Goal: Task Accomplishment & Management: Complete application form

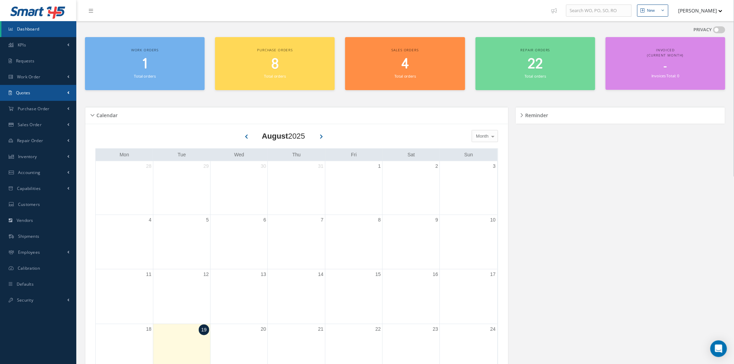
click at [43, 90] on link "Quotes" at bounding box center [38, 93] width 76 height 16
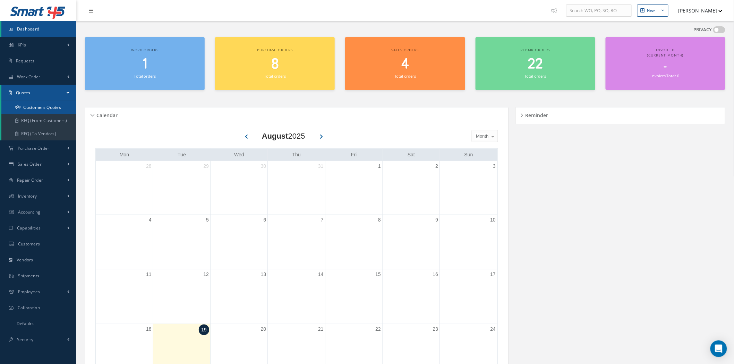
click at [44, 107] on link "Customers Quotes" at bounding box center [39, 107] width 76 height 13
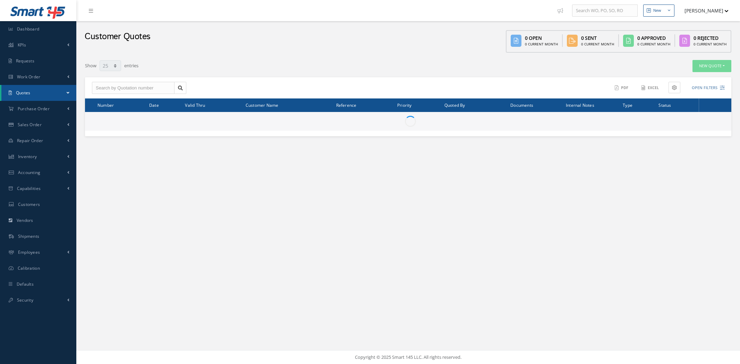
select select "25"
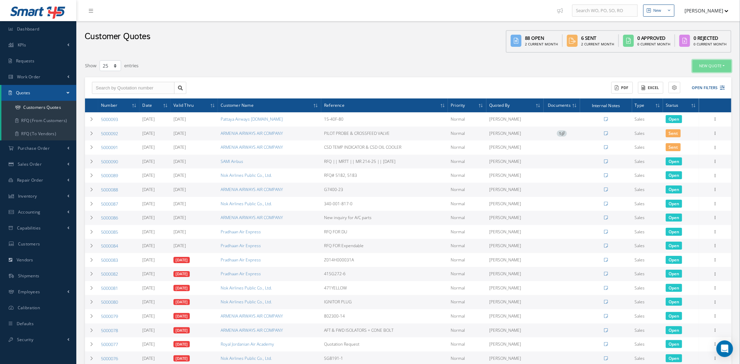
click at [701, 64] on button "New Quote" at bounding box center [712, 66] width 39 height 12
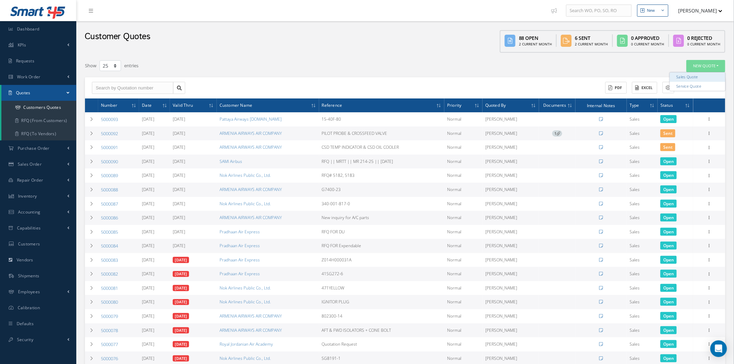
click at [701, 76] on link "Sales Quote" at bounding box center [698, 77] width 56 height 9
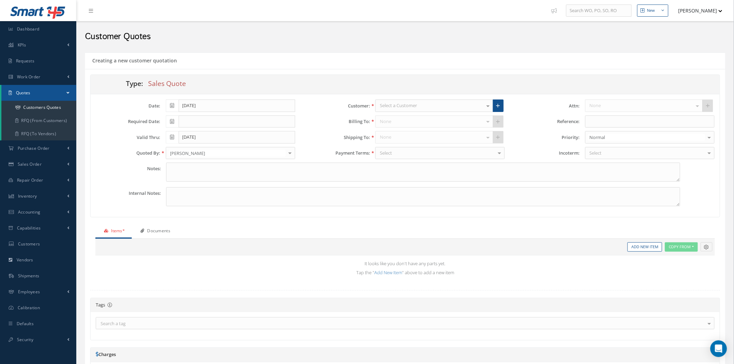
click at [396, 101] on div "Select a Customer" at bounding box center [434, 106] width 118 height 12
type input "TURK"
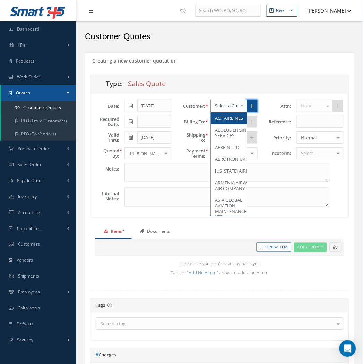
click at [251, 105] on link at bounding box center [252, 106] width 11 height 12
type input "0"
type input "100"
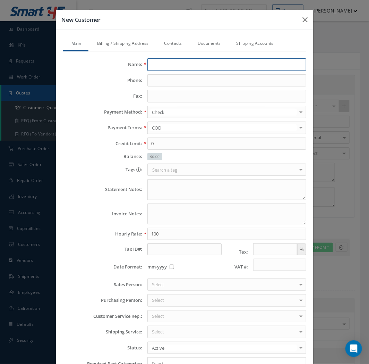
click at [164, 68] on input "text" at bounding box center [226, 64] width 159 height 12
paste input "Turkish Airlines Technic Inc."
type input "Turkish Airlines Technic Inc."
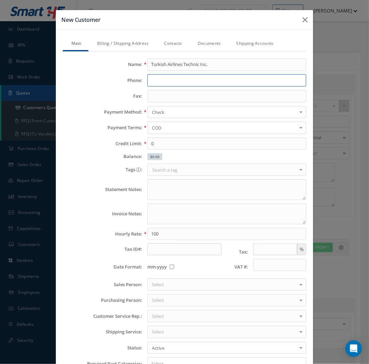
click at [157, 83] on input "text" at bounding box center [226, 80] width 159 height 12
paste input "+90 212 4636363"
type input "+90 212 4636363"
click at [137, 41] on link "Billing / Shipping Address" at bounding box center [121, 44] width 67 height 15
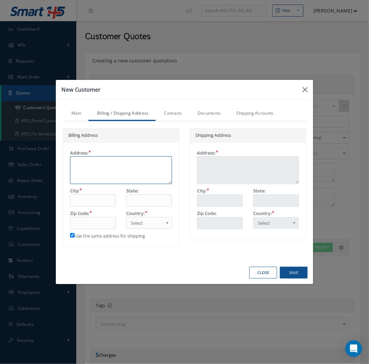
click at [88, 172] on textarea at bounding box center [121, 170] width 102 height 28
paste textarea "Atatürk Airport B Gate"
type textarea "Atatürk Airport B Gate"
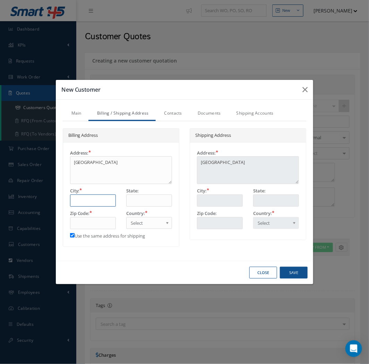
click at [101, 198] on input "text" at bounding box center [93, 200] width 46 height 12
paste input "Yeşilköy"
type input "Yeşilköy"
drag, startPoint x: 100, startPoint y: 198, endPoint x: 21, endPoint y: 198, distance: 78.8
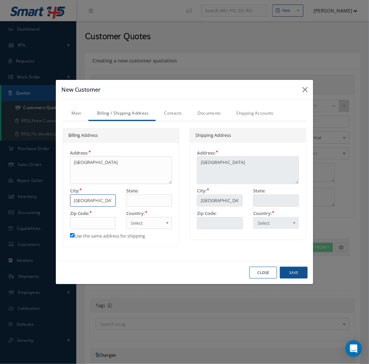
click at [23, 198] on div "New Customer Main Billing / Shipping Address Contacts Documents Shipping Accoun…" at bounding box center [184, 182] width 369 height 364
paste input "Istanbul"
type input "Istanbul"
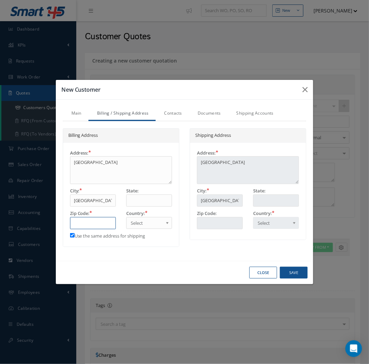
drag, startPoint x: 82, startPoint y: 225, endPoint x: 89, endPoint y: 224, distance: 6.9
click at [82, 225] on input "text" at bounding box center [93, 223] width 46 height 12
paste input "34149"
type input "34149"
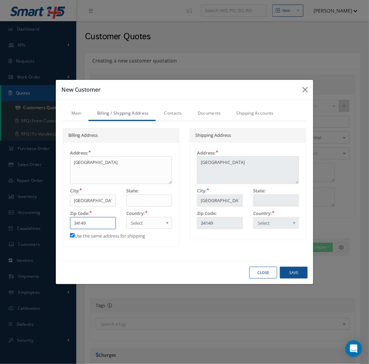
type input "34149"
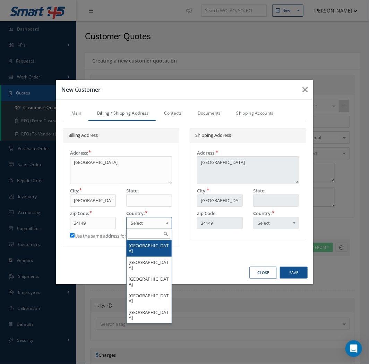
click at [142, 223] on span "Select" at bounding box center [147, 223] width 32 height 8
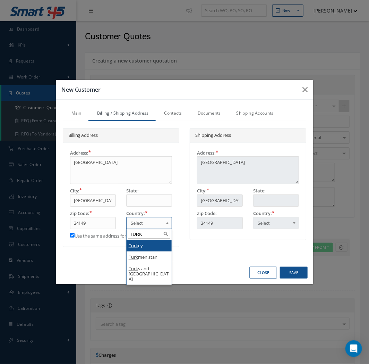
type input "TURK"
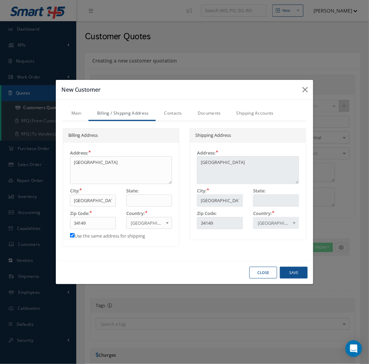
click at [178, 112] on link "Contacts" at bounding box center [172, 114] width 33 height 15
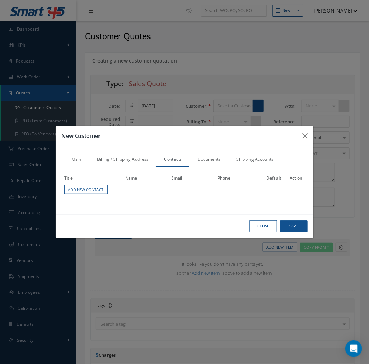
click at [81, 196] on div "Title Name Email Phone Default Action Add New Contact" at bounding box center [185, 187] width 244 height 40
click at [82, 193] on link "Add New Contact" at bounding box center [85, 189] width 43 height 9
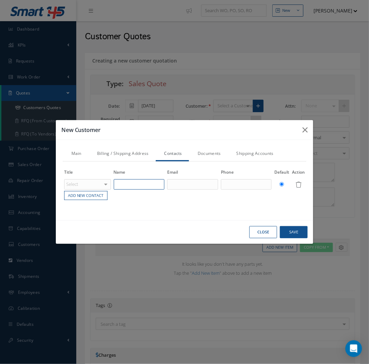
click at [131, 180] on input "text" at bounding box center [139, 184] width 51 height 10
paste input "Repair Contracts and Supplier Relations Team"
type input "Repair Contracts and Supplier Relations Team"
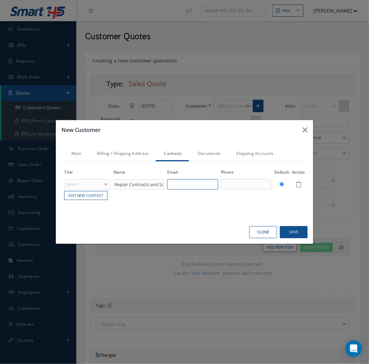
click at [186, 185] on input "text" at bounding box center [192, 184] width 51 height 10
paste input "[EMAIL_ADDRESS][DOMAIN_NAME]"
type input "[EMAIL_ADDRESS][DOMAIN_NAME]"
click at [241, 186] on input "text" at bounding box center [246, 184] width 51 height 10
paste input "[PHONE_NUMBER] Ext. 79647"
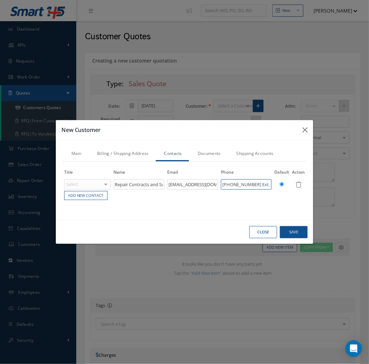
scroll to position [0, 13]
type input "[PHONE_NUMBER] Ext. 79647"
click at [0, 0] on button "Save" at bounding box center [0, 0] width 0 height 0
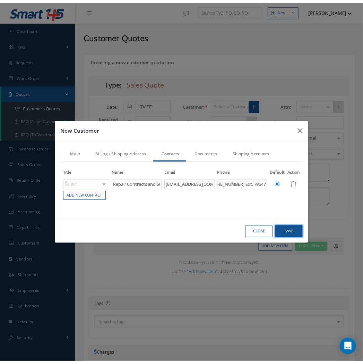
scroll to position [0, 0]
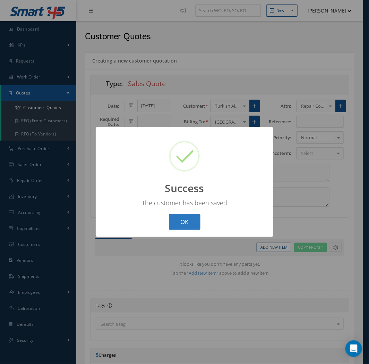
click at [192, 215] on button "OK" at bounding box center [185, 222] width 32 height 16
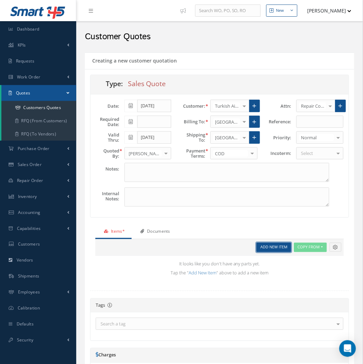
click at [268, 248] on link "Add New Item" at bounding box center [274, 247] width 35 height 9
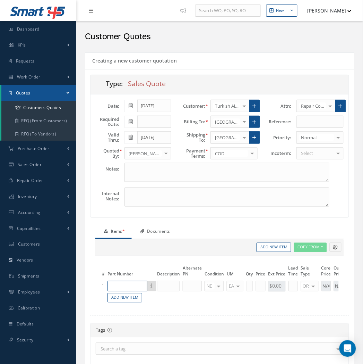
click at [131, 288] on input "text" at bounding box center [128, 286] width 40 height 10
type input "3886188-3"
drag, startPoint x: 175, startPoint y: 287, endPoint x: 182, endPoint y: 286, distance: 7.6
click at [175, 287] on input "text" at bounding box center [168, 286] width 23 height 10
type input "S"
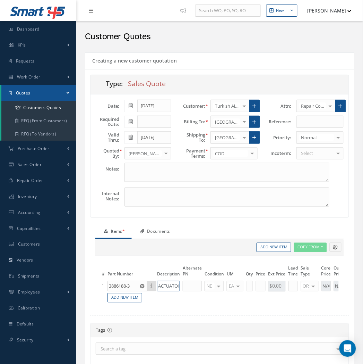
scroll to position [0, 43]
type input "INLET GUIDE VANE ACTUATOR"
type input "SV"
type input "1"
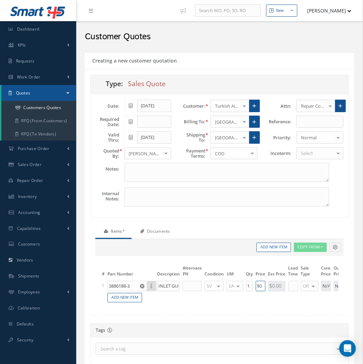
type input "$0"
click at [300, 124] on input "text" at bounding box center [320, 122] width 47 height 12
click at [308, 123] on input "text" at bounding box center [320, 122] width 47 height 12
paste input "TURKISH TECHNIC REPAIR-RFP-08M25HEFA15"
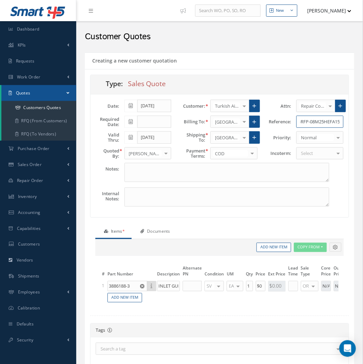
type input "TURKISH TECHNIC REPAIR-RFP-08M25HEFA15"
click at [129, 121] on icon at bounding box center [131, 121] width 4 height 5
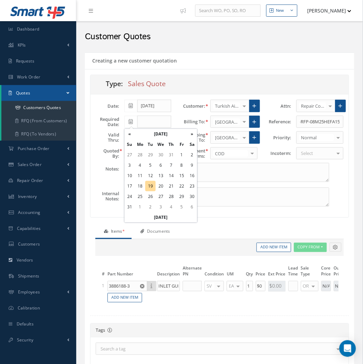
scroll to position [0, 0]
click at [181, 195] on td "29" at bounding box center [182, 196] width 10 height 10
type input "08/29/2025"
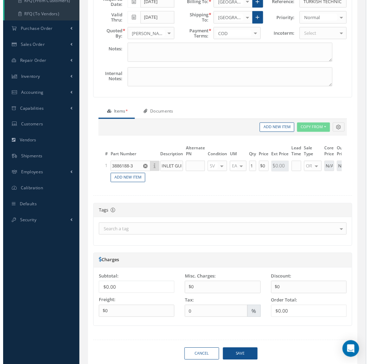
scroll to position [150, 0]
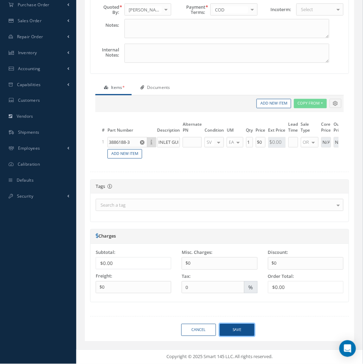
click at [239, 328] on button "Save" at bounding box center [237, 330] width 35 height 12
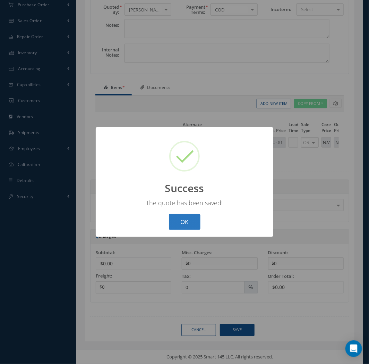
click at [185, 220] on button "OK" at bounding box center [185, 222] width 32 height 16
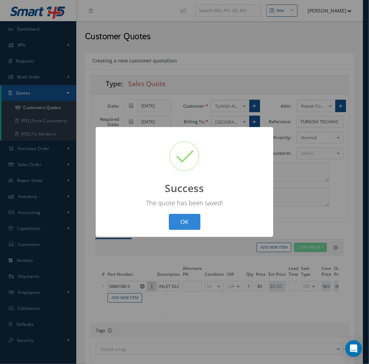
select select "25"
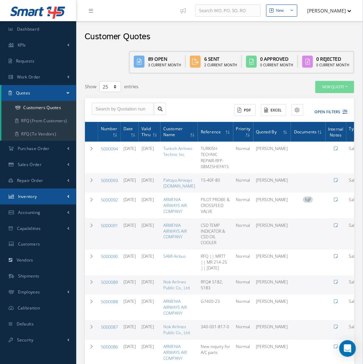
click at [47, 202] on link "Inventory" at bounding box center [38, 196] width 76 height 16
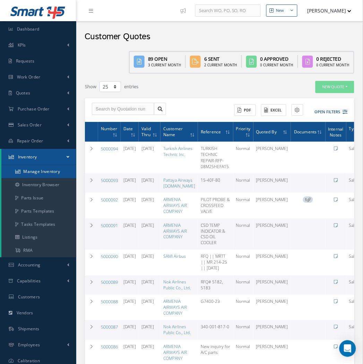
click at [50, 175] on link "Manage Inventory" at bounding box center [38, 171] width 75 height 13
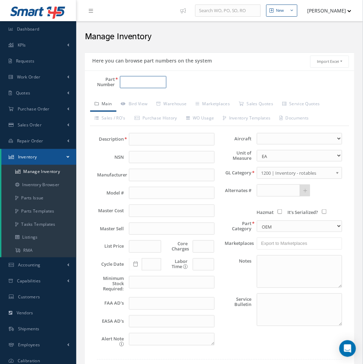
click at [130, 79] on input "Part Number" at bounding box center [143, 82] width 46 height 12
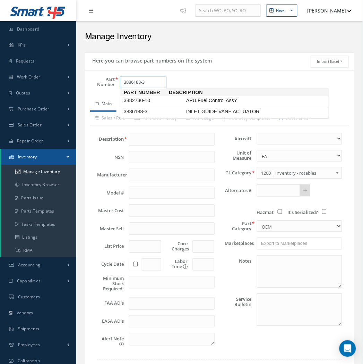
type input "3886188-3"
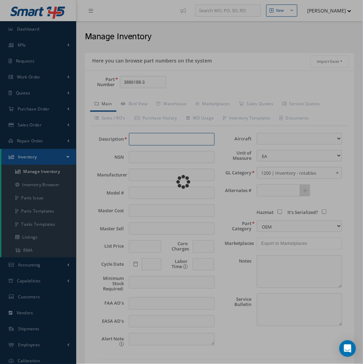
type input "INLET GUIDE VANE ACTUATOR"
type input "0.00"
select select
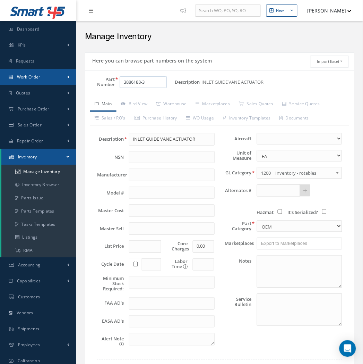
drag, startPoint x: 155, startPoint y: 81, endPoint x: 33, endPoint y: 81, distance: 121.4
click at [34, 80] on div "Smart 145 Dashboard KPIs Work Order Accounting Requests Work Order" at bounding box center [181, 206] width 363 height 413
click at [139, 78] on input "3886188-3" at bounding box center [143, 82] width 46 height 12
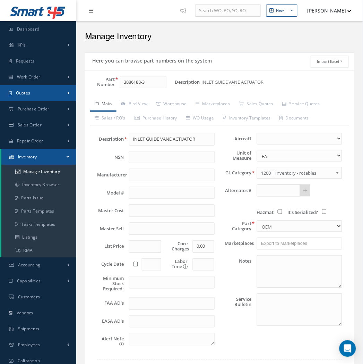
click at [51, 94] on link "Quotes" at bounding box center [38, 93] width 76 height 16
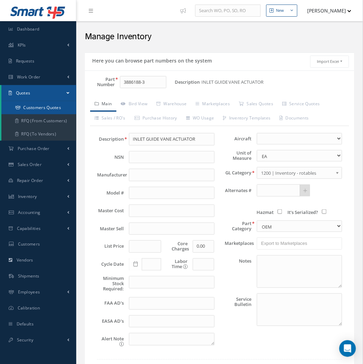
click at [52, 107] on link "Customers Quotes" at bounding box center [38, 107] width 75 height 13
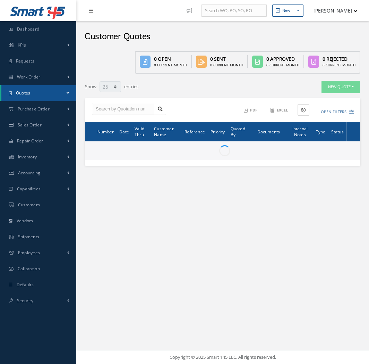
select select "25"
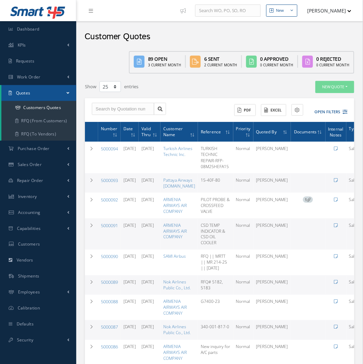
click at [342, 90] on button "New Quote" at bounding box center [335, 87] width 39 height 12
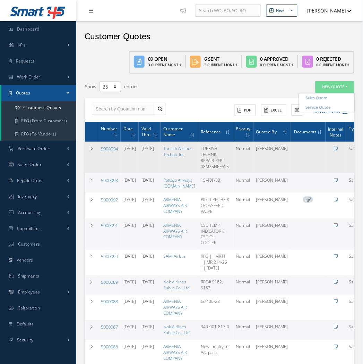
click at [333, 160] on td at bounding box center [336, 158] width 21 height 32
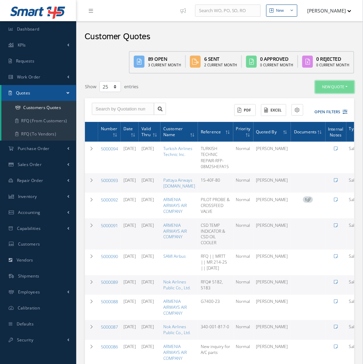
click at [335, 88] on button "New Quote" at bounding box center [335, 87] width 39 height 12
click at [332, 97] on link "Sales Quote" at bounding box center [327, 97] width 56 height 9
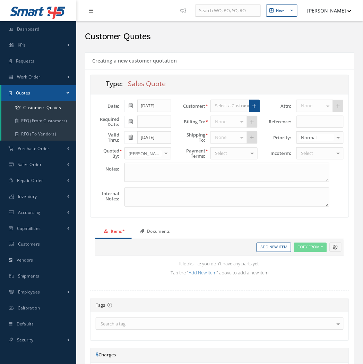
select select "25"
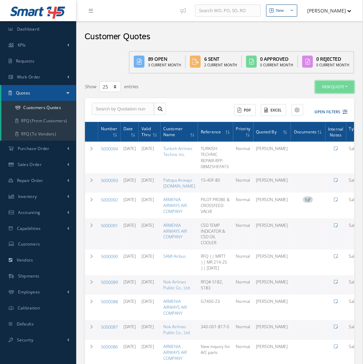
click at [334, 89] on button "New Quote" at bounding box center [335, 87] width 39 height 12
click at [325, 109] on link "Service Quote" at bounding box center [327, 107] width 56 height 9
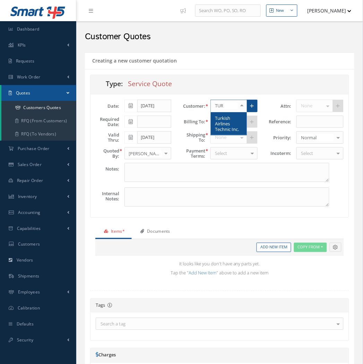
type input "TURK"
click at [228, 118] on span "Turkish Airlines Technic Inc." at bounding box center [227, 123] width 24 height 17
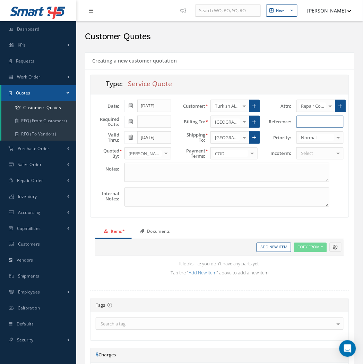
click at [310, 120] on input "text" at bounding box center [320, 122] width 47 height 12
click at [300, 116] on input "text" at bounding box center [320, 122] width 47 height 12
paste input "TURKISH TECHNIC REPAIR-RFP-08M25HEFA15"
type input "TURKISH TECHNIC REPAIR-RFP-08M25HEFA15"
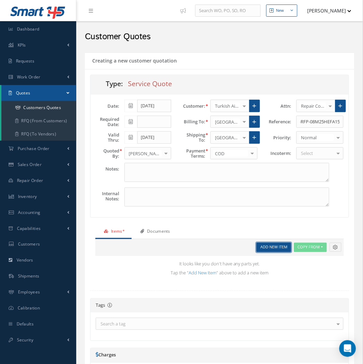
click at [275, 248] on link "Add New Item" at bounding box center [274, 247] width 35 height 9
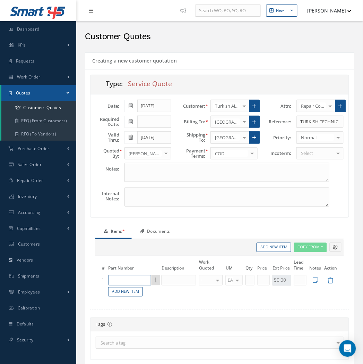
click at [124, 280] on input "text" at bounding box center [129, 280] width 43 height 10
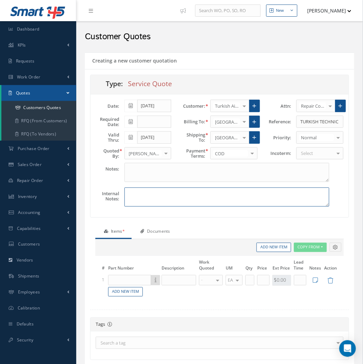
click at [151, 201] on textarea at bounding box center [227, 196] width 205 height 19
type textarea "Our bid to repair with the list of parts that will be used to repair."
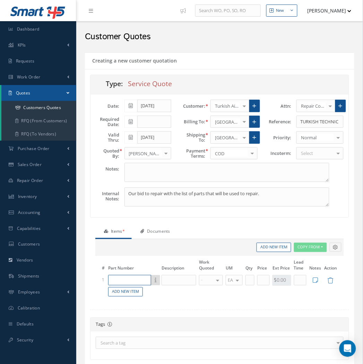
click at [124, 281] on input "text" at bounding box center [129, 280] width 43 height 10
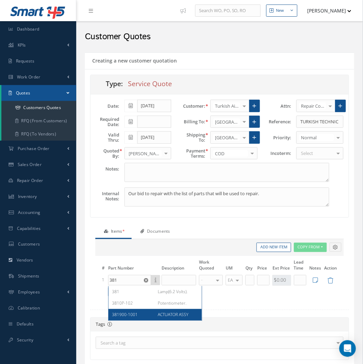
click at [126, 317] on div "381900-1001" at bounding box center [132, 315] width 41 height 6
type input "381900-1001"
type input "ACTUATOR ASSY"
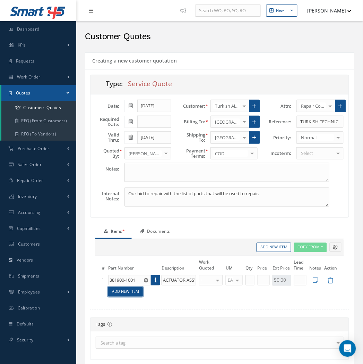
click at [124, 294] on link "Add New Item" at bounding box center [125, 291] width 35 height 9
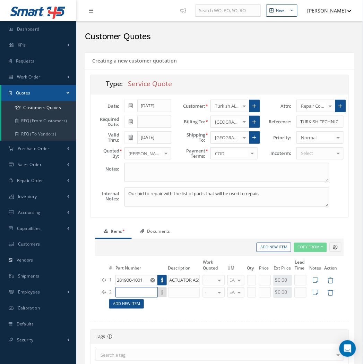
click at [124, 294] on input "text" at bounding box center [137, 292] width 42 height 10
type input "M258988-1-010"
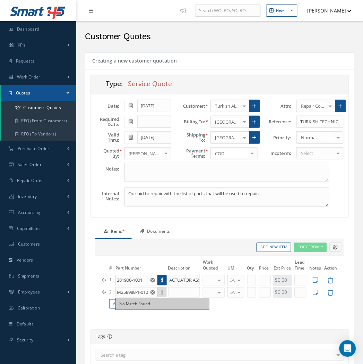
scroll to position [0, 0]
click at [130, 305] on link "Add New Item" at bounding box center [126, 303] width 35 height 9
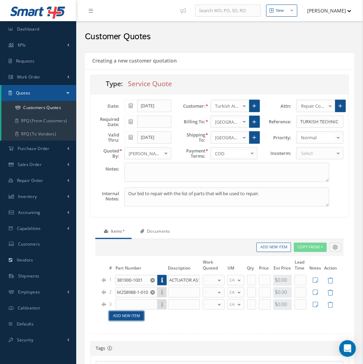
click at [127, 319] on link "Add New Item" at bounding box center [126, 315] width 35 height 9
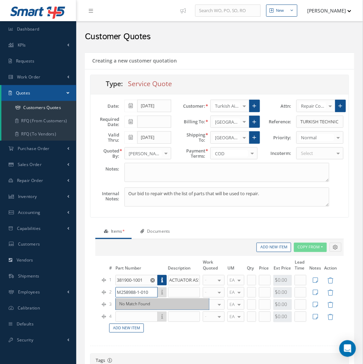
click at [133, 294] on input "M258988-1-010" at bounding box center [137, 292] width 42 height 10
type input "M258988-1-020"
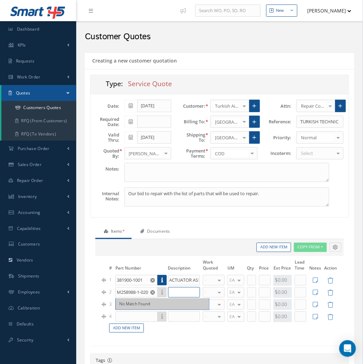
scroll to position [0, 0]
click at [181, 295] on input "text" at bounding box center [184, 292] width 32 height 10
type input "PACKING"
click at [256, 277] on input "text" at bounding box center [251, 280] width 9 height 10
type input "1"
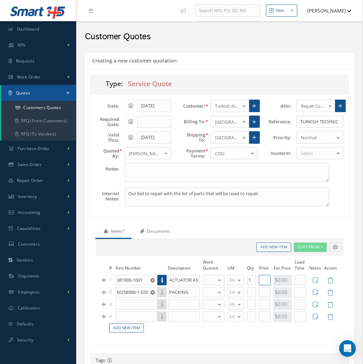
click at [264, 283] on input "text" at bounding box center [265, 280] width 12 height 10
type input "$1"
click at [262, 291] on input "text" at bounding box center [265, 292] width 12 height 10
type input "$1"
click at [250, 293] on input "text" at bounding box center [251, 292] width 9 height 10
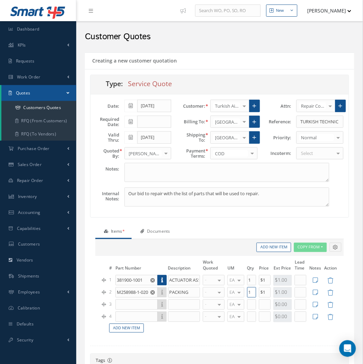
type input "1"
click at [132, 307] on input "text" at bounding box center [137, 304] width 42 height 10
drag, startPoint x: 141, startPoint y: 292, endPoint x: 102, endPoint y: 292, distance: 39.6
click at [102, 292] on tr "2 M258988-1-020 No Match Found PACKING - WARRANTY REPAIR REPAIR OVERHAUL BENCH …" at bounding box center [220, 292] width 238 height 12
click at [106, 307] on icon at bounding box center [104, 305] width 4 height 4
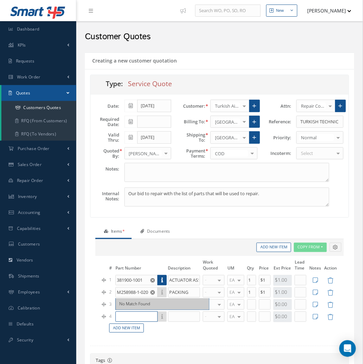
click at [122, 314] on input "text" at bounding box center [137, 316] width 42 height 10
click at [121, 304] on input "text" at bounding box center [137, 304] width 42 height 10
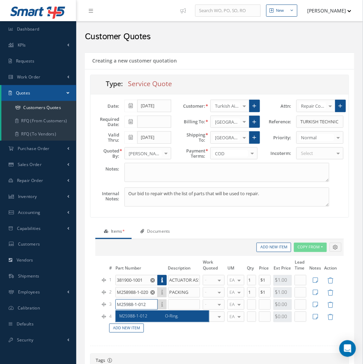
type input "M25988-1-012"
click at [184, 292] on input "PACKING" at bounding box center [184, 292] width 32 height 10
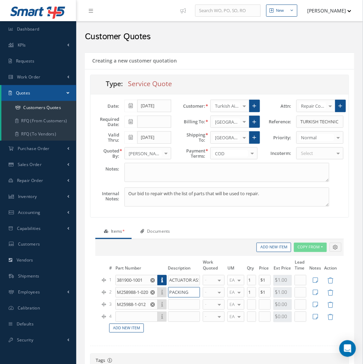
click at [184, 292] on input "PACKING" at bounding box center [184, 292] width 32 height 10
click at [177, 306] on input "text" at bounding box center [184, 304] width 32 height 10
paste input "PACKING"
type input "PACKING"
click at [136, 317] on input "text" at bounding box center [137, 316] width 42 height 10
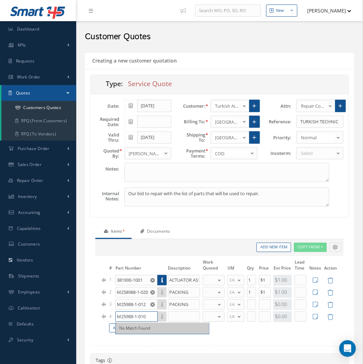
type input "M25988-1-010"
click at [177, 318] on input "text" at bounding box center [184, 316] width 32 height 10
paste input "PACKING"
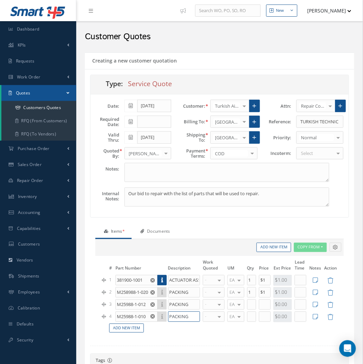
type input "PACKING"
click at [250, 307] on input "text" at bounding box center [251, 304] width 9 height 10
type input "4"
click at [252, 314] on input "text" at bounding box center [251, 316] width 9 height 10
type input "1"
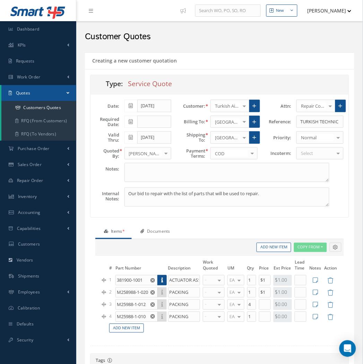
click at [109, 322] on td "4" at bounding box center [111, 317] width 6 height 12
click at [128, 330] on link "Add New Item" at bounding box center [126, 327] width 35 height 9
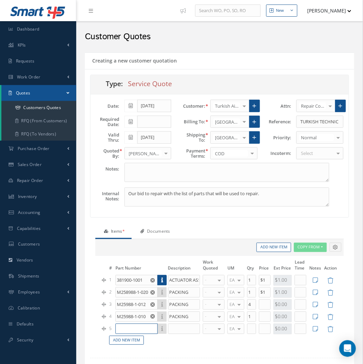
drag, startPoint x: 129, startPoint y: 329, endPoint x: 136, endPoint y: 324, distance: 8.1
click at [130, 325] on input "text" at bounding box center [137, 328] width 42 height 10
type input "080-58435-6"
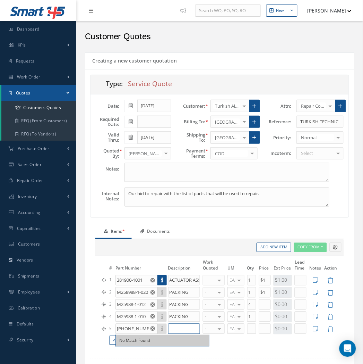
click at [178, 326] on input "text" at bounding box center [184, 328] width 32 height 10
type input "P"
paste input "PACKING"
type input "PACKING"
click at [134, 341] on link "Add New Item" at bounding box center [126, 340] width 35 height 9
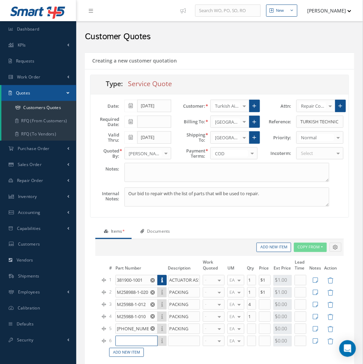
click at [133, 338] on input "text" at bounding box center [137, 341] width 42 height 10
type input "B38160-517"
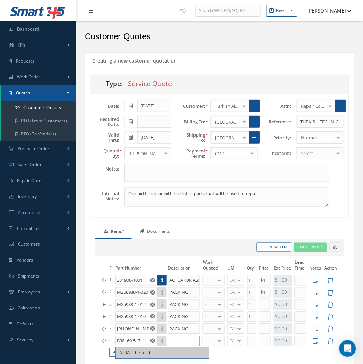
click at [175, 344] on input "text" at bounding box center [184, 341] width 32 height 10
paste input "PACKING"
type input "PACKING"
click at [254, 342] on input "text" at bounding box center [251, 341] width 9 height 10
type input "1"
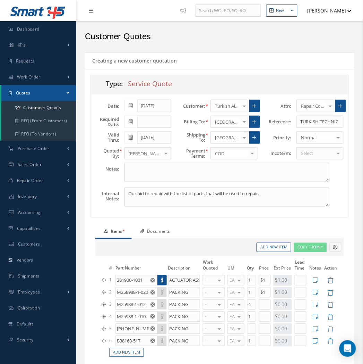
click at [255, 334] on td at bounding box center [252, 329] width 12 height 12
click at [255, 332] on input "text" at bounding box center [251, 328] width 9 height 10
type input "1"
click at [117, 354] on link "Add New Item" at bounding box center [126, 352] width 35 height 9
click at [117, 354] on input "text" at bounding box center [137, 353] width 42 height 10
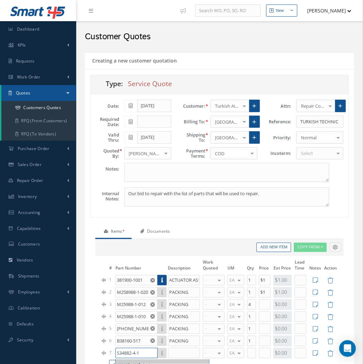
type input "S34882-4-1"
click at [131, 353] on input "S34882-4-1" at bounding box center [137, 353] width 42 height 10
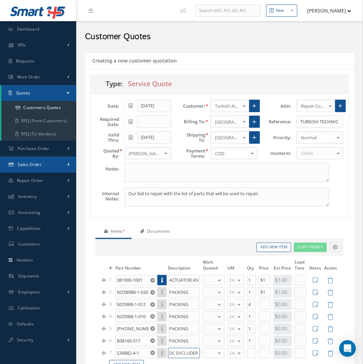
type input "DC EXCLUDER"
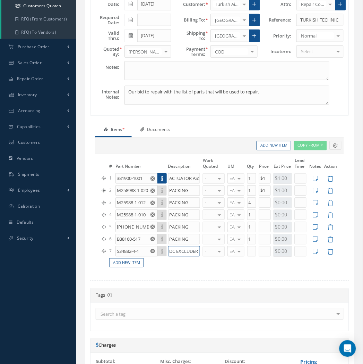
scroll to position [116, 0]
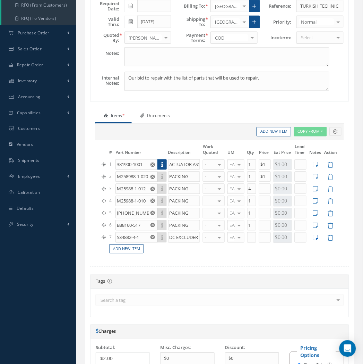
click at [315, 240] on icon at bounding box center [315, 238] width 5 height 6
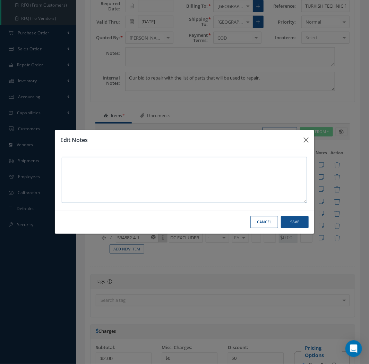
click at [150, 186] on textarea at bounding box center [185, 180] width 246 height 46
paste textarea "B55716-4-1"
type textarea "B55716-4-1 -- *** NOTE*** CANNOT SOURCE"
click at [295, 223] on button "Save" at bounding box center [295, 222] width 28 height 12
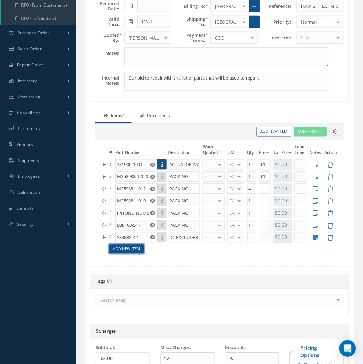
click at [138, 246] on link "Add New Item" at bounding box center [126, 248] width 35 height 9
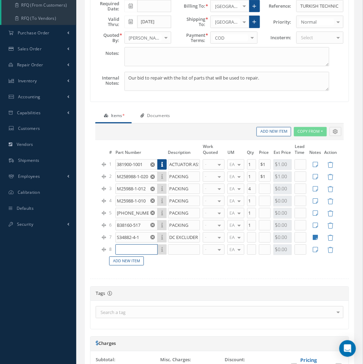
click at [140, 246] on input "text" at bounding box center [137, 249] width 42 height 10
type input "M25988-1-022"
type input "PACKING"
type input "2"
click at [122, 264] on link "Add New Item" at bounding box center [126, 260] width 35 height 9
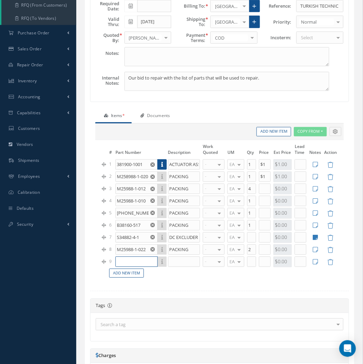
click at [124, 261] on input "text" at bounding box center [137, 261] width 42 height 10
type input "RPMF000314"
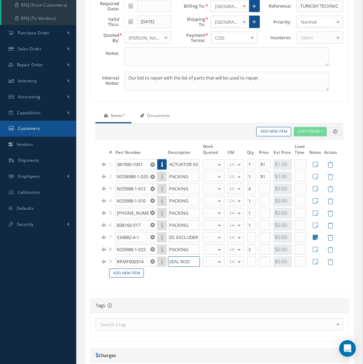
type input "SEAL ROD"
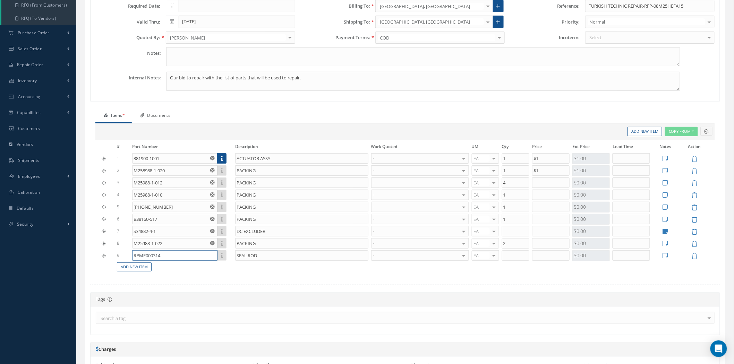
click at [167, 258] on input "RPMF000314" at bounding box center [174, 256] width 85 height 10
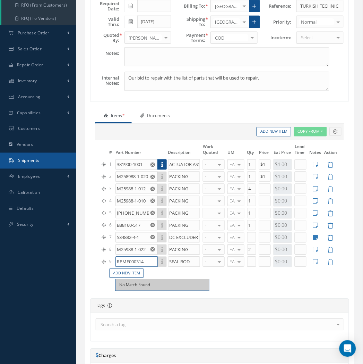
scroll to position [39, 0]
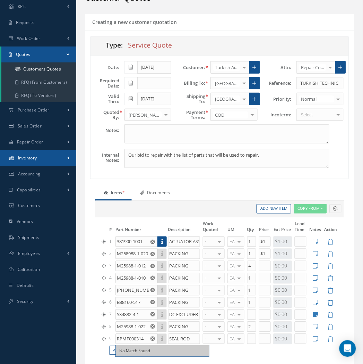
click at [53, 158] on link "Inventory" at bounding box center [38, 158] width 76 height 16
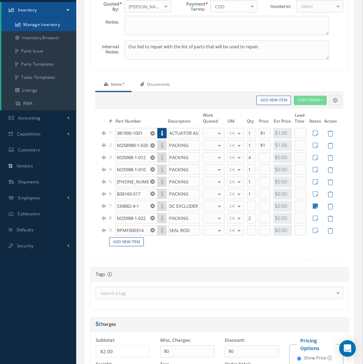
scroll to position [154, 0]
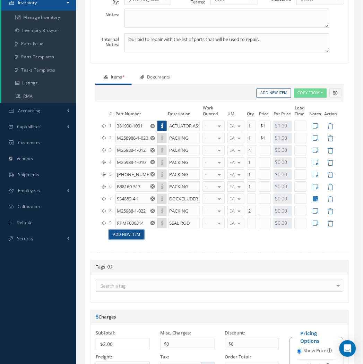
click at [126, 236] on link "Add New Item" at bounding box center [126, 234] width 35 height 9
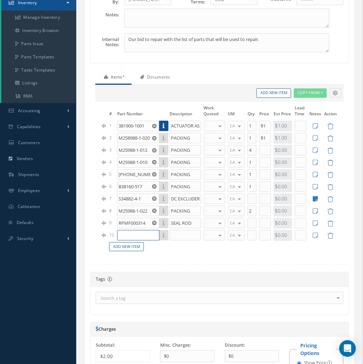
click at [138, 234] on input "text" at bounding box center [138, 235] width 42 height 10
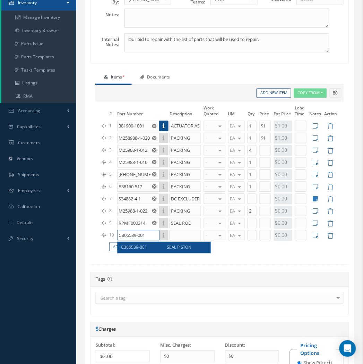
type input "CB06539-001"
click at [182, 244] on div "CB06539-001 SEAL PISTON" at bounding box center [164, 246] width 93 height 11
type input "SEAL PISTON"
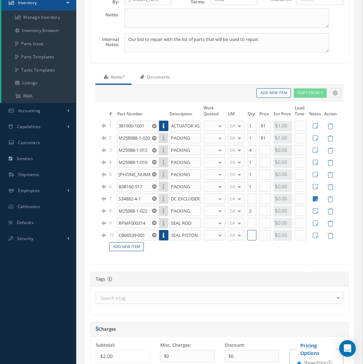
click at [249, 235] on input "text" at bounding box center [252, 235] width 9 height 10
type input "1"
click at [260, 234] on input "text" at bounding box center [266, 235] width 12 height 10
type input "$1"
click at [262, 227] on input "text" at bounding box center [266, 223] width 12 height 10
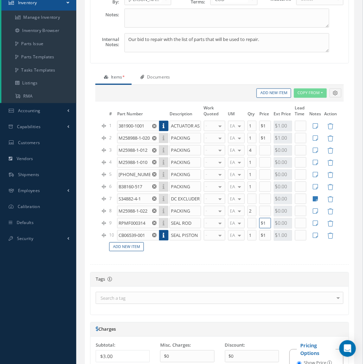
type input "$1"
click at [254, 227] on input "text" at bounding box center [252, 223] width 9 height 10
type input "1"
click at [268, 214] on input "text" at bounding box center [266, 211] width 12 height 10
type input "$1"
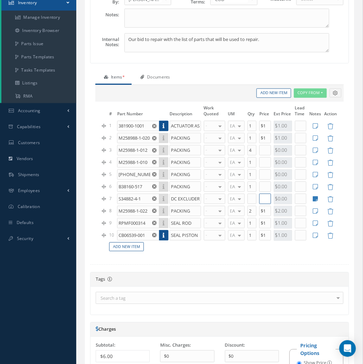
click at [264, 201] on input "text" at bounding box center [266, 199] width 12 height 10
type input "$1"
click at [265, 188] on input "text" at bounding box center [266, 186] width 12 height 10
type input "$1"
click at [265, 172] on input "text" at bounding box center [266, 174] width 12 height 10
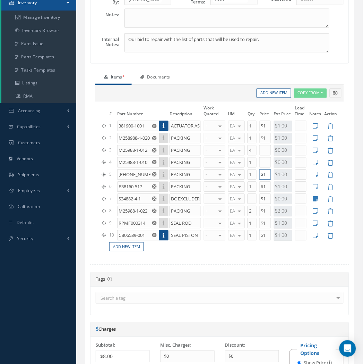
type input "$1"
click at [265, 163] on input "text" at bounding box center [266, 162] width 12 height 10
type input "$1"
click at [263, 150] on input "text" at bounding box center [266, 150] width 12 height 10
type input "$1"
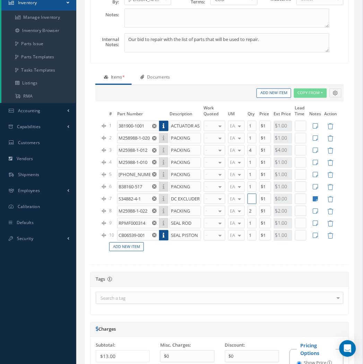
click at [252, 200] on input "text" at bounding box center [252, 199] width 9 height 10
type input "1"
click at [130, 247] on link "Add New Item" at bounding box center [126, 246] width 35 height 9
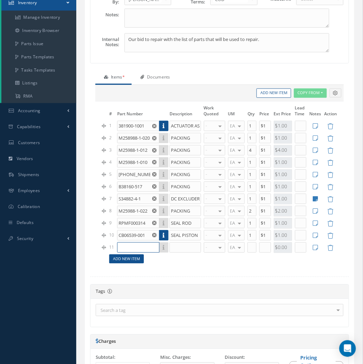
click at [130, 247] on input "text" at bounding box center [138, 247] width 42 height 10
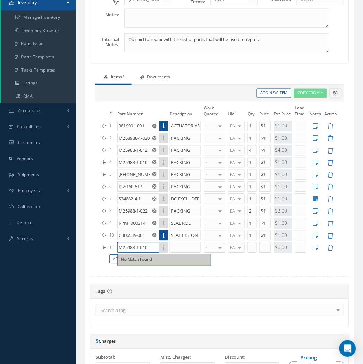
type input "M25988-1-010"
drag, startPoint x: 254, startPoint y: 162, endPoint x: 240, endPoint y: 163, distance: 14.3
click at [240, 163] on tr "4 M25988-1-010 No Match Found PACKING - WARRANTY REPAIR REPAIR OVERHAUL BENCH C…" at bounding box center [220, 162] width 238 height 12
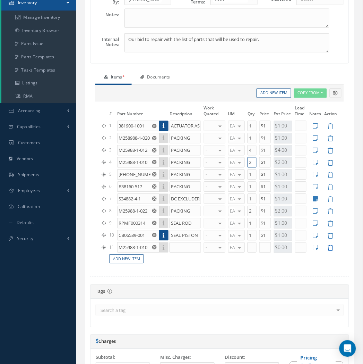
type input "2"
click at [331, 250] on icon at bounding box center [331, 248] width 6 height 6
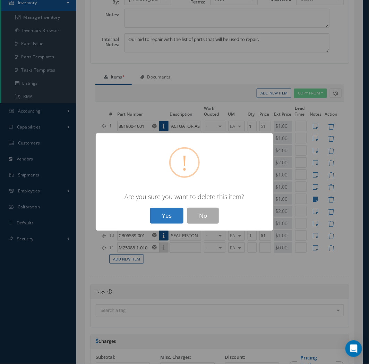
click at [171, 221] on button "Yes" at bounding box center [166, 215] width 33 height 16
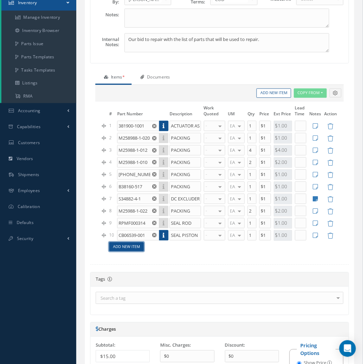
click at [130, 251] on link "Add New Item" at bounding box center [126, 246] width 35 height 9
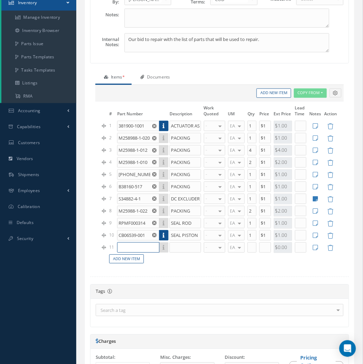
click at [132, 251] on input "text" at bounding box center [138, 247] width 42 height 10
type input "082-45200-010"
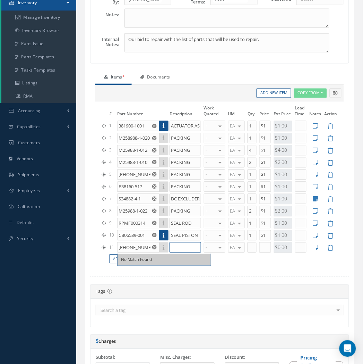
click at [174, 253] on input "text" at bounding box center [186, 247] width 32 height 10
type input "RING BACKUP"
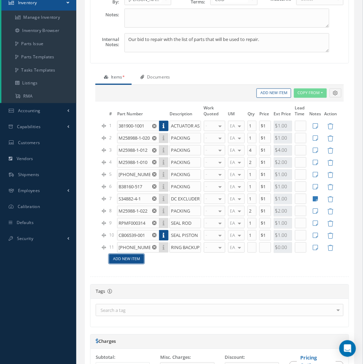
click at [128, 259] on link "Add New Item" at bounding box center [126, 258] width 35 height 9
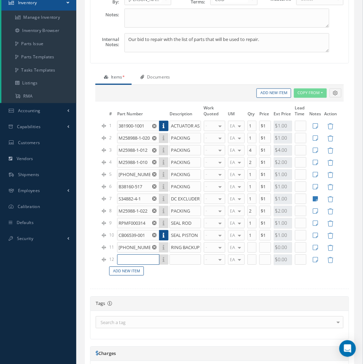
click at [129, 257] on input "text" at bounding box center [138, 259] width 42 height 10
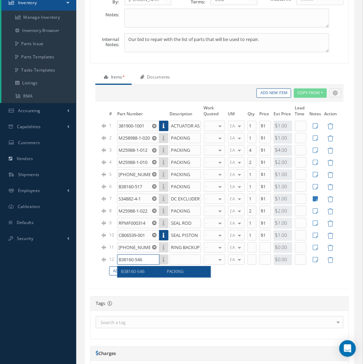
type input "B38160-546"
click at [131, 275] on div "B38160-546 PACKING" at bounding box center [164, 271] width 93 height 11
type input "PACKING"
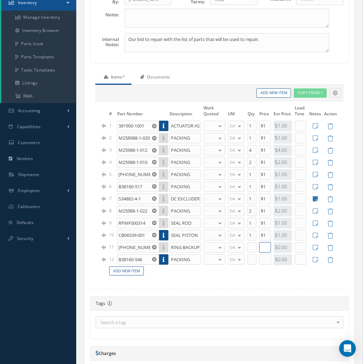
click at [268, 243] on input "text" at bounding box center [266, 247] width 12 height 10
type input "$1"
click at [245, 247] on div "EA" at bounding box center [236, 247] width 17 height 10
click at [250, 247] on input "text" at bounding box center [252, 247] width 9 height 10
type input "1"
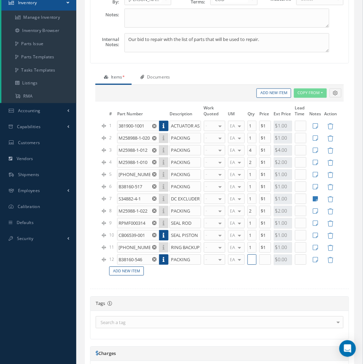
click at [250, 259] on input "text" at bounding box center [252, 259] width 9 height 10
type input "1"
click at [261, 261] on input "text" at bounding box center [266, 259] width 12 height 10
type input "$1"
click at [116, 273] on link "Add New Item" at bounding box center [126, 270] width 35 height 9
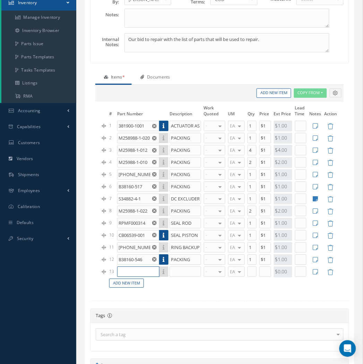
click at [126, 271] on input "text" at bounding box center [138, 271] width 42 height 10
click at [126, 271] on input "A64833-1" at bounding box center [138, 271] width 42 height 10
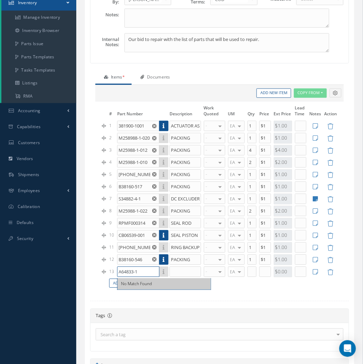
click at [126, 271] on input "A64833-1" at bounding box center [138, 271] width 42 height 10
type input "A64833-1"
click at [178, 269] on input "text" at bounding box center [186, 271] width 32 height 10
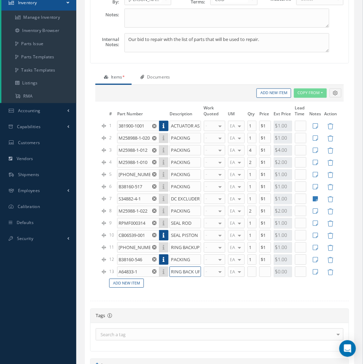
scroll to position [0, 1]
type input "RING BACK UP"
type input "1"
type input "$1"
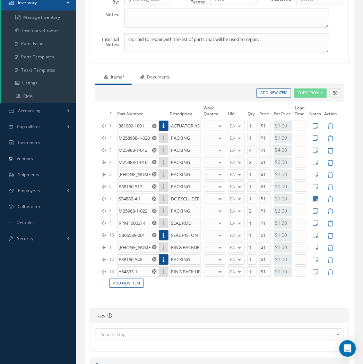
click at [313, 268] on link at bounding box center [315, 272] width 5 height 8
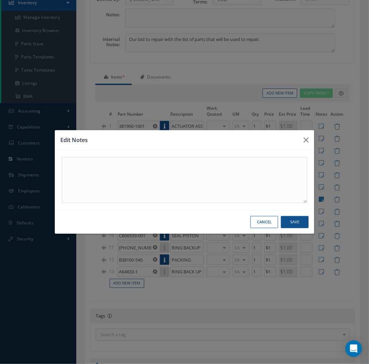
click at [131, 205] on div at bounding box center [185, 180] width 260 height 60
click at [95, 181] on textarea at bounding box center [185, 180] width 246 height 46
type textarea "NOT PROCURABLE"
click at [306, 224] on button "Save" at bounding box center [295, 222] width 28 height 12
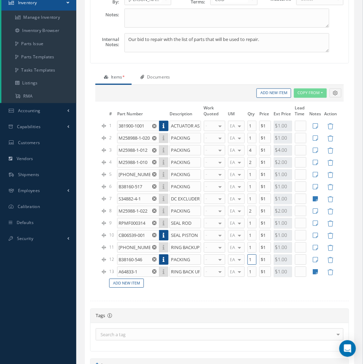
drag, startPoint x: 253, startPoint y: 260, endPoint x: 229, endPoint y: 258, distance: 24.4
click at [229, 258] on tr "12 B38160-546 PACKING - WARRANTY REPAIR REPAIR OVERHAUL BENCH CHECK INSPECTION …" at bounding box center [220, 260] width 238 height 12
type input "2"
click at [133, 287] on link "Add New Item" at bounding box center [126, 283] width 35 height 9
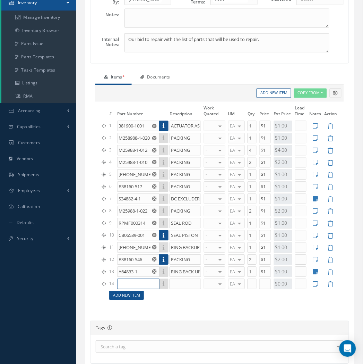
click at [134, 283] on input "text" at bounding box center [138, 284] width 42 height 10
type input "M83485-1-906"
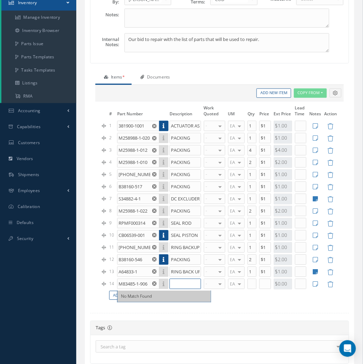
click at [183, 286] on input "text" at bounding box center [186, 284] width 32 height 10
type input "PACKING"
type input "1"
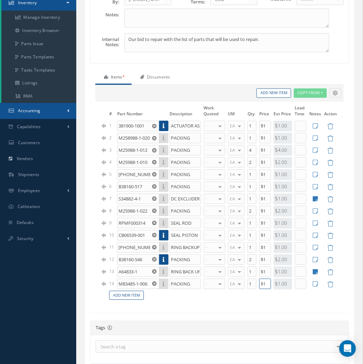
type input "$1"
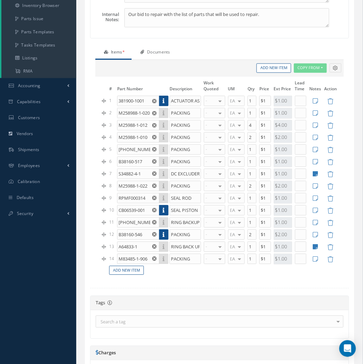
scroll to position [193, 0]
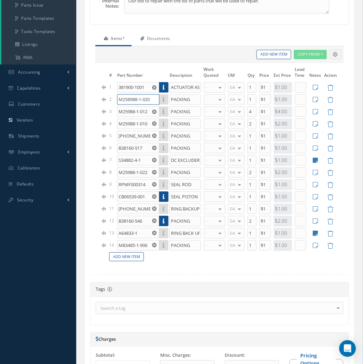
click at [138, 101] on input "M258988-1-020" at bounding box center [138, 99] width 42 height 10
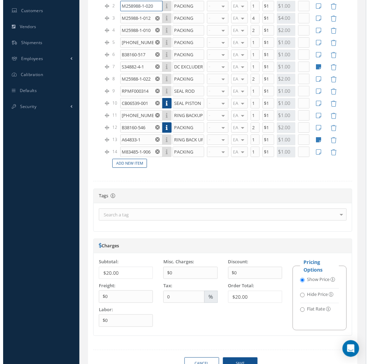
scroll to position [321, 0]
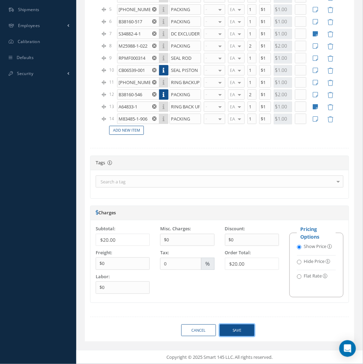
click at [237, 326] on button "Save" at bounding box center [237, 330] width 35 height 12
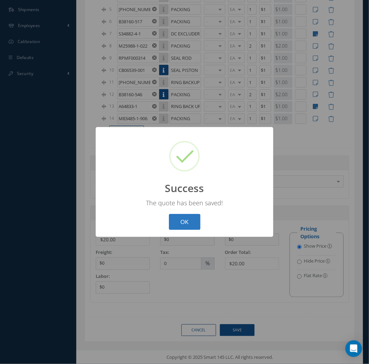
click at [192, 220] on button "OK" at bounding box center [185, 222] width 32 height 16
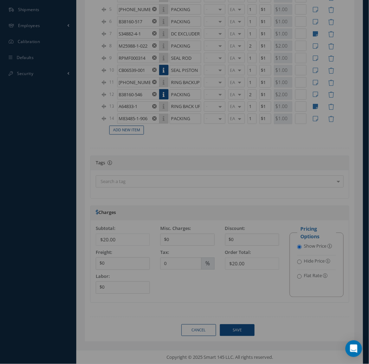
select select "25"
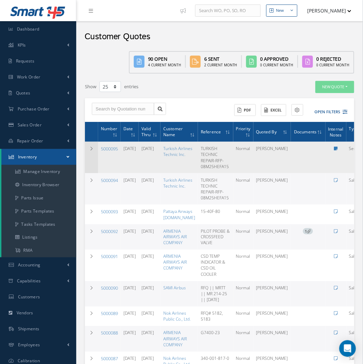
click at [91, 147] on icon at bounding box center [91, 148] width 5 height 4
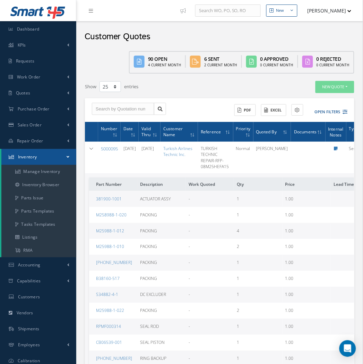
scroll to position [0, 36]
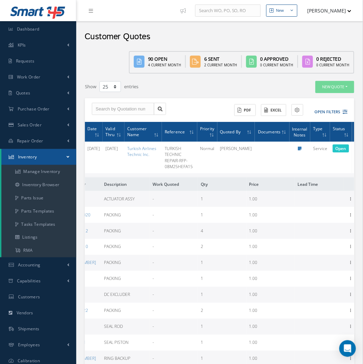
drag, startPoint x: 212, startPoint y: 155, endPoint x: 369, endPoint y: 162, distance: 157.7
click at [363, 162] on html "Smart 145 Dashboard KPIs Work Order Accounting Requests Work Order Work Order P…" at bounding box center [181, 182] width 363 height 364
click at [354, 155] on icon at bounding box center [357, 157] width 7 height 6
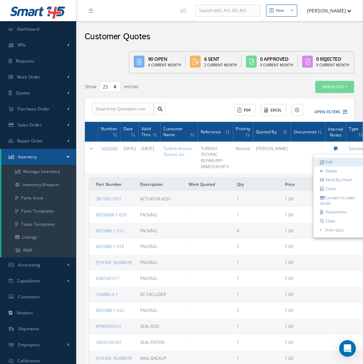
click at [339, 161] on link "Edit" at bounding box center [341, 162] width 55 height 9
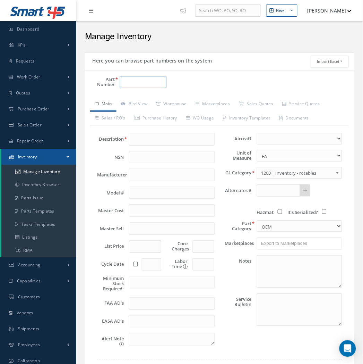
click at [136, 81] on input "Part Number" at bounding box center [143, 82] width 46 height 12
click at [147, 76] on input "Part Number" at bounding box center [143, 82] width 46 height 12
paste input "CB06539-001"
type input "CB06539-001"
click at [150, 138] on input "text" at bounding box center [171, 139] width 85 height 12
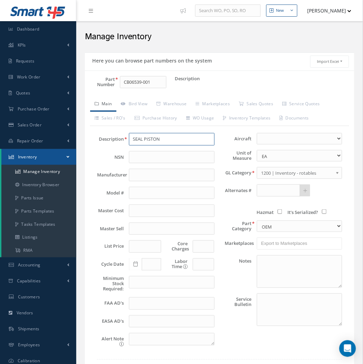
type input "SEAL PISTON"
click at [307, 172] on span "1200 | Inventory - rotables" at bounding box center [298, 173] width 72 height 8
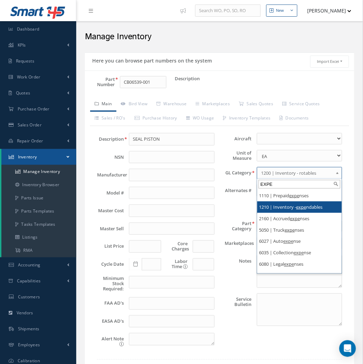
type input "EXPE"
click at [307, 206] on em "expe" at bounding box center [302, 207] width 10 height 6
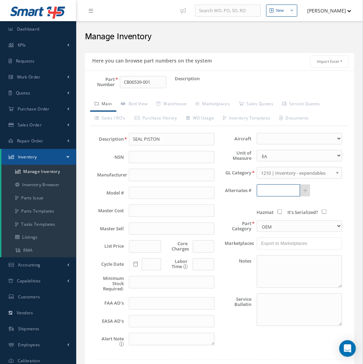
click at [262, 190] on input "text" at bounding box center [278, 190] width 43 height 12
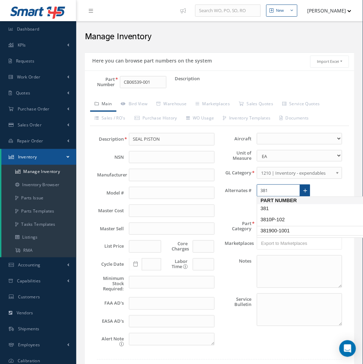
click at [296, 229] on span "381900-1001" at bounding box center [291, 230] width 62 height 7
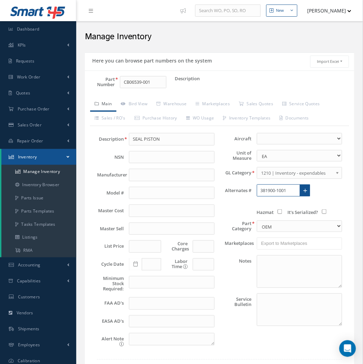
type input "381900-1001"
click at [309, 193] on link at bounding box center [305, 190] width 11 height 12
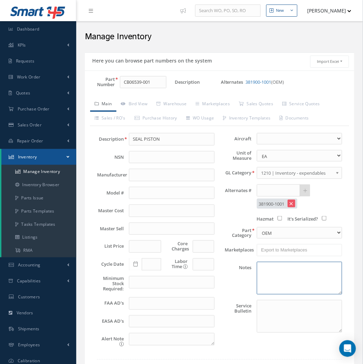
click at [287, 272] on textarea at bounding box center [299, 278] width 85 height 33
type textarea "U"
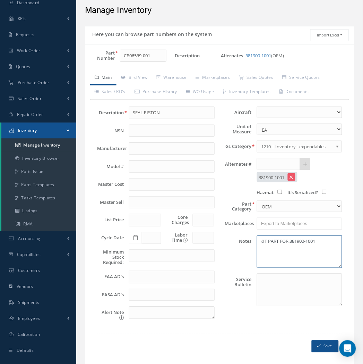
scroll to position [53, 0]
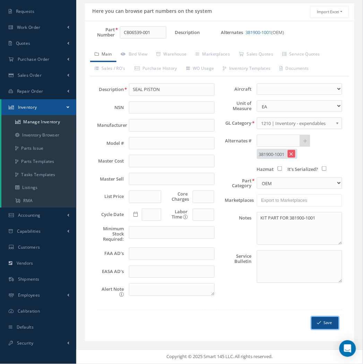
click at [328, 327] on button "Save" at bounding box center [325, 323] width 27 height 12
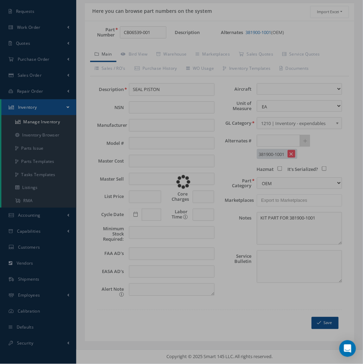
type textarea "KIT PART FOR 381900-1001 -- Michael Naranjo 08/19/2025 10:51AM"
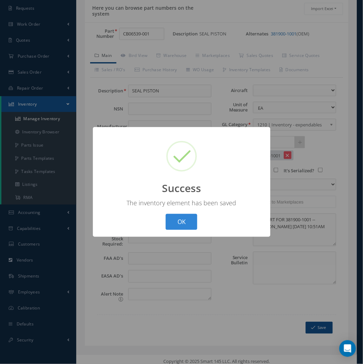
scroll to position [50, 0]
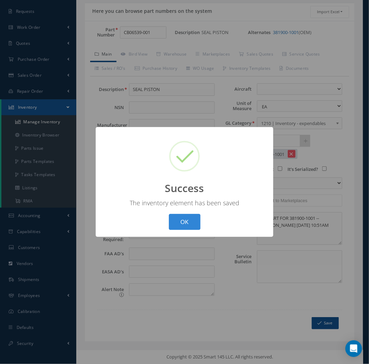
click at [169, 214] on button "OK" at bounding box center [185, 222] width 32 height 16
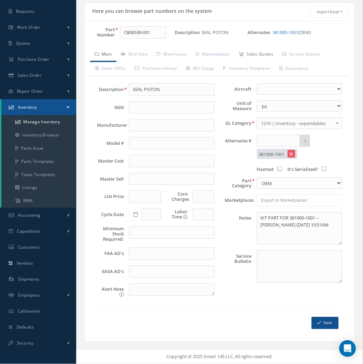
click at [242, 53] on link "Sales Quotes" at bounding box center [256, 55] width 43 height 15
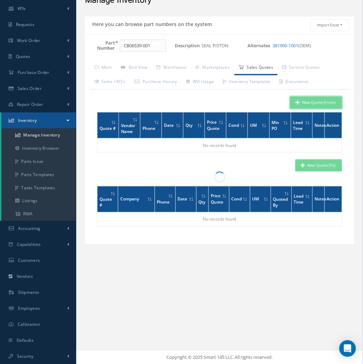
click at [314, 97] on button "New Quote (From)" at bounding box center [316, 102] width 52 height 12
type input "SEAL PISTON"
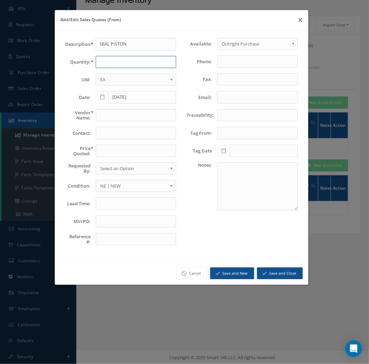
click at [112, 63] on input "text" at bounding box center [136, 62] width 81 height 12
type input "5"
type input "INTERAERO"
type input "MIKE G"
type input "336.16"
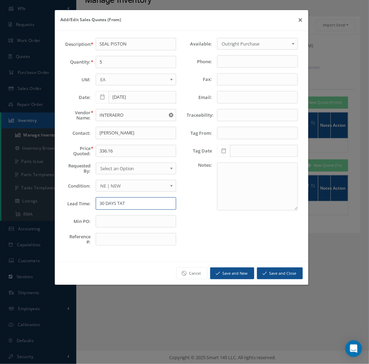
type input "30 DAYS TAT"
click at [232, 192] on textarea at bounding box center [257, 186] width 81 height 48
click at [264, 195] on textarea "MOQ 5 UNITS" at bounding box center [257, 186] width 81 height 48
paste textarea "NE/OEM CERTS 30 DAYS"
type textarea "MOQ 5 UNITS NE/OEM CERTS 30 DAYS"
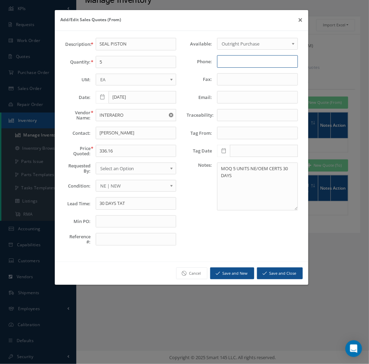
click at [230, 67] on input "text" at bounding box center [257, 61] width 81 height 12
paste input ": 310-924-1807"
type input ": 310-924-1807"
click at [247, 95] on input "Email:" at bounding box center [257, 97] width 81 height 12
paste input "mike@interaero-inc.com"
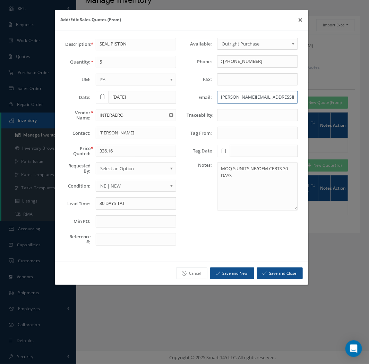
type input "mike@interaero-inc.com"
click at [275, 277] on button "Save and Close" at bounding box center [280, 273] width 46 height 12
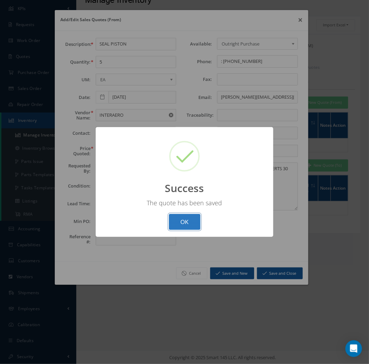
click at [172, 214] on button "OK" at bounding box center [185, 222] width 32 height 16
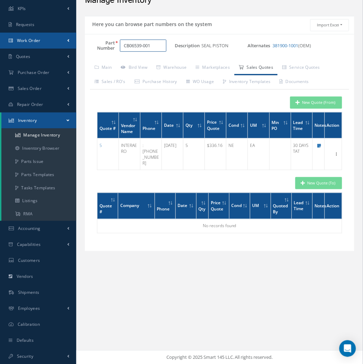
drag, startPoint x: 160, startPoint y: 48, endPoint x: 69, endPoint y: 42, distance: 91.1
click at [71, 42] on div "Smart 145 Dashboard KPIs Work Order Accounting Requests Work Order" at bounding box center [181, 164] width 363 height 400
click at [153, 45] on input "CB06539-001" at bounding box center [143, 46] width 46 height 12
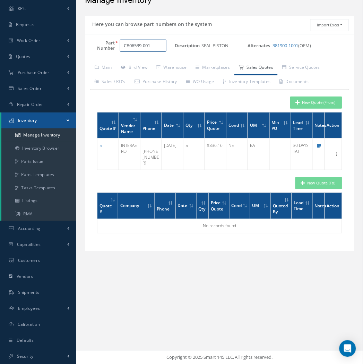
paste input "B38160-546"
type input "B38160-546"
click at [106, 69] on link "Main" at bounding box center [103, 68] width 26 height 15
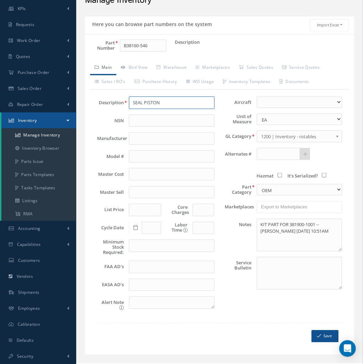
click at [150, 99] on input "SEAL PISTON" at bounding box center [171, 102] width 85 height 12
drag, startPoint x: 155, startPoint y: 101, endPoint x: 60, endPoint y: 103, distance: 95.1
click at [62, 104] on div "Smart 145 Dashboard KPIs Work Order Accounting Requests Work Order" at bounding box center [181, 170] width 363 height 413
type input "PACKING"
click at [268, 156] on input "text" at bounding box center [278, 154] width 43 height 12
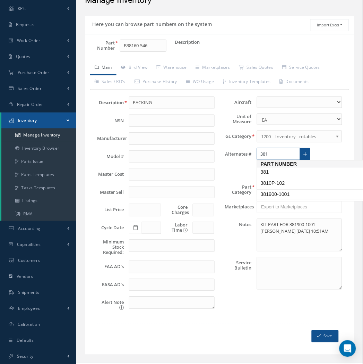
click at [276, 192] on span "381900-1001" at bounding box center [291, 193] width 62 height 7
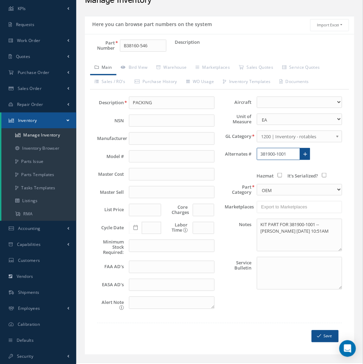
type input "381900-1001"
click at [269, 232] on textarea "KIT PART FOR 381900-1001 -- Michael Naranjo 08/19/2025 10:51AM" at bounding box center [299, 235] width 85 height 33
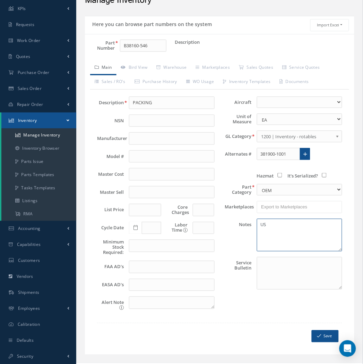
type textarea "U"
click at [328, 338] on button "Save" at bounding box center [325, 336] width 27 height 12
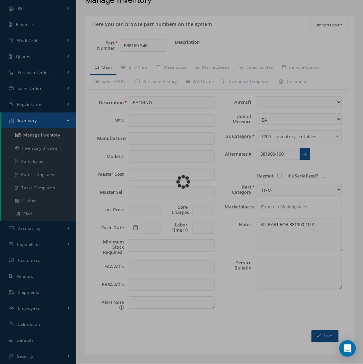
type textarea "KIT PART FOR 381900-1001 -- Michael Naranjo 08/19/2025 10:54AM"
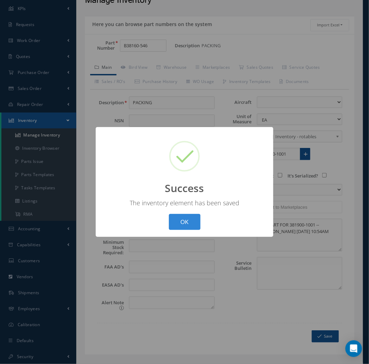
click at [266, 68] on div "? ! i Success × The inventory element has been saved OK Cancel" at bounding box center [184, 182] width 369 height 364
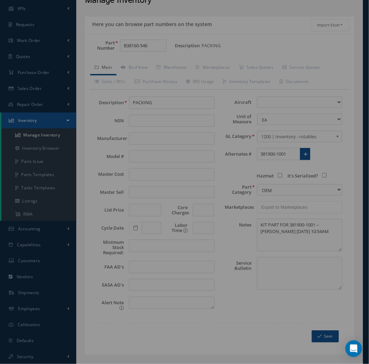
click at [266, 68] on div "? ! i Success × The inventory element has been saved OK Cancel" at bounding box center [184, 182] width 369 height 364
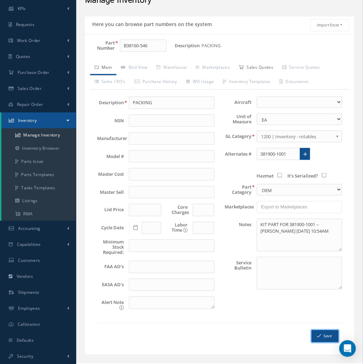
click at [266, 68] on link "Sales Quotes" at bounding box center [256, 68] width 43 height 15
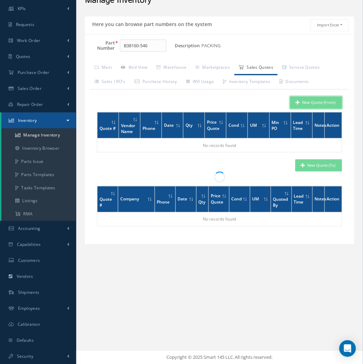
click at [320, 98] on button "New Quote (From)" at bounding box center [316, 102] width 52 height 12
type input "PACKING"
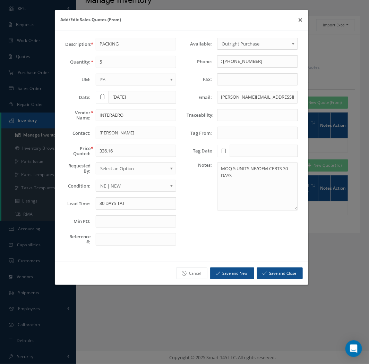
click at [119, 55] on div "Description: PACKING Quantity: 5 UM: EA FT IN LB EA Date: 08/19/2025 Vendor Nam…" at bounding box center [120, 144] width 121 height 213
click at [119, 60] on input "5" at bounding box center [136, 62] width 81 height 12
type input "2"
type input "INTERAERO"
click at [210, 267] on button "Save and New" at bounding box center [232, 273] width 44 height 12
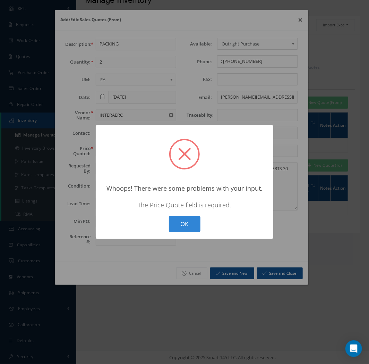
click at [169, 216] on button "OK" at bounding box center [185, 224] width 32 height 16
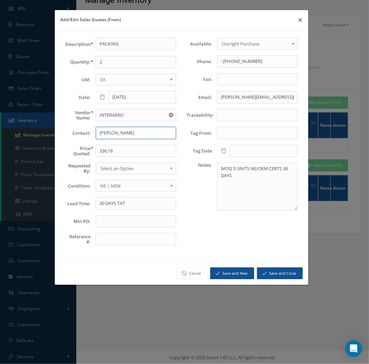
type input "MIKE G"
type input "138.25"
click at [139, 196] on div "Description: PACKING Quantity: 2 UM: EA FT IN LB EA Date: 08/19/2025 Vendor Nam…" at bounding box center [120, 144] width 121 height 213
click at [138, 211] on div "Description: PACKING Quantity: 2 UM: EA FT IN LB EA Date: 08/19/2025 Vendor Nam…" at bounding box center [120, 144] width 121 height 213
click at [138, 205] on input "30 DAYS TAT" at bounding box center [136, 203] width 81 height 12
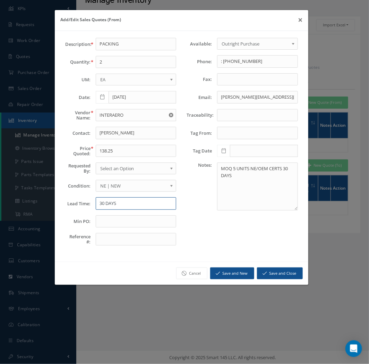
type input "30 DAYS"
click at [246, 197] on textarea "MOQ 5 UNITS NE/OEM CERTS 30 DAYS" at bounding box center [257, 186] width 81 height 48
paste textarea "NE/OEM CERTS 30 DAYS"
type textarea "NE/OEM CERTS 30 DAYS"
click at [273, 274] on button "Save and Close" at bounding box center [280, 273] width 46 height 12
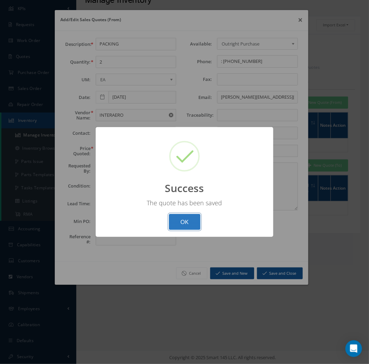
click at [178, 219] on button "OK" at bounding box center [185, 222] width 32 height 16
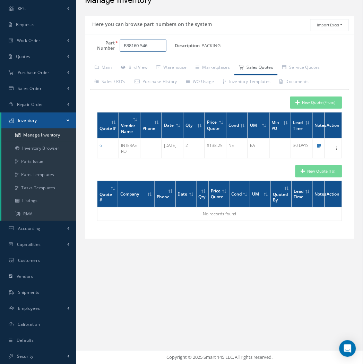
drag, startPoint x: 150, startPoint y: 44, endPoint x: 86, endPoint y: 46, distance: 63.9
click at [86, 46] on div "Part Number B38160-546" at bounding box center [130, 46] width 90 height 12
paste input "17"
type input "B38160-517"
click at [105, 67] on link "Main" at bounding box center [103, 68] width 26 height 15
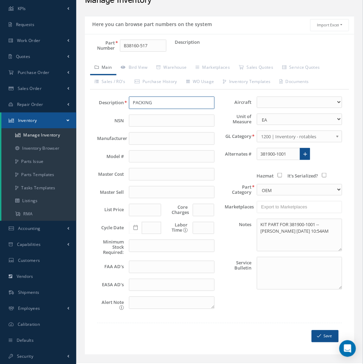
click at [137, 105] on input "PACKING" at bounding box center [171, 102] width 85 height 12
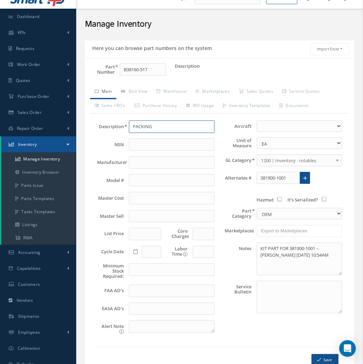
scroll to position [0, 0]
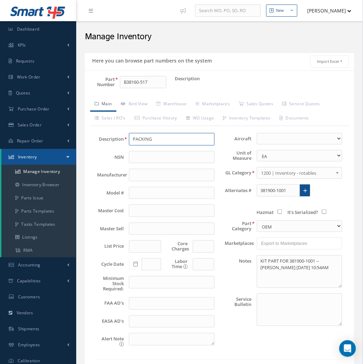
type input "PACKING"
click at [282, 187] on input "381900-1001" at bounding box center [278, 190] width 43 height 12
type input "P"
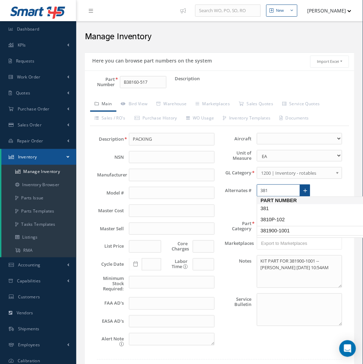
click at [274, 228] on span "381900-1001" at bounding box center [291, 230] width 62 height 7
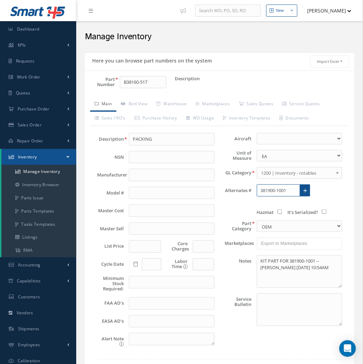
type input "381900-1001"
click at [304, 187] on link at bounding box center [305, 190] width 11 height 12
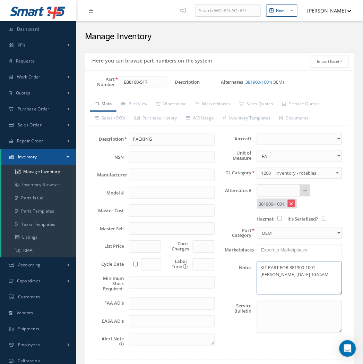
click at [278, 269] on textarea "KIT PART FOR 381900-1001 -- Michael Naranjo 08/19/2025 10:54AM" at bounding box center [299, 278] width 85 height 33
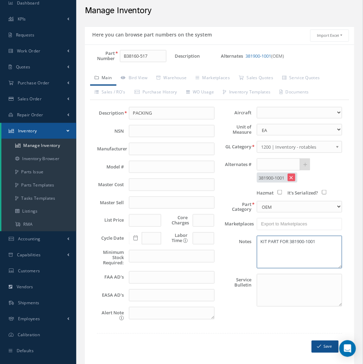
scroll to position [53, 0]
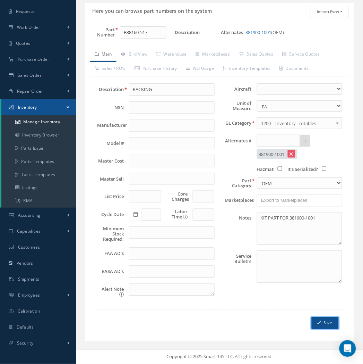
click at [317, 320] on button "Save" at bounding box center [325, 323] width 27 height 12
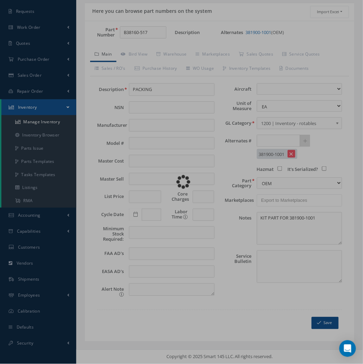
type textarea "KIT PART FOR 381900-1001 -- Michael Naranjo 08/19/2025 10:55AM"
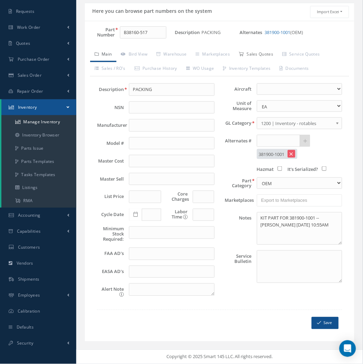
click at [253, 54] on link "Sales Quotes" at bounding box center [256, 55] width 43 height 15
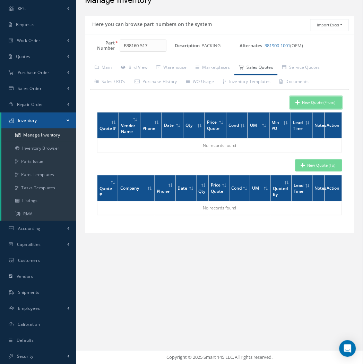
click at [314, 102] on button "New Quote (From)" at bounding box center [316, 102] width 52 height 12
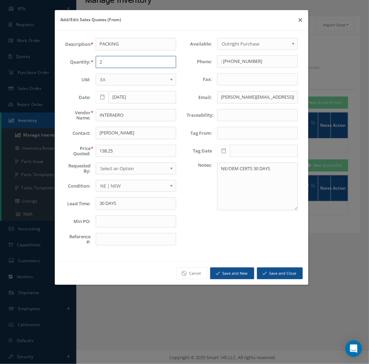
click at [110, 63] on input "2" at bounding box center [136, 62] width 81 height 12
click at [303, 20] on button "×" at bounding box center [300, 19] width 16 height 19
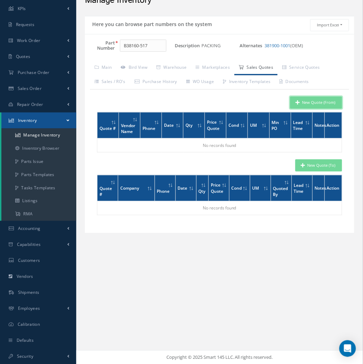
click at [322, 100] on button "New Quote (From)" at bounding box center [316, 102] width 52 height 12
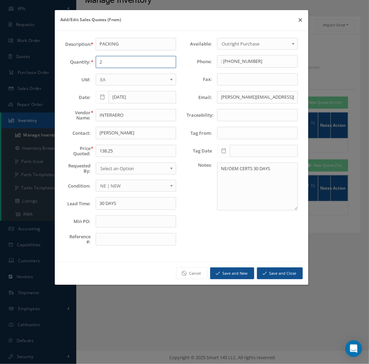
click at [134, 62] on input "2" at bounding box center [136, 62] width 81 height 12
type input "80"
type input "MAGELLAN"
type input "REGINA"
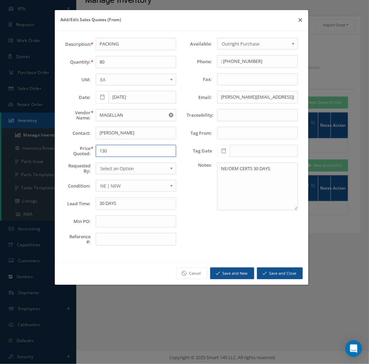
type input "130"
click at [128, 198] on input "30 DAYS" at bounding box center [136, 203] width 81 height 12
type input "STOCK"
click at [276, 274] on button "Save and Close" at bounding box center [280, 273] width 46 height 12
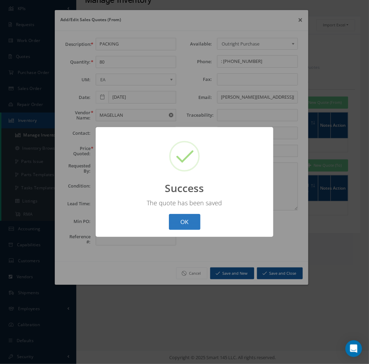
click at [191, 219] on button "OK" at bounding box center [185, 222] width 32 height 16
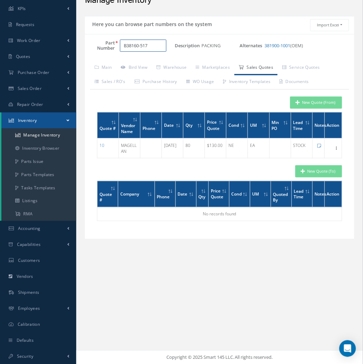
click at [157, 46] on input "B38160-517" at bounding box center [143, 46] width 46 height 12
type input "B38160-546"
click at [316, 108] on div "New Quote (From) Quote # Vendor Name Phone Date Qty Price Quote Cond UM Min PO …" at bounding box center [219, 127] width 245 height 62
click at [321, 100] on button "New Quote (From)" at bounding box center [316, 102] width 52 height 12
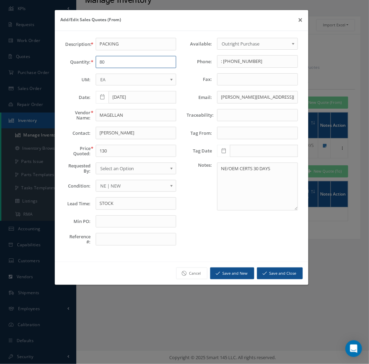
click at [113, 61] on input "80" at bounding box center [136, 62] width 81 height 12
type input "8"
type input "60"
type input "1"
type input "MAGELLAN"
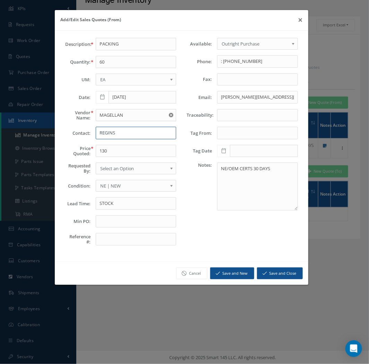
type input "REGINS"
type input "195"
type input "STOCK"
click at [290, 282] on div "Cancel Save and New Save and Close" at bounding box center [182, 273] width 254 height 24
click at [291, 275] on button "Save and Close" at bounding box center [280, 273] width 46 height 12
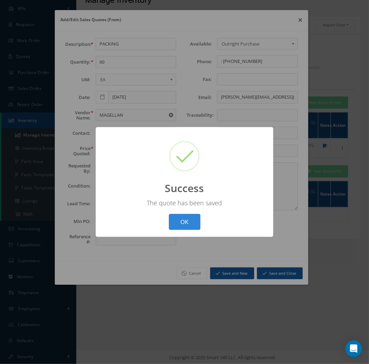
click at [158, 216] on div "? ! i Success × The quote has been saved OK Cancel" at bounding box center [185, 182] width 178 height 110
click at [188, 220] on button "OK" at bounding box center [185, 222] width 32 height 16
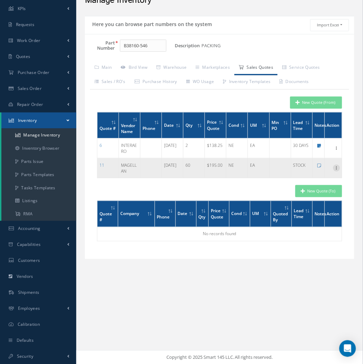
click at [336, 166] on icon at bounding box center [336, 167] width 7 height 6
click at [313, 171] on link "Edit" at bounding box center [305, 172] width 55 height 9
type input "195.0000"
type input "STOCK"
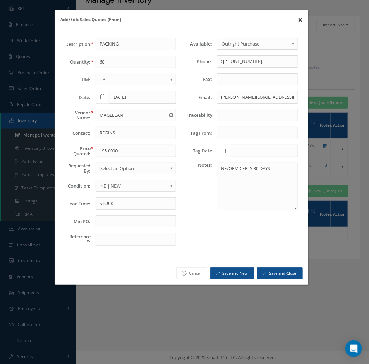
click at [299, 19] on button "×" at bounding box center [300, 19] width 16 height 19
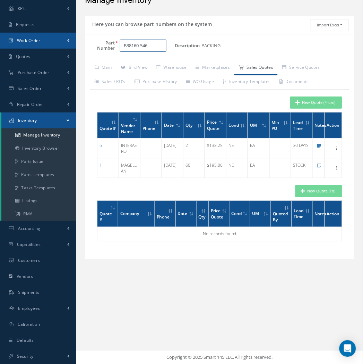
drag, startPoint x: 155, startPoint y: 47, endPoint x: 72, endPoint y: 43, distance: 83.4
click at [73, 42] on div "Smart 145 Dashboard KPIs Work Order Accounting Requests Work Order" at bounding box center [181, 164] width 363 height 400
type input "MS25988-"
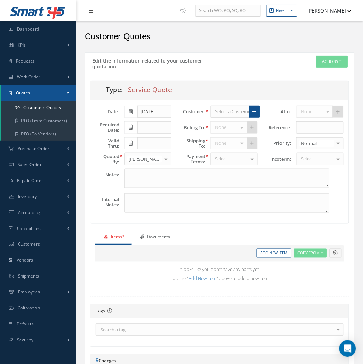
type input "[DATE]"
type input "TURKISH TECHNIC REPAIR-RFP-08M25HEFA15"
type textarea "Our bid to repair with the list of parts that will be used to repair."
type input "0.00"
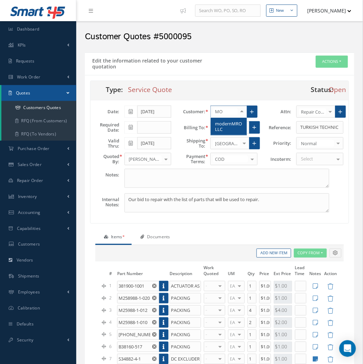
type input "MOD"
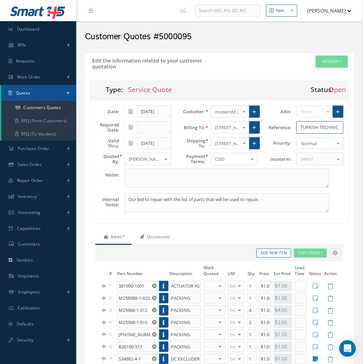
click at [306, 124] on input "TURKISH TECHNIC REPAIR-RFP-08M25HEFA15" at bounding box center [320, 127] width 47 height 12
click at [137, 198] on textarea "Our bid to repair with the list of parts that will be used to repair." at bounding box center [227, 202] width 205 height 19
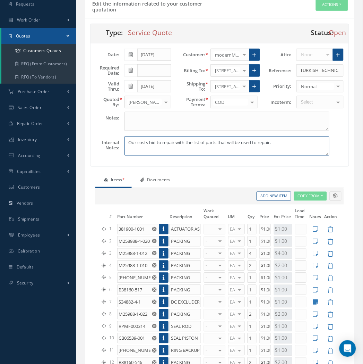
scroll to position [193, 0]
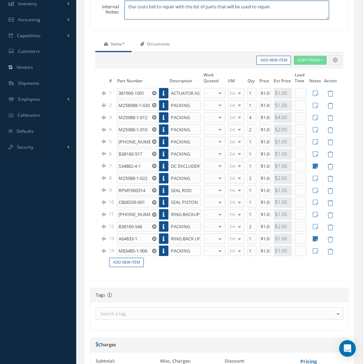
type textarea "Our costs bid to repair with the list of parts that will be used to repair."
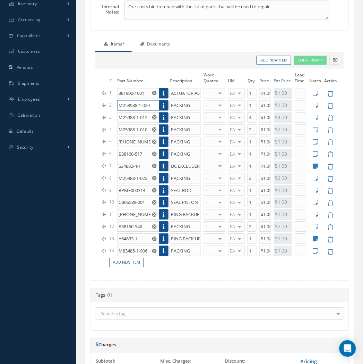
click at [143, 105] on input "M258988-1-020" at bounding box center [138, 105] width 42 height 10
click at [164, 127] on icon at bounding box center [164, 129] width 2 height 5
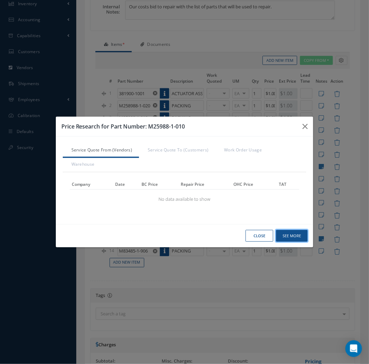
click at [0, 0] on button "See More" at bounding box center [0, 0] width 0 height 0
click at [0, 0] on icon "button" at bounding box center [0, 0] width 0 height 0
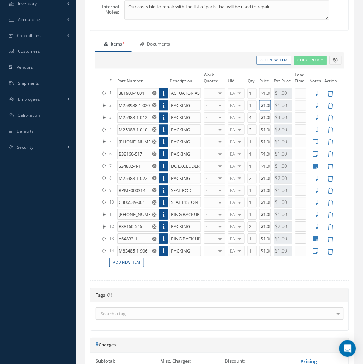
click at [262, 106] on input "$1.00" at bounding box center [266, 105] width 12 height 10
type input "$5"
click at [271, 127] on input "$1.00" at bounding box center [266, 130] width 12 height 10
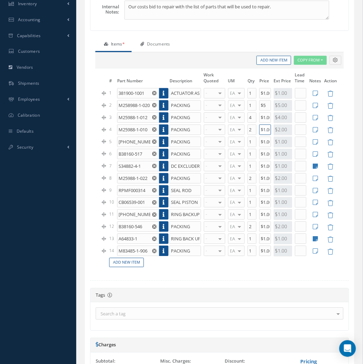
click at [271, 127] on input "$1.00" at bounding box center [266, 130] width 12 height 10
drag, startPoint x: 269, startPoint y: 130, endPoint x: 230, endPoint y: 130, distance: 38.5
click at [231, 130] on tr "4 M25988-1-010 PACKING - WARRANTY REPAIR REPAIR OVERHAUL BENCH CHECK INSPECTION…" at bounding box center [220, 130] width 238 height 12
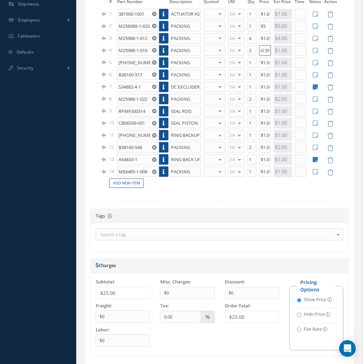
scroll to position [327, 0]
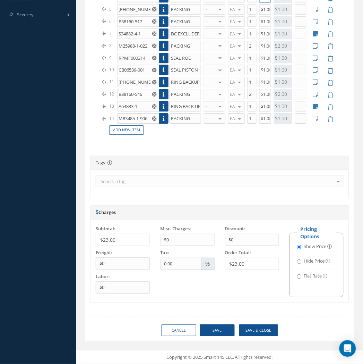
type input "$0.50"
click at [221, 328] on button "Save" at bounding box center [217, 330] width 35 height 12
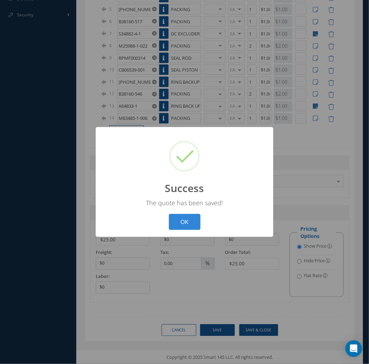
click at [169, 214] on button "OK" at bounding box center [185, 222] width 32 height 16
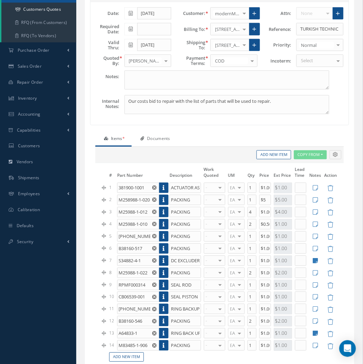
scroll to position [95, 0]
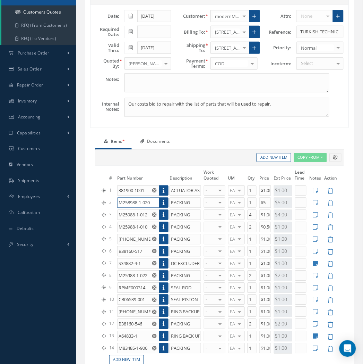
click at [139, 203] on input "M258988-1-020" at bounding box center [138, 202] width 42 height 10
click at [137, 230] on input "M25988-1-010" at bounding box center [138, 227] width 42 height 10
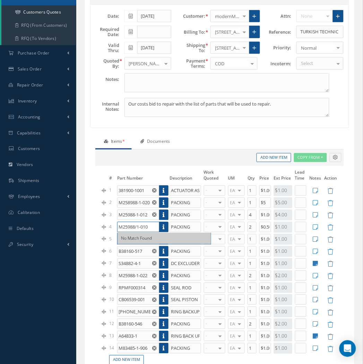
type input "M25988/1-010"
click at [330, 153] on button at bounding box center [336, 157] width 12 height 9
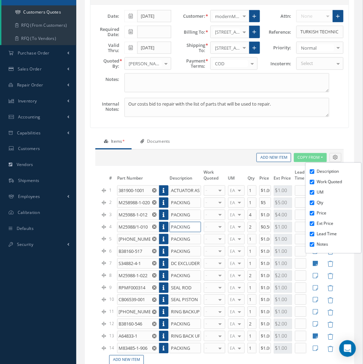
click at [182, 228] on input "PACKING" at bounding box center [186, 227] width 32 height 10
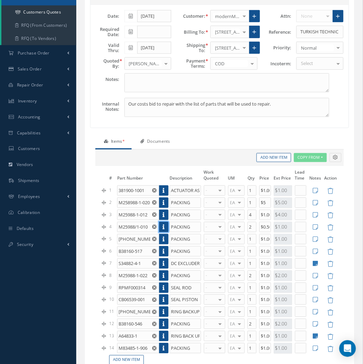
click at [164, 228] on icon at bounding box center [164, 226] width 2 height 5
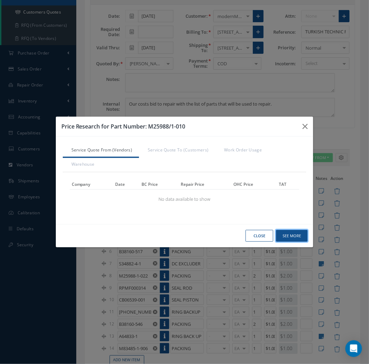
click at [0, 0] on button "See More" at bounding box center [0, 0] width 0 height 0
click at [0, 0] on icon "button" at bounding box center [0, 0] width 0 height 0
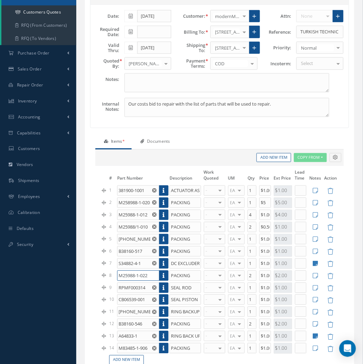
click at [137, 276] on input "M25988-1-022" at bounding box center [138, 275] width 42 height 10
click at [126, 275] on input "M25988/1-022" at bounding box center [138, 275] width 42 height 10
paste input "8"
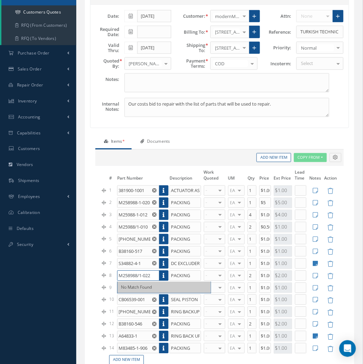
scroll to position [0, 1]
type input "M258988/1-022"
click at [181, 282] on div "M258988/1-022 PACKING" at bounding box center [164, 286] width 93 height 11
click at [163, 278] on icon at bounding box center [164, 275] width 2 height 5
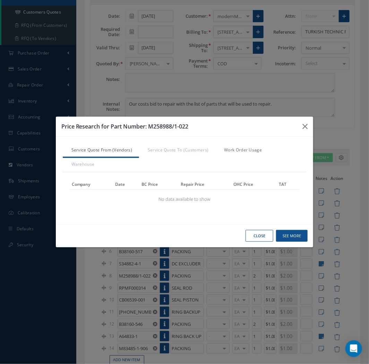
click at [245, 150] on link "Work Order Usage" at bounding box center [241, 150] width 53 height 15
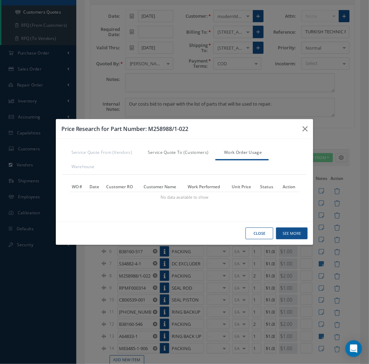
click at [190, 157] on link "Service Quote To (Customers)" at bounding box center [177, 153] width 76 height 15
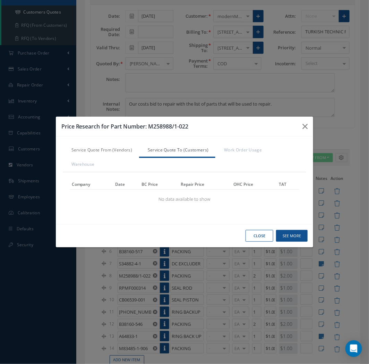
click at [116, 151] on link "Service Quote From (Vendors)" at bounding box center [101, 150] width 76 height 15
click at [162, 180] on th "BC Price" at bounding box center [158, 184] width 39 height 10
click at [0, 0] on icon "button" at bounding box center [0, 0] width 0 height 0
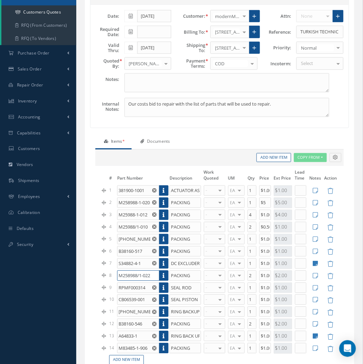
click at [137, 276] on input "M258988/1-022" at bounding box center [138, 275] width 42 height 10
click at [159, 277] on input "M258988/1-022" at bounding box center [138, 275] width 42 height 10
click at [160, 277] on link at bounding box center [163, 275] width 9 height 10
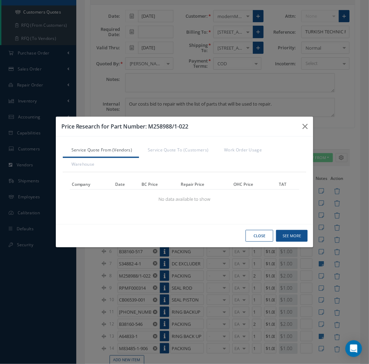
click at [103, 147] on link "Service Quote From (Vendors)" at bounding box center [101, 150] width 76 height 15
click at [180, 151] on link "Service Quote To (Customers)" at bounding box center [177, 150] width 76 height 15
click at [111, 148] on link "Service Quote From (Vendors)" at bounding box center [101, 150] width 76 height 15
click at [0, 0] on button "button" at bounding box center [0, 0] width 0 height 0
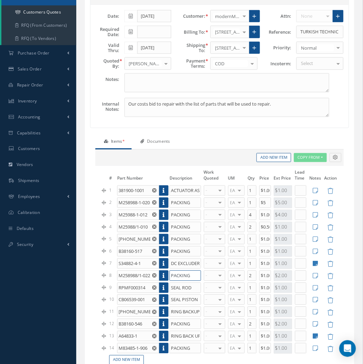
click at [188, 277] on input "PACKING" at bounding box center [186, 275] width 32 height 10
click at [265, 276] on input "$1.00" at bounding box center [266, 275] width 12 height 10
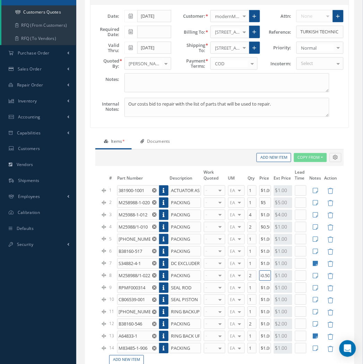
type input "$0.50"
click at [145, 216] on input "M25988-1-012" at bounding box center [138, 215] width 42 height 10
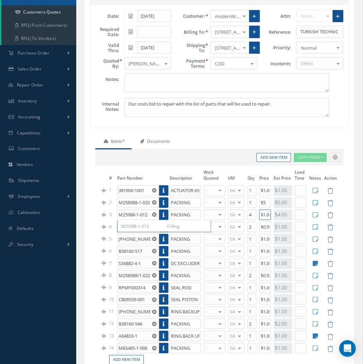
click at [268, 215] on input "$1.00" at bounding box center [266, 215] width 12 height 10
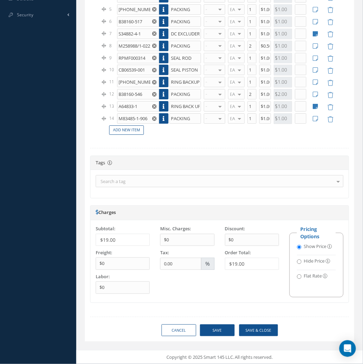
type input "$0.25"
click at [223, 329] on button "Save" at bounding box center [217, 330] width 35 height 12
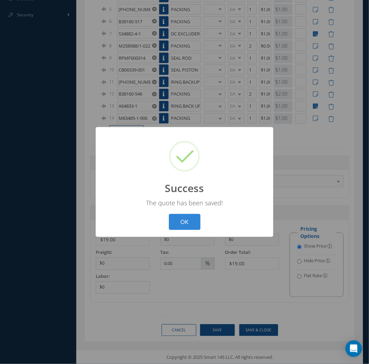
click at [169, 214] on button "OK" at bounding box center [185, 222] width 32 height 16
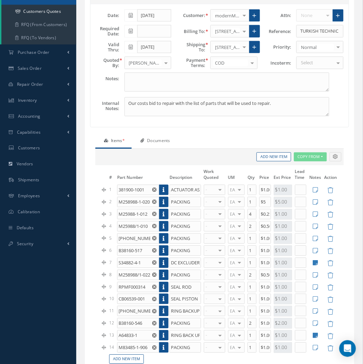
scroll to position [95, 0]
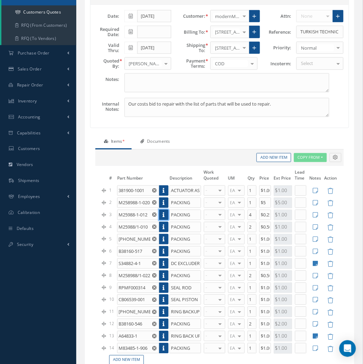
click at [164, 214] on icon at bounding box center [164, 214] width 2 height 5
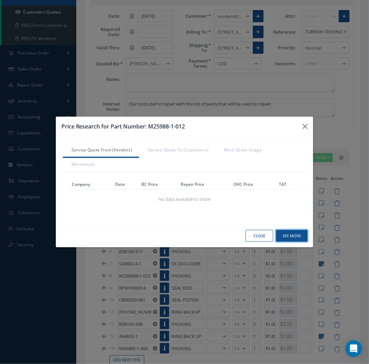
click at [0, 0] on button "See More" at bounding box center [0, 0] width 0 height 0
click at [0, 0] on icon "button" at bounding box center [0, 0] width 0 height 0
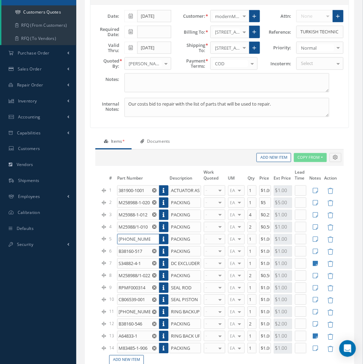
click at [137, 239] on input "080-58435-6" at bounding box center [138, 239] width 42 height 10
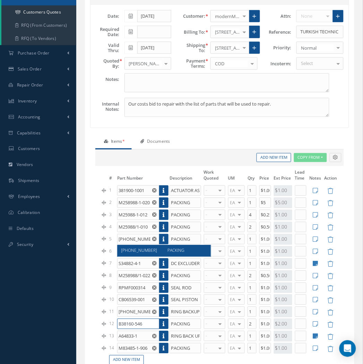
click at [142, 325] on input "B38160-546" at bounding box center [138, 324] width 42 height 10
drag, startPoint x: 142, startPoint y: 325, endPoint x: 134, endPoint y: 325, distance: 8.7
click at [130, 326] on input "B38160-546" at bounding box center [138, 324] width 42 height 10
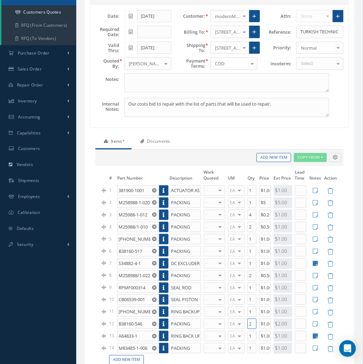
drag, startPoint x: 253, startPoint y: 324, endPoint x: 206, endPoint y: 317, distance: 47.1
click at [220, 324] on tr "12 B38160-546 B38160-546 PACKING PACKING - WARRANTY REPAIR REPAIR OVERHAUL BENC…" at bounding box center [220, 324] width 238 height 12
type input "3"
click at [327, 239] on td at bounding box center [331, 239] width 16 height 12
click at [331, 239] on icon at bounding box center [331, 240] width 6 height 6
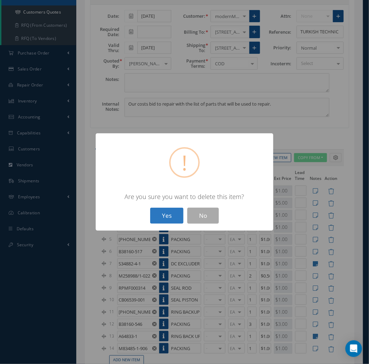
click at [163, 211] on button "Yes" at bounding box center [166, 215] width 33 height 16
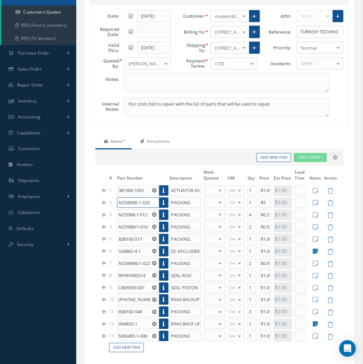
click at [146, 204] on input "M258988-1-020" at bounding box center [138, 202] width 42 height 10
click at [315, 201] on icon at bounding box center [315, 203] width 5 height 6
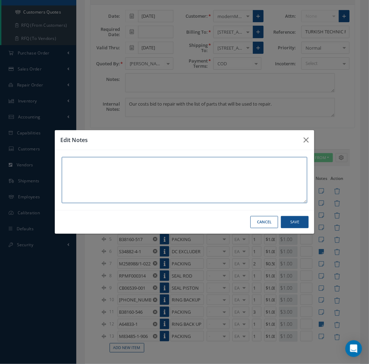
click at [181, 169] on textarea at bounding box center [185, 180] width 246 height 46
drag, startPoint x: 95, startPoint y: 167, endPoint x: -56, endPoint y: 139, distance: 153.3
click at [0, 139] on html "Smart 145 Dashboard KPIs Work Order Accounting Requests Work Order Work Order P…" at bounding box center [184, 87] width 369 height 364
type textarea "D"
type textarea "PRICED"
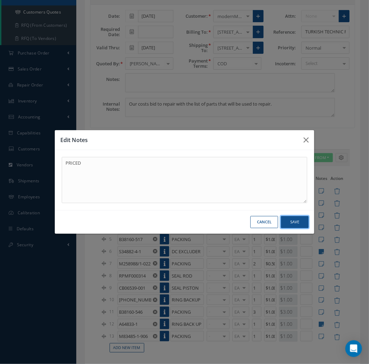
click at [290, 219] on button "Save" at bounding box center [295, 222] width 28 height 12
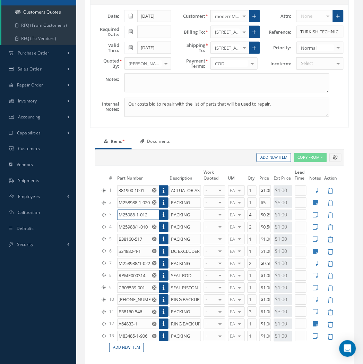
drag, startPoint x: 123, startPoint y: 212, endPoint x: 248, endPoint y: 219, distance: 125.4
click at [130, 212] on input "M25988-1-012" at bounding box center [138, 215] width 42 height 10
click at [323, 214] on td at bounding box center [315, 215] width 15 height 12
click at [316, 214] on icon at bounding box center [315, 215] width 5 height 6
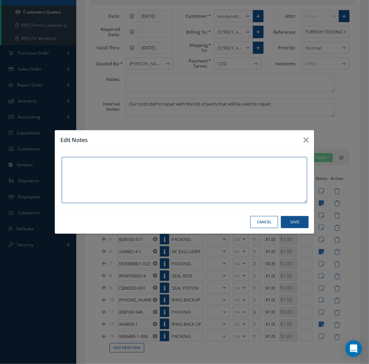
click at [141, 189] on textarea at bounding box center [185, 180] width 246 height 46
type textarea "PRICED"
click at [298, 217] on button "Save" at bounding box center [295, 222] width 28 height 12
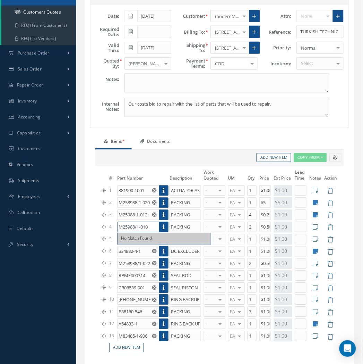
click at [142, 227] on input "M25988/1-010" at bounding box center [138, 227] width 42 height 10
click at [315, 228] on icon at bounding box center [315, 227] width 5 height 6
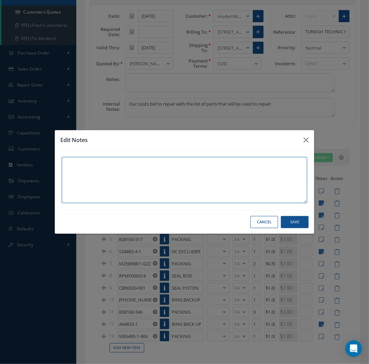
click at [129, 189] on textarea at bounding box center [185, 180] width 246 height 46
click at [309, 224] on button "Save" at bounding box center [295, 222] width 28 height 12
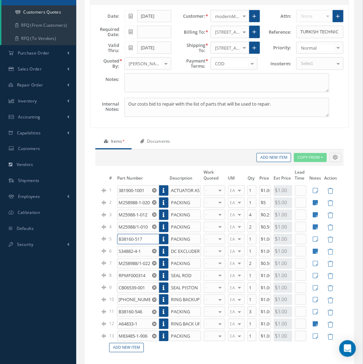
click at [130, 240] on input "B38160-517" at bounding box center [138, 239] width 42 height 10
click at [131, 240] on input "B38160-517" at bounding box center [138, 239] width 42 height 10
click at [166, 240] on link at bounding box center [163, 239] width 9 height 10
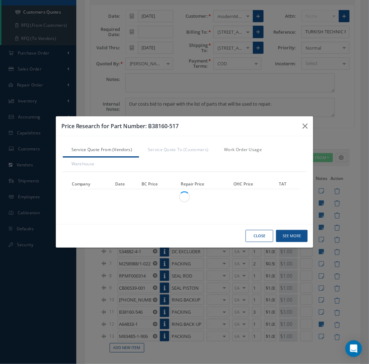
click at [257, 147] on link "Work Order Usage" at bounding box center [241, 150] width 53 height 15
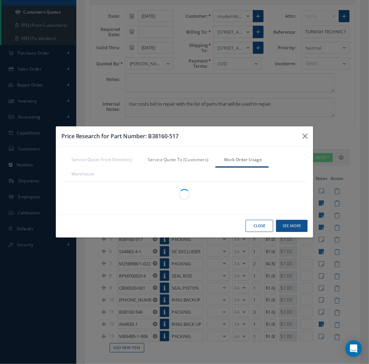
click at [183, 160] on link "Service Quote To (Customers)" at bounding box center [177, 160] width 76 height 15
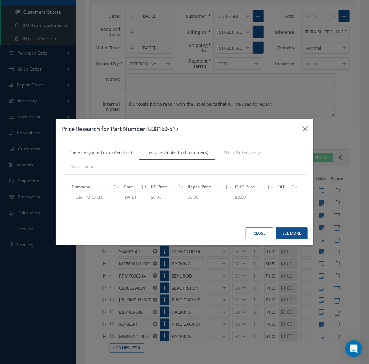
click at [119, 156] on link "Service Quote From (Vendors)" at bounding box center [101, 153] width 76 height 15
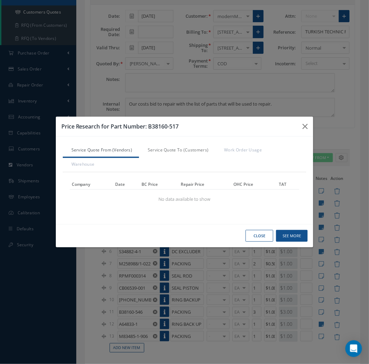
click at [175, 150] on link "Service Quote To (Customers)" at bounding box center [177, 150] width 76 height 15
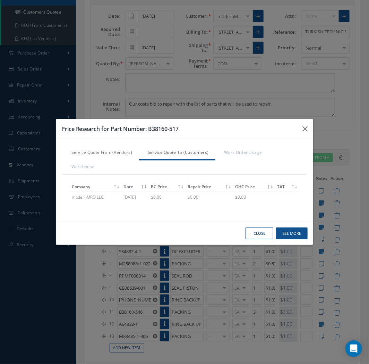
click at [127, 153] on link "Service Quote From (Vendors)" at bounding box center [101, 153] width 76 height 15
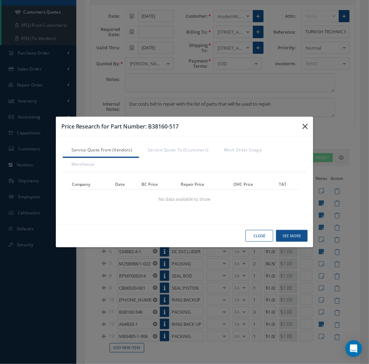
click at [0, 0] on button "button" at bounding box center [0, 0] width 0 height 0
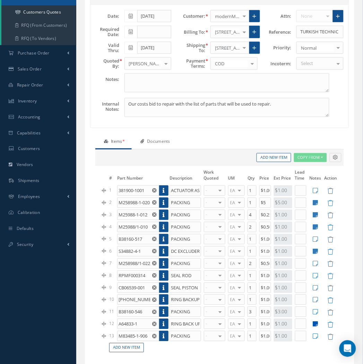
click at [315, 324] on icon at bounding box center [315, 324] width 5 height 6
type textarea "NOT PROCURABLE"
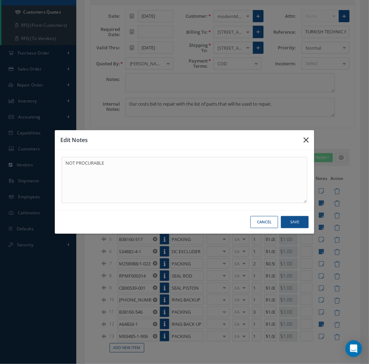
drag, startPoint x: 307, startPoint y: 137, endPoint x: 207, endPoint y: 214, distance: 126.4
click at [307, 137] on icon "button" at bounding box center [306, 140] width 5 height 8
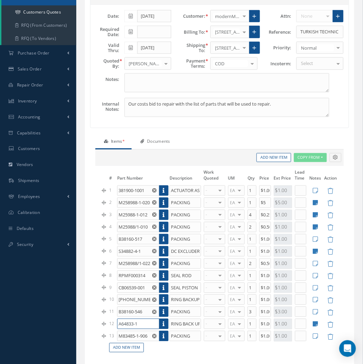
click at [139, 324] on input "A64833-1" at bounding box center [138, 324] width 42 height 10
click at [219, 137] on ul "Items * Documents" at bounding box center [219, 142] width 249 height 15
click at [136, 345] on link "Add New Item" at bounding box center [126, 347] width 35 height 9
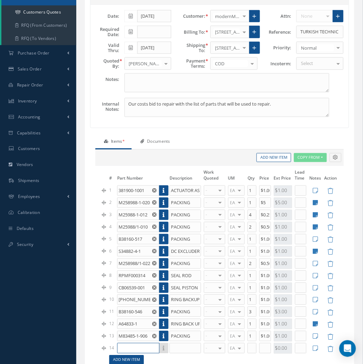
click at [137, 346] on input "text" at bounding box center [138, 348] width 42 height 10
paste input "B55968-49-02"
type input "B55968-49-02"
click at [180, 350] on input "text" at bounding box center [186, 348] width 32 height 10
type input "SEAL"
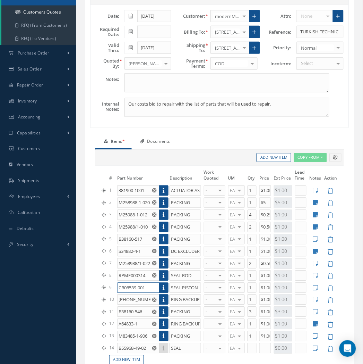
click at [141, 288] on input "CB06539-001" at bounding box center [138, 287] width 42 height 10
click at [164, 288] on icon at bounding box center [164, 287] width 2 height 5
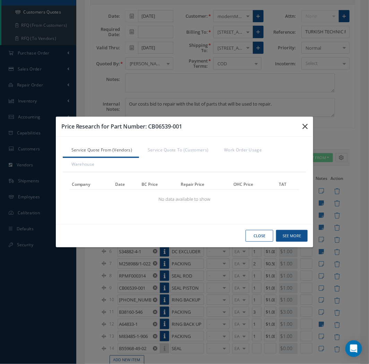
click at [0, 0] on button "button" at bounding box center [0, 0] width 0 height 0
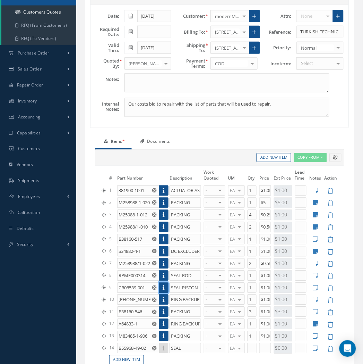
click at [166, 289] on link at bounding box center [163, 287] width 9 height 10
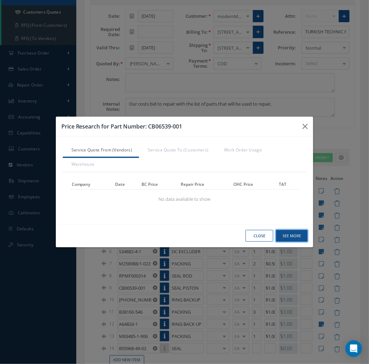
click at [0, 0] on button "See More" at bounding box center [0, 0] width 0 height 0
click at [0, 0] on button "button" at bounding box center [0, 0] width 0 height 0
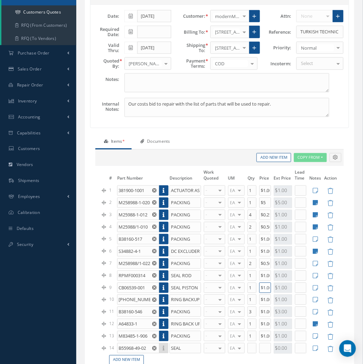
click at [264, 286] on input "$1.00" at bounding box center [266, 287] width 12 height 10
type input "$336.16"
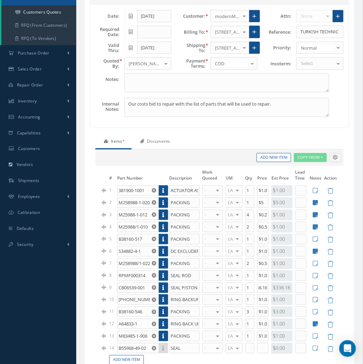
scroll to position [0, 0]
click at [134, 353] on input "B55968-49-02" at bounding box center [138, 348] width 42 height 10
click at [331, 351] on icon at bounding box center [331, 349] width 6 height 6
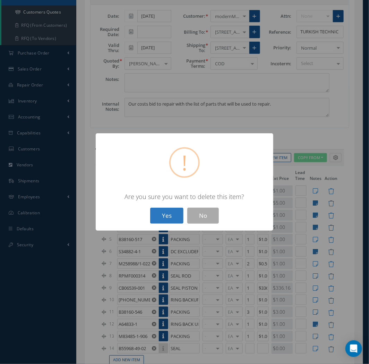
click at [160, 220] on button "Yes" at bounding box center [166, 215] width 33 height 16
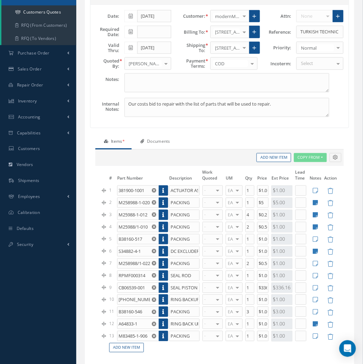
click at [313, 251] on td at bounding box center [315, 251] width 15 height 12
click at [314, 252] on icon at bounding box center [315, 251] width 5 height 6
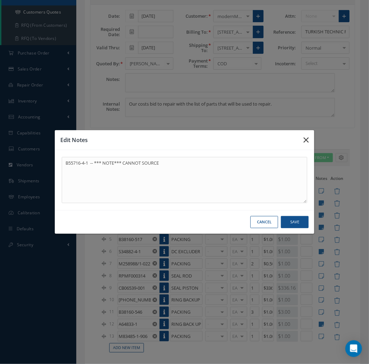
click at [305, 137] on icon "button" at bounding box center [306, 140] width 5 height 8
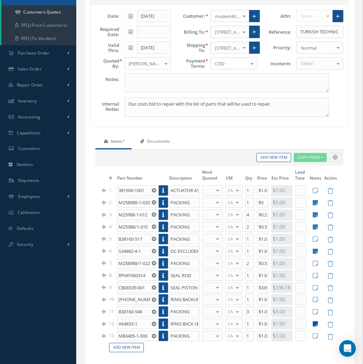
click at [318, 326] on icon at bounding box center [315, 324] width 5 height 6
type textarea "NOT PROCURABLE"
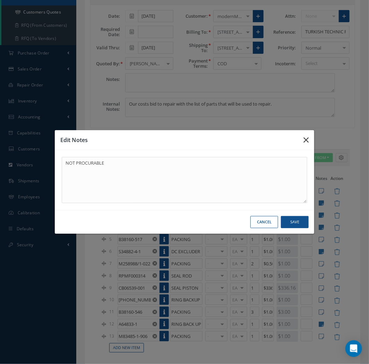
click at [309, 137] on button "button" at bounding box center [306, 139] width 16 height 19
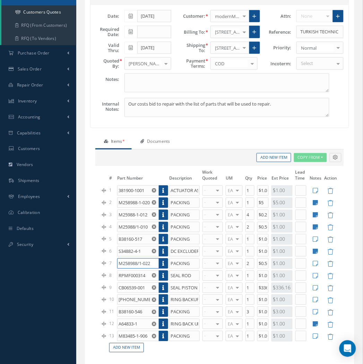
click at [135, 264] on input "M258988/1-022" at bounding box center [138, 263] width 42 height 10
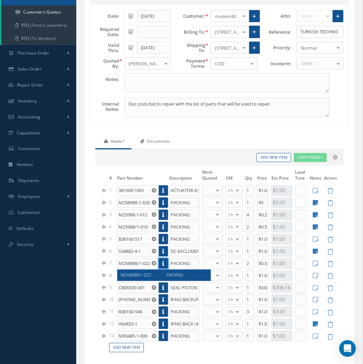
click at [163, 262] on icon at bounding box center [164, 263] width 2 height 5
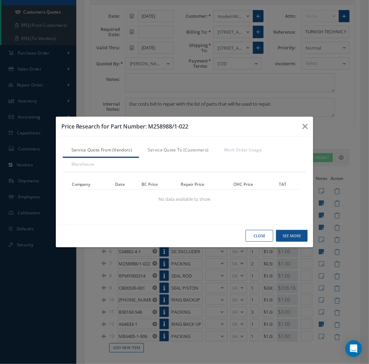
click at [170, 149] on link "Service Quote To (Customers)" at bounding box center [177, 150] width 76 height 15
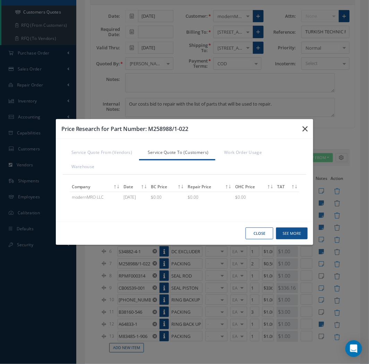
click at [0, 0] on button "button" at bounding box center [0, 0] width 0 height 0
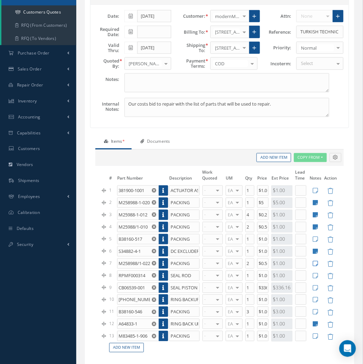
click at [316, 264] on icon at bounding box center [315, 264] width 5 height 6
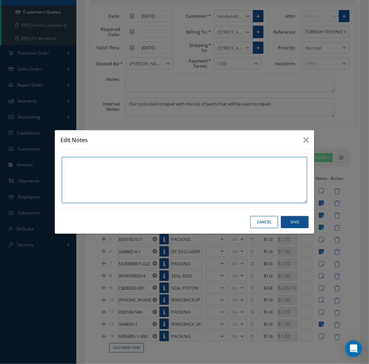
click at [142, 188] on textarea at bounding box center [185, 180] width 246 height 46
click at [292, 223] on button "Save" at bounding box center [295, 222] width 28 height 12
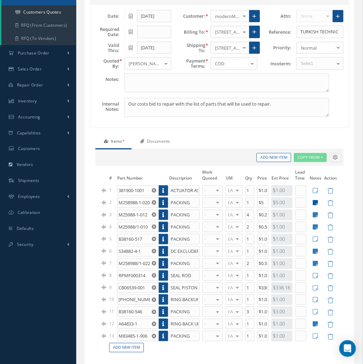
click at [317, 203] on icon at bounding box center [315, 203] width 5 height 6
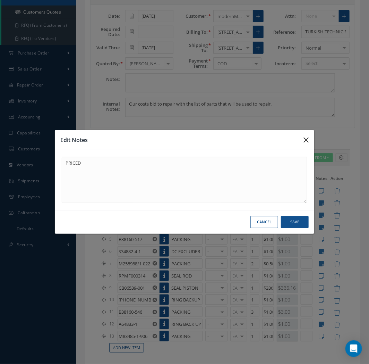
click at [310, 137] on button "button" at bounding box center [306, 139] width 16 height 19
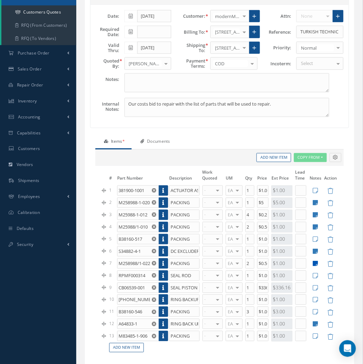
click at [317, 262] on icon at bounding box center [315, 264] width 5 height 6
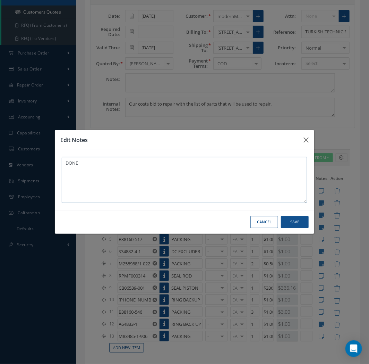
drag, startPoint x: 71, startPoint y: 172, endPoint x: -37, endPoint y: 160, distance: 108.6
click at [0, 160] on html "Smart 145 Dashboard KPIs Work Order Accounting Requests Work Order Work Order P…" at bounding box center [184, 87] width 369 height 364
type textarea "PRICED"
click at [296, 221] on button "Save" at bounding box center [295, 222] width 28 height 12
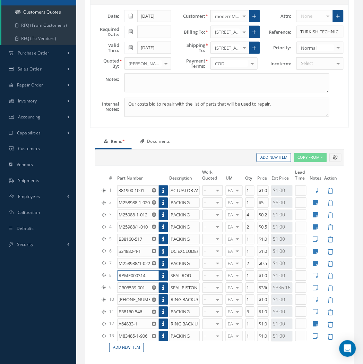
click at [125, 276] on input "RPMF000314" at bounding box center [138, 275] width 42 height 10
click at [320, 276] on td at bounding box center [315, 276] width 15 height 12
click at [317, 276] on icon at bounding box center [315, 276] width 5 height 6
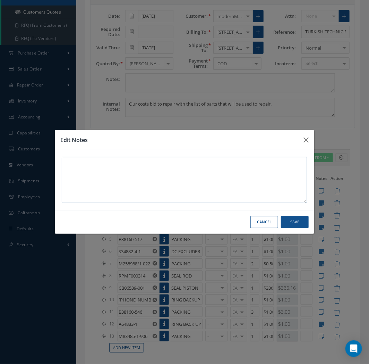
click at [99, 173] on textarea at bounding box center [185, 180] width 246 height 46
type textarea "PN B55968-49-02 NOT PROCURABLE"
click at [299, 221] on button "Save" at bounding box center [295, 222] width 28 height 12
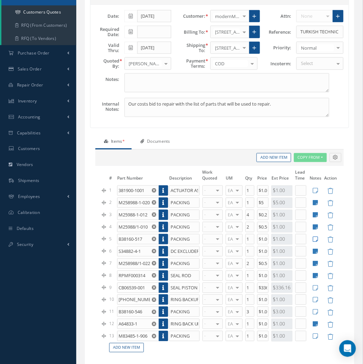
click at [316, 238] on icon at bounding box center [315, 239] width 5 height 6
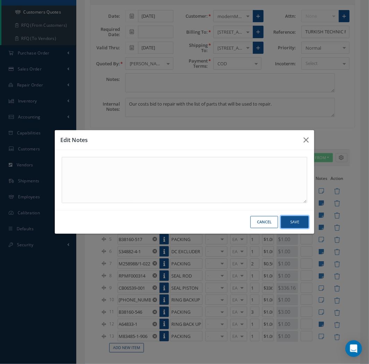
click at [299, 223] on button "Save" at bounding box center [295, 222] width 28 height 12
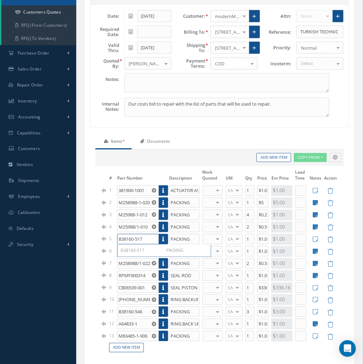
click at [138, 240] on input "B38160-517" at bounding box center [138, 239] width 42 height 10
click at [140, 341] on input "M83485-1-906" at bounding box center [138, 336] width 42 height 10
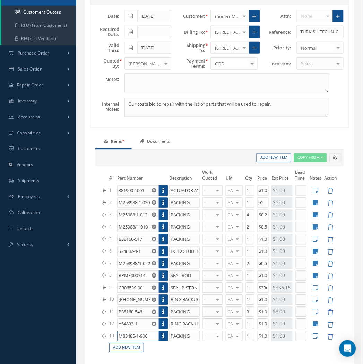
click at [140, 341] on input "M83485-1-906" at bounding box center [138, 336] width 42 height 10
click at [166, 338] on link at bounding box center [163, 336] width 9 height 10
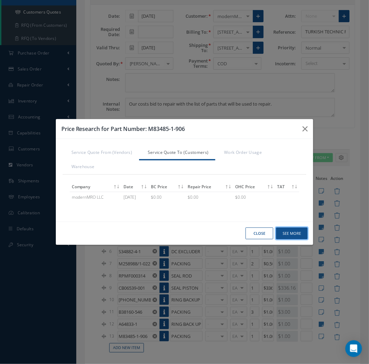
click at [0, 0] on button "See More" at bounding box center [0, 0] width 0 height 0
click at [0, 0] on icon "button" at bounding box center [0, 0] width 0 height 0
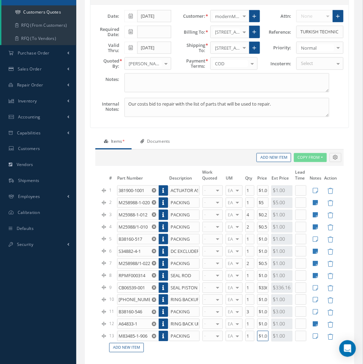
click at [265, 338] on input "$1.00" at bounding box center [262, 336] width 11 height 10
type input "$2.64"
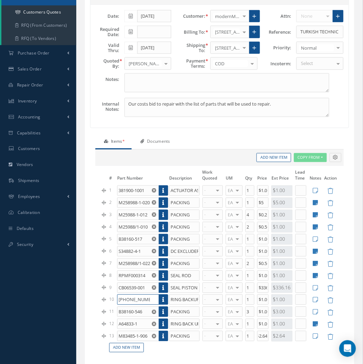
click at [130, 300] on input "[PHONE_NUMBER]" at bounding box center [138, 299] width 42 height 10
click at [312, 299] on td at bounding box center [315, 300] width 15 height 12
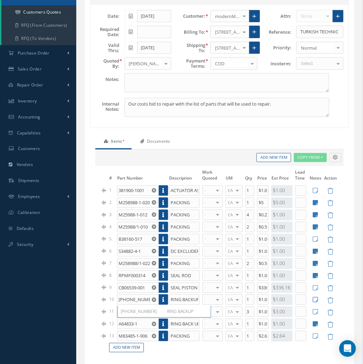
click at [315, 300] on icon at bounding box center [315, 300] width 5 height 6
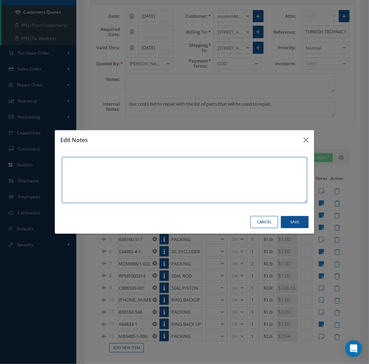
click at [143, 200] on textarea at bounding box center [185, 180] width 246 height 46
type textarea "n"
type textarea "NOT PROCUREABLE"
click at [292, 220] on button "Save" at bounding box center [295, 222] width 28 height 12
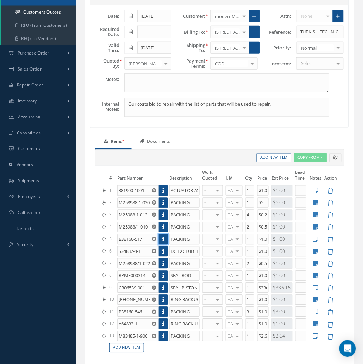
click at [162, 237] on link at bounding box center [163, 239] width 9 height 10
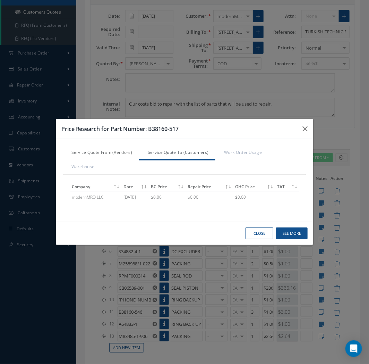
click at [98, 155] on link "Service Quote From (Vendors)" at bounding box center [101, 153] width 76 height 15
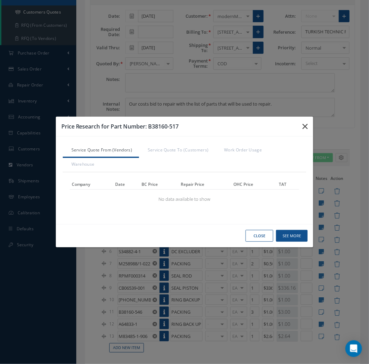
click at [0, 0] on button "button" at bounding box center [0, 0] width 0 height 0
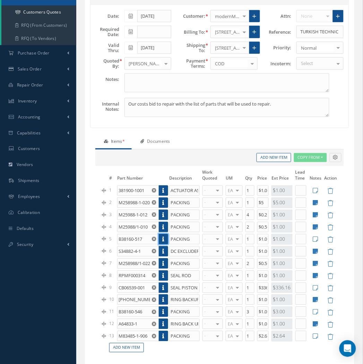
click at [165, 240] on link at bounding box center [163, 239] width 9 height 10
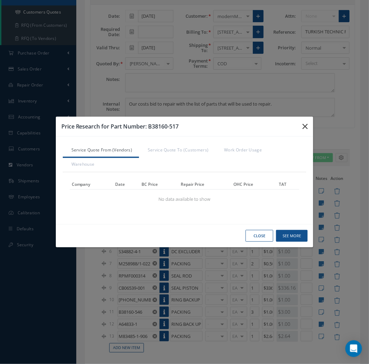
click at [0, 0] on icon "button" at bounding box center [0, 0] width 0 height 0
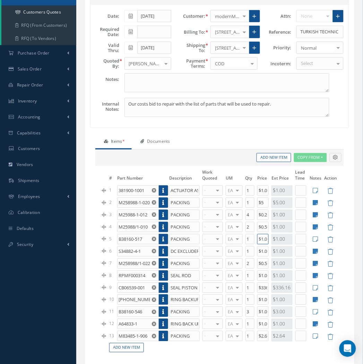
click at [261, 240] on input "$1.00" at bounding box center [262, 239] width 11 height 10
type input "$195"
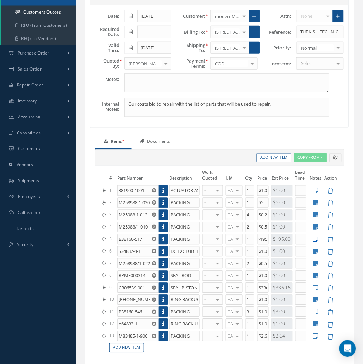
click at [317, 239] on icon at bounding box center [315, 239] width 5 height 6
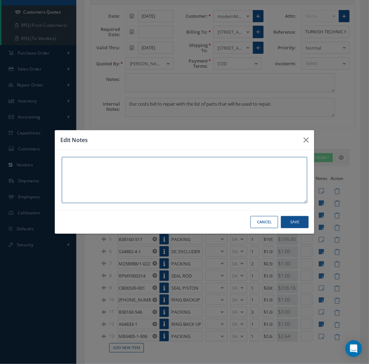
click at [157, 178] on textarea at bounding box center [185, 180] width 246 height 46
click at [293, 219] on button "Save" at bounding box center [295, 222] width 28 height 12
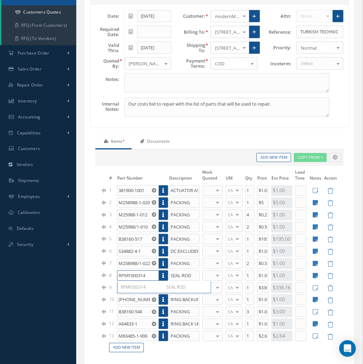
click at [141, 276] on input "RPMF000314" at bounding box center [138, 275] width 42 height 10
click at [315, 275] on icon at bounding box center [315, 276] width 5 height 6
type textarea "PN B55968-49-02 NOT PROCURABLE"
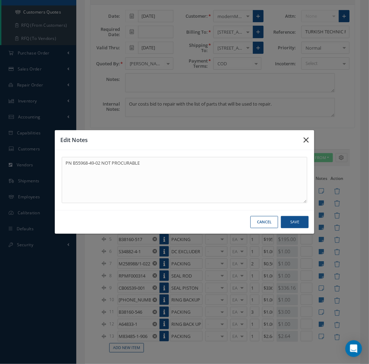
click at [307, 139] on icon "button" at bounding box center [306, 140] width 5 height 8
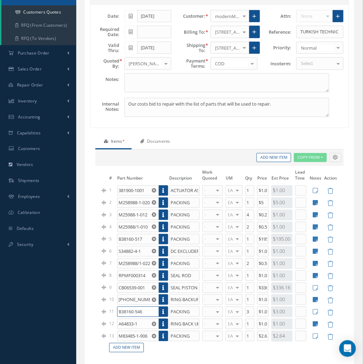
click at [122, 311] on input "B38160-546" at bounding box center [138, 311] width 42 height 10
click at [262, 312] on input "$1.00" at bounding box center [262, 311] width 11 height 10
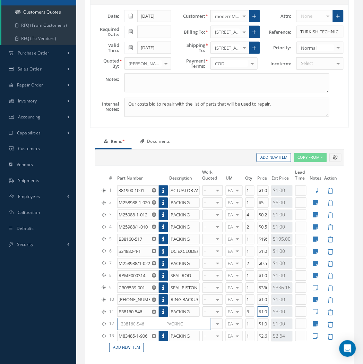
click at [262, 312] on input "$1.00" at bounding box center [262, 311] width 11 height 10
type input "$195"
click at [263, 241] on input "$195" at bounding box center [262, 239] width 11 height 10
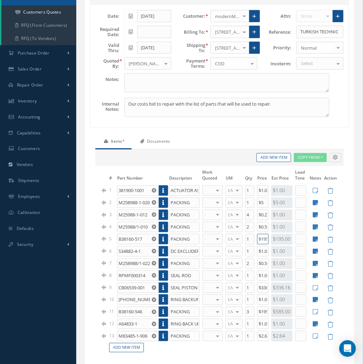
click at [263, 241] on input "$195" at bounding box center [262, 239] width 11 height 10
type input "$130"
click at [133, 254] on input "S34882-4-1" at bounding box center [138, 251] width 42 height 10
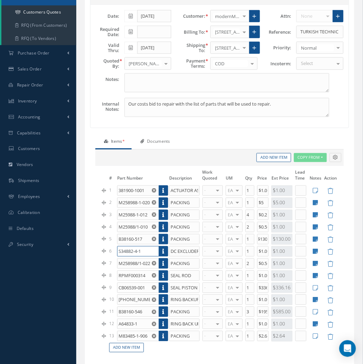
scroll to position [0, 0]
click at [133, 254] on input "S34882-4-1" at bounding box center [138, 251] width 42 height 10
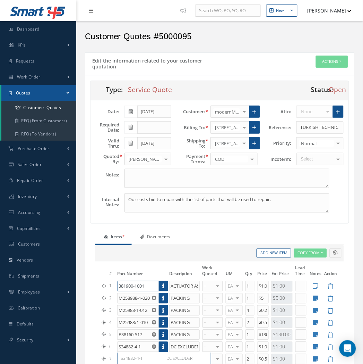
click at [143, 288] on input "381900-1001" at bounding box center [138, 286] width 42 height 10
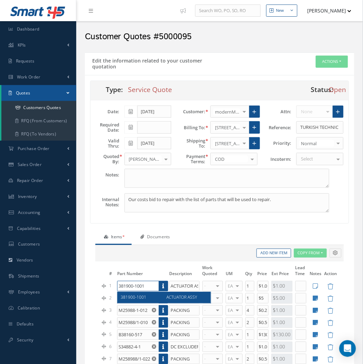
paste input "86188-3"
type input "3886188-3"
click at [141, 300] on span "3886188-3" at bounding box center [131, 297] width 21 height 6
type input "INLET GUIDE VANE ACTUATOR"
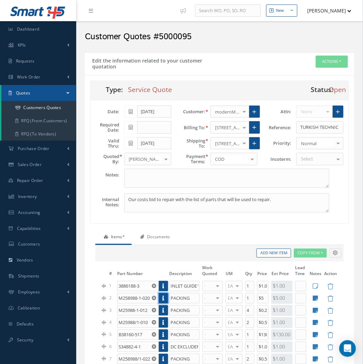
click at [164, 299] on icon at bounding box center [164, 298] width 2 height 5
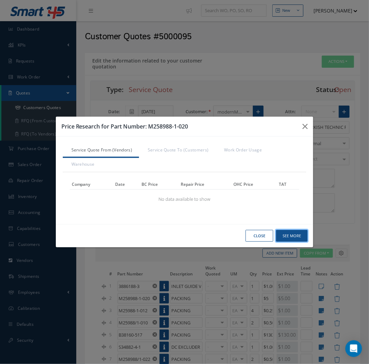
click at [0, 0] on button "See More" at bounding box center [0, 0] width 0 height 0
click at [0, 0] on button "button" at bounding box center [0, 0] width 0 height 0
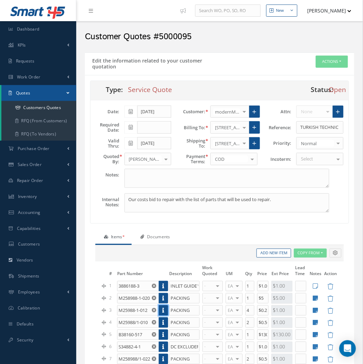
click at [165, 312] on link at bounding box center [163, 310] width 9 height 10
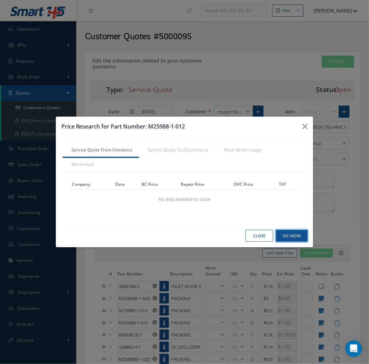
click at [0, 0] on button "See More" at bounding box center [0, 0] width 0 height 0
click at [0, 0] on icon "button" at bounding box center [0, 0] width 0 height 0
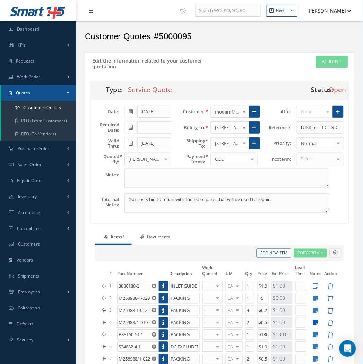
click at [315, 323] on icon at bounding box center [315, 323] width 5 height 6
type textarea "PRICED"
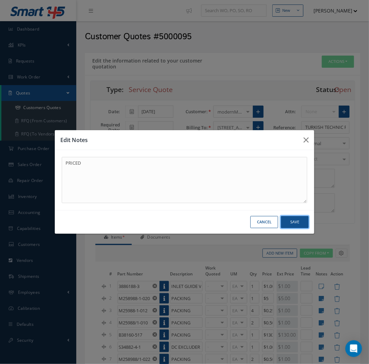
click at [294, 223] on button "Save" at bounding box center [295, 222] width 28 height 12
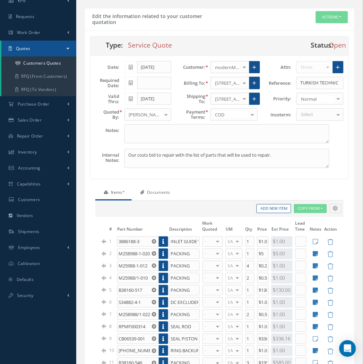
scroll to position [116, 0]
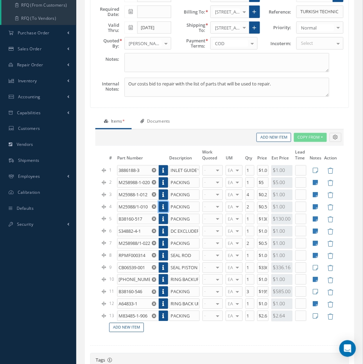
click at [163, 205] on icon at bounding box center [164, 206] width 2 height 5
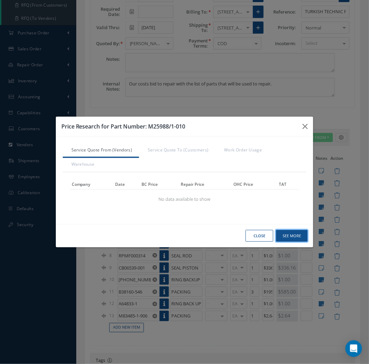
click at [0, 0] on button "See More" at bounding box center [0, 0] width 0 height 0
click at [0, 0] on icon "button" at bounding box center [0, 0] width 0 height 0
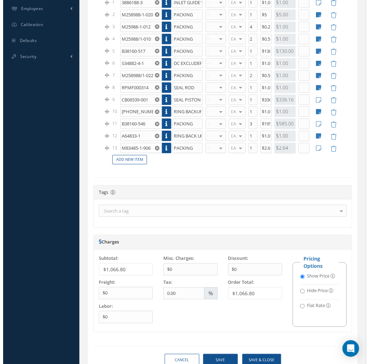
scroll to position [314, 0]
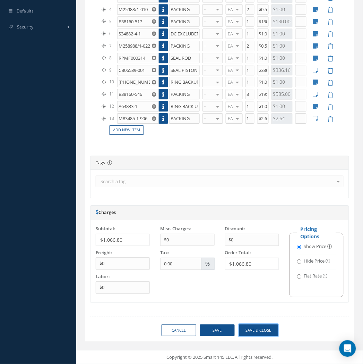
click at [272, 331] on button "Save & close" at bounding box center [258, 330] width 39 height 12
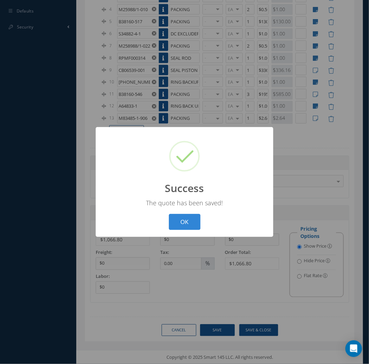
click at [169, 214] on button "OK" at bounding box center [185, 222] width 32 height 16
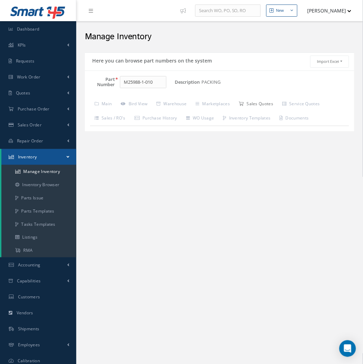
drag, startPoint x: 251, startPoint y: 106, endPoint x: 278, endPoint y: 109, distance: 27.5
click at [251, 106] on link "Sales Quotes" at bounding box center [256, 104] width 43 height 15
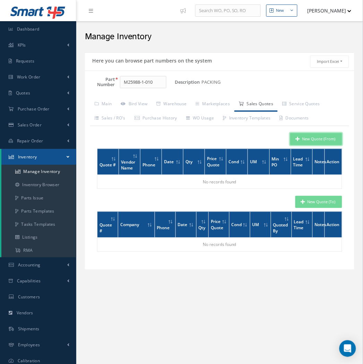
click at [312, 137] on button "New Quote (From)" at bounding box center [316, 139] width 52 height 12
type input "PACKING"
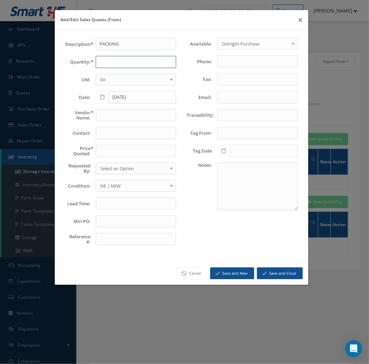
click at [107, 63] on input "text" at bounding box center [136, 62] width 81 height 12
type input "4"
type input "z"
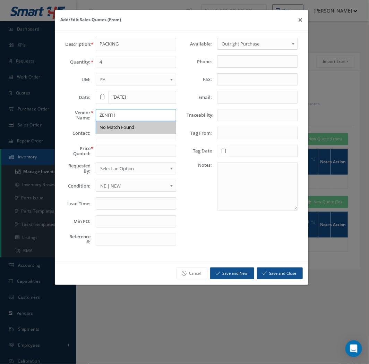
type input "ZENITH"
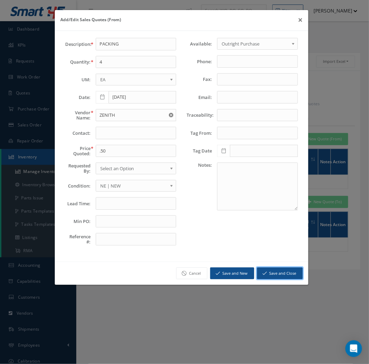
click at [278, 273] on button "Save and Close" at bounding box center [280, 273] width 46 height 12
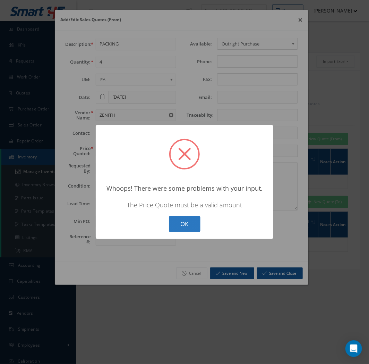
click at [185, 220] on button "OK" at bounding box center [185, 224] width 32 height 16
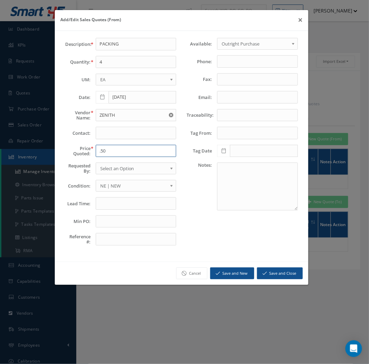
drag, startPoint x: 130, startPoint y: 152, endPoint x: 70, endPoint y: 147, distance: 60.6
click at [70, 147] on div "Price Quoted: .50" at bounding box center [120, 151] width 121 height 12
type input "0.50"
click at [279, 269] on button "Save and Close" at bounding box center [280, 273] width 46 height 12
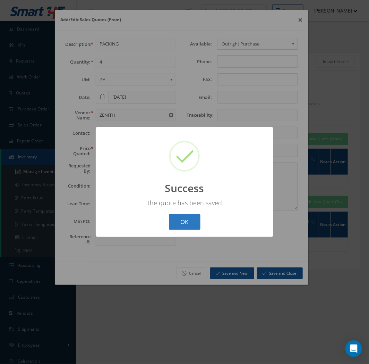
click at [184, 223] on button "OK" at bounding box center [185, 222] width 32 height 16
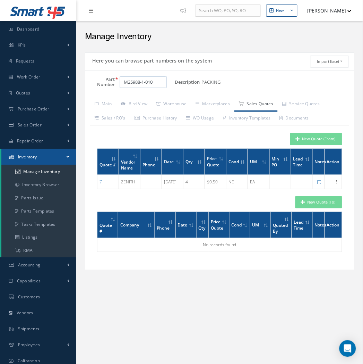
click at [158, 84] on input "M25988-1-010" at bounding box center [143, 82] width 46 height 12
click at [155, 98] on span "M25988-1-012" at bounding box center [153, 100] width 62 height 7
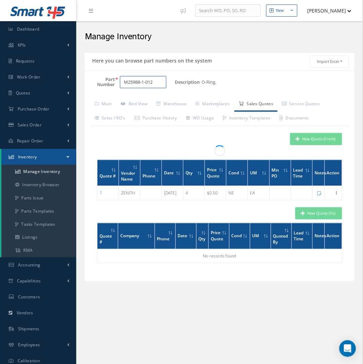
type input "M25988-1-012"
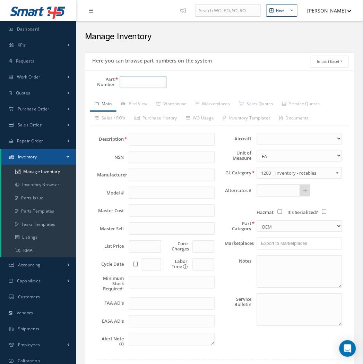
click at [143, 81] on input "Part Number" at bounding box center [143, 82] width 46 height 12
paste input "M258988-1-020"
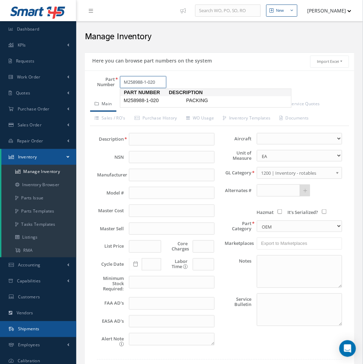
type input "M258988-1-020"
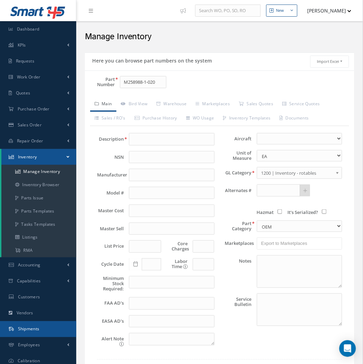
type input "PACKING"
type input "0.00"
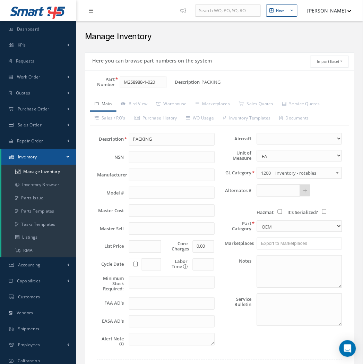
click at [266, 183] on div "Aircraft Airbus B777 Boeing Unit of Measure EA FT IN LB GL Category 1000 | [PER…" at bounding box center [284, 242] width 128 height 219
click at [288, 189] on input "text" at bounding box center [278, 190] width 43 height 12
click at [287, 205] on span "381900-1001" at bounding box center [291, 208] width 62 height 7
type input "381900-1001"
click at [279, 272] on textarea at bounding box center [299, 271] width 85 height 33
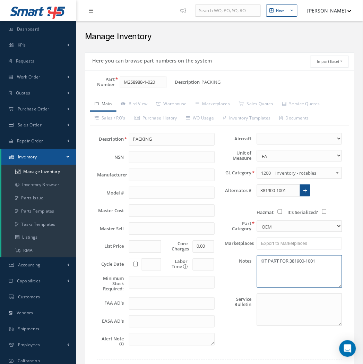
scroll to position [53, 0]
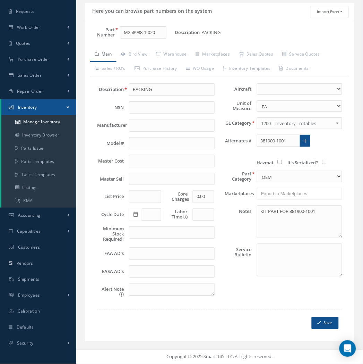
click at [318, 331] on div "Description PACKING NSN Manufacturer Model # Master Cost Master Sell List Price…" at bounding box center [219, 206] width 259 height 260
click at [322, 327] on button "Save" at bounding box center [325, 323] width 27 height 12
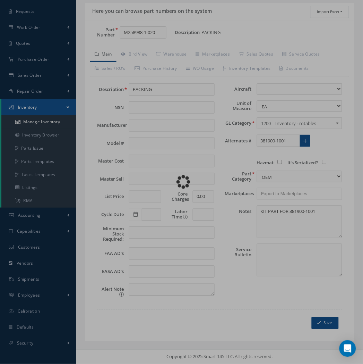
type textarea "KIT PART FOR 381900-1001 -- Michael Naranjo 08/19/2025 11:11AM"
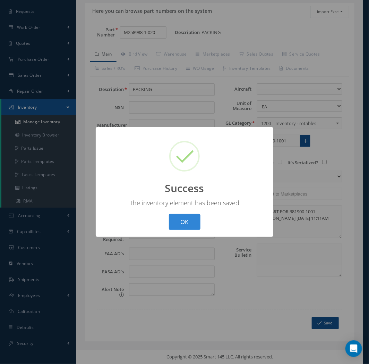
click at [169, 214] on button "OK" at bounding box center [185, 222] width 32 height 16
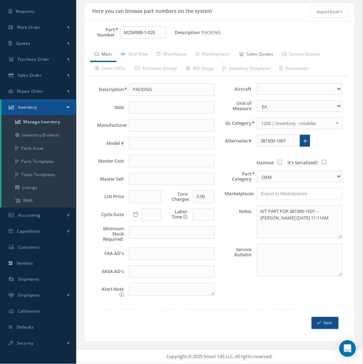
click at [251, 52] on link "Sales Quotes" at bounding box center [256, 55] width 43 height 15
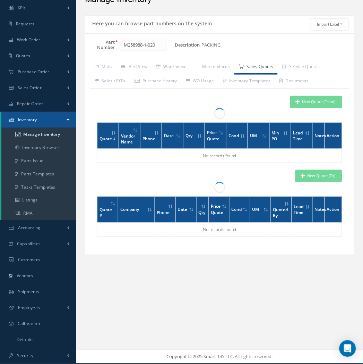
scroll to position [36, 0]
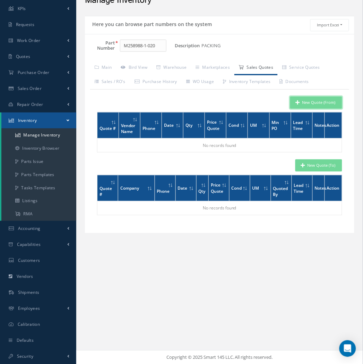
click at [325, 100] on button "New Quote (From)" at bounding box center [316, 102] width 52 height 12
type input "PACKING"
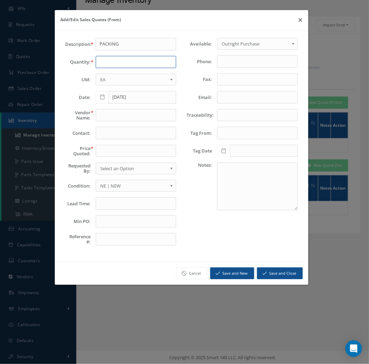
click at [116, 62] on input "text" at bounding box center [136, 62] width 81 height 12
click at [299, 23] on button "×" at bounding box center [300, 19] width 16 height 19
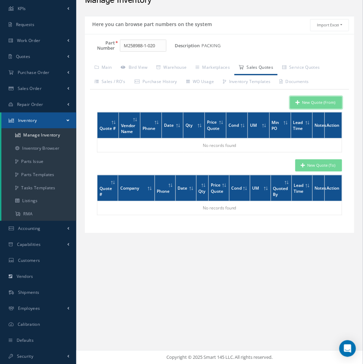
click at [324, 106] on button "New Quote (From)" at bounding box center [316, 102] width 52 height 12
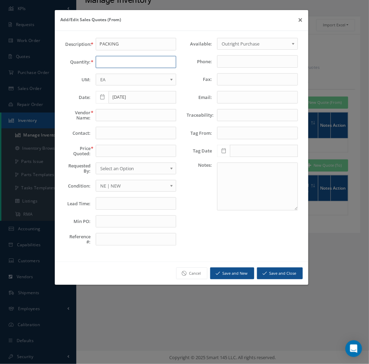
click at [123, 61] on input "text" at bounding box center [136, 62] width 81 height 12
type input "80"
click at [114, 112] on input "text" at bounding box center [136, 115] width 81 height 12
type input "ZENITH"
type input ".50"
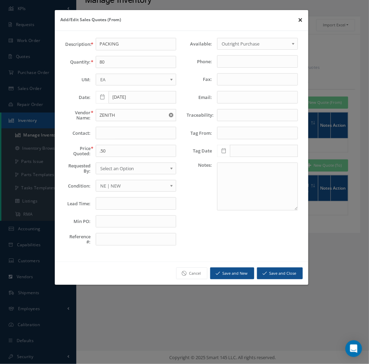
click at [299, 21] on button "×" at bounding box center [300, 19] width 16 height 19
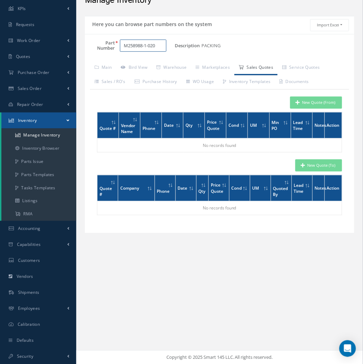
click at [161, 46] on input "M258988-1-020" at bounding box center [143, 46] width 46 height 12
click at [146, 46] on input "M258988-1-022" at bounding box center [143, 46] width 46 height 12
type input "M258988/1-022"
click at [115, 74] on link "Main" at bounding box center [103, 68] width 26 height 15
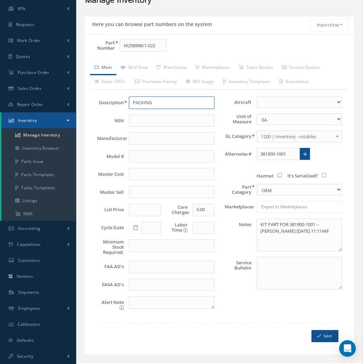
click at [168, 98] on input "PACKING" at bounding box center [171, 102] width 85 height 12
type input "PACKING"
click at [261, 144] on div "Aircraft Airbus B777 Boeing Unit of Measure EA FT IN LB GL Category 1000 | Pett…" at bounding box center [284, 205] width 128 height 219
click at [264, 148] on input "381900-1001" at bounding box center [278, 154] width 43 height 12
click at [292, 171] on span "381900-1001" at bounding box center [291, 171] width 62 height 7
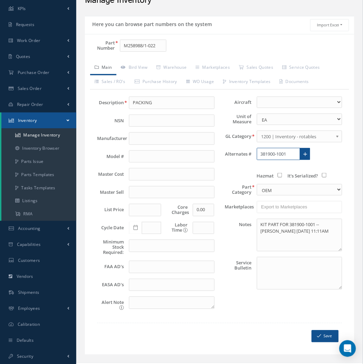
type input "381900-1001"
click at [293, 235] on textarea "KIT PART FOR 381900-1001 -- Michael Naranjo 08/19/2025 11:11AM" at bounding box center [299, 235] width 85 height 33
click at [330, 341] on button "Save" at bounding box center [325, 336] width 27 height 12
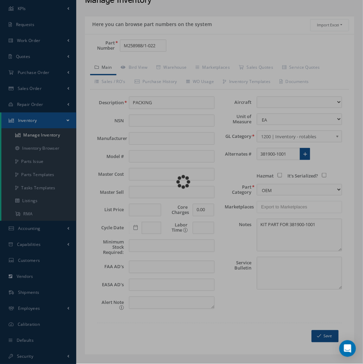
type textarea "KIT PART FOR 381900-1001 -- Michael Naranjo 08/19/2025 11:12AM"
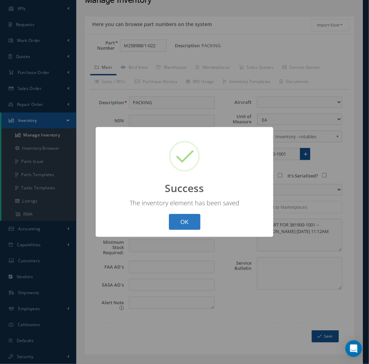
click at [193, 228] on button "OK" at bounding box center [185, 222] width 32 height 16
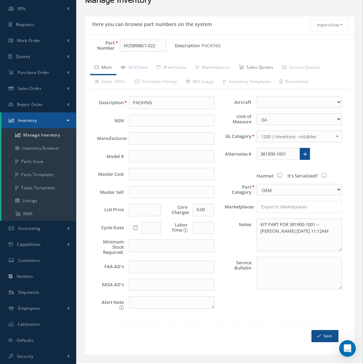
click at [271, 69] on link "Sales Quotes" at bounding box center [256, 68] width 43 height 15
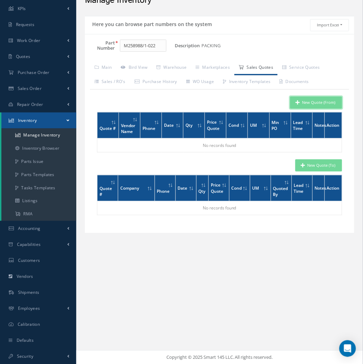
click at [303, 97] on button "New Quote (From)" at bounding box center [316, 102] width 52 height 12
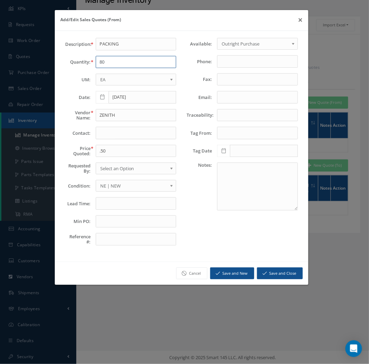
click at [130, 67] on input "80" at bounding box center [136, 62] width 81 height 12
type input "80"
type input "ZENITH"
click at [114, 144] on div "Description: PACKING Quantity: 80 UM: EA FT IN LB EA Date: 08/19/2025 Vendor Na…" at bounding box center [120, 144] width 121 height 213
click at [114, 151] on input ".50" at bounding box center [136, 151] width 81 height 12
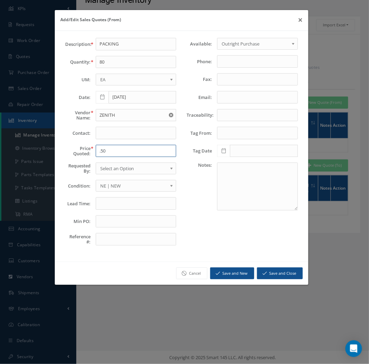
click at [114, 151] on input ".50" at bounding box center [136, 151] width 81 height 12
type input "0.50"
click at [234, 274] on button "Save and New" at bounding box center [232, 273] width 44 height 12
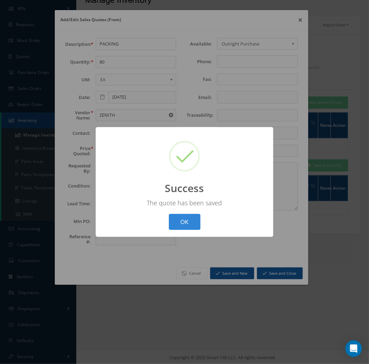
click at [169, 214] on button "OK" at bounding box center [185, 222] width 32 height 16
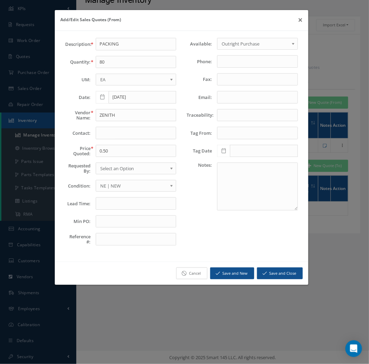
click at [194, 276] on link "Cancel" at bounding box center [191, 273] width 31 height 12
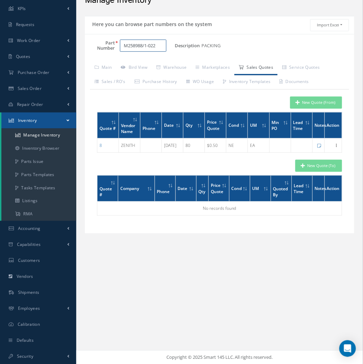
click at [145, 50] on input "M258988/1-022" at bounding box center [143, 46] width 46 height 12
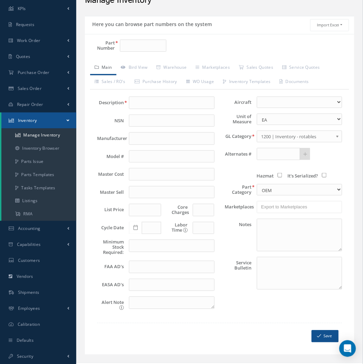
scroll to position [36, 0]
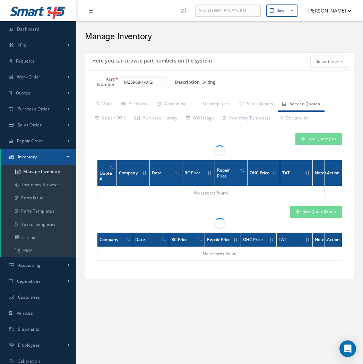
select select "2"
drag, startPoint x: 0, startPoint y: 0, endPoint x: 105, endPoint y: 107, distance: 149.7
click at [105, 107] on link "Main" at bounding box center [103, 104] width 26 height 15
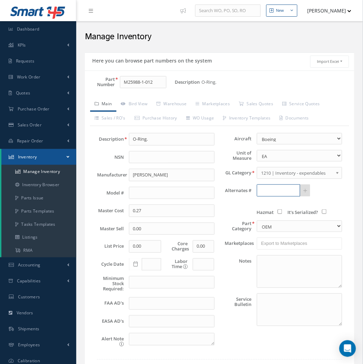
drag, startPoint x: 268, startPoint y: 188, endPoint x: 261, endPoint y: 162, distance: 27.5
click at [266, 185] on input "text" at bounding box center [278, 190] width 43 height 12
click at [277, 207] on span "381900-1001" at bounding box center [291, 208] width 62 height 7
type input "381900-1001"
click at [284, 263] on textarea at bounding box center [299, 271] width 85 height 33
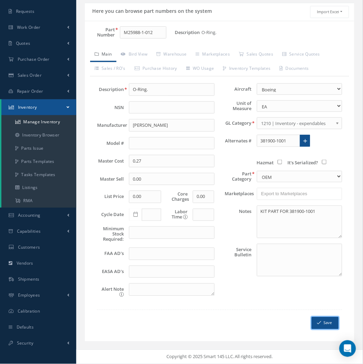
click at [320, 328] on button "Save" at bounding box center [325, 323] width 27 height 12
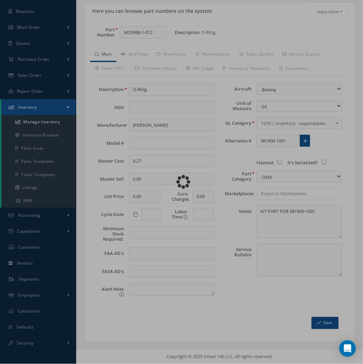
type textarea "KIT PART FOR 381900-1001 -- [PERSON_NAME] [DATE] 11:13AM"
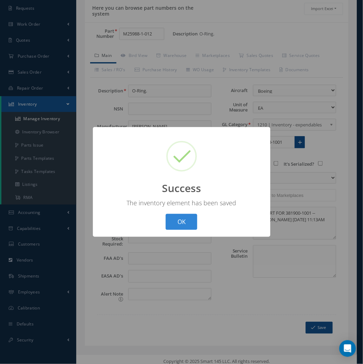
scroll to position [50, 0]
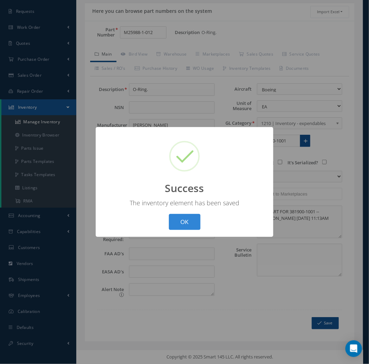
click at [169, 214] on button "OK" at bounding box center [185, 222] width 32 height 16
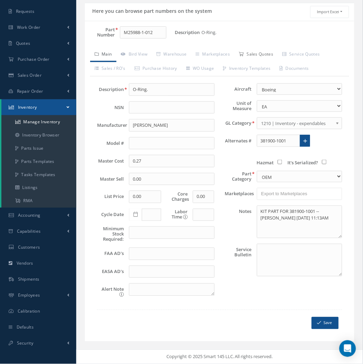
click at [254, 56] on link "Sales Quotes" at bounding box center [256, 55] width 43 height 15
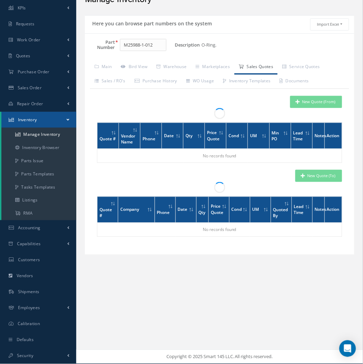
scroll to position [36, 0]
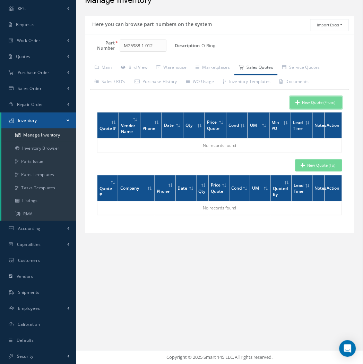
click at [325, 102] on button "New Quote (From)" at bounding box center [316, 102] width 52 height 12
type input "O-Ring."
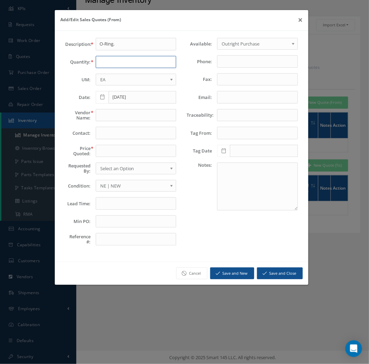
click at [131, 62] on input "text" at bounding box center [136, 62] width 81 height 12
click at [302, 19] on button "×" at bounding box center [300, 19] width 16 height 19
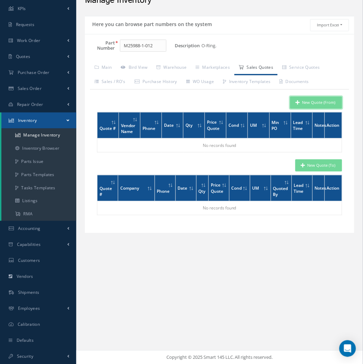
click at [322, 101] on button "New Quote (From)" at bounding box center [316, 102] width 52 height 12
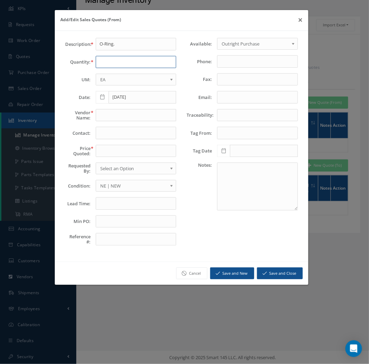
click at [108, 61] on input "text" at bounding box center [136, 62] width 81 height 12
type input "80"
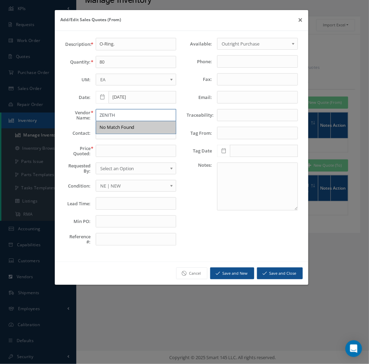
type input "ZENITH"
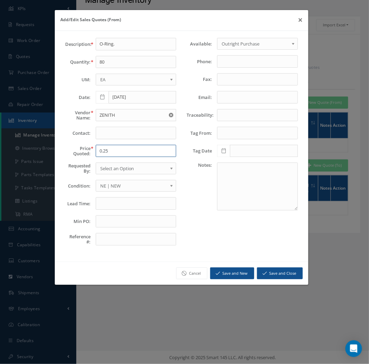
type input "0.25"
click at [272, 272] on button "Save and Close" at bounding box center [280, 273] width 46 height 12
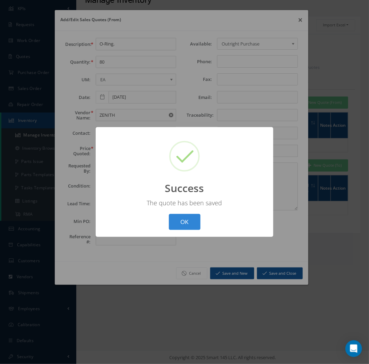
drag, startPoint x: 272, startPoint y: 272, endPoint x: 100, endPoint y: 157, distance: 206.8
click at [99, 157] on div "? ! i Success × The quote has been saved OK Cancel" at bounding box center [185, 182] width 178 height 110
click at [185, 223] on button "OK" at bounding box center [185, 222] width 32 height 16
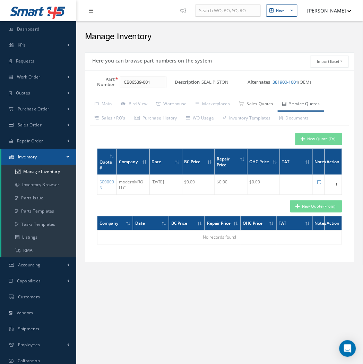
click at [262, 105] on link "Sales Quotes" at bounding box center [256, 104] width 43 height 15
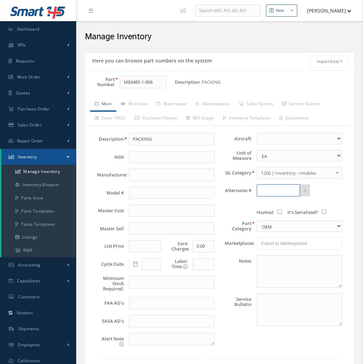
click at [286, 195] on input "text" at bounding box center [278, 190] width 43 height 12
click at [270, 209] on span "381900-1001" at bounding box center [291, 208] width 62 height 7
type input "381900-1001"
click at [311, 188] on div "381900-1001" at bounding box center [289, 190] width 64 height 12
click at [310, 191] on link at bounding box center [305, 190] width 11 height 12
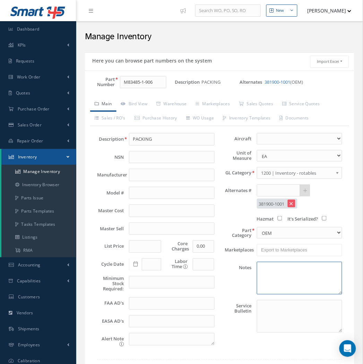
click at [277, 277] on textarea at bounding box center [299, 278] width 85 height 33
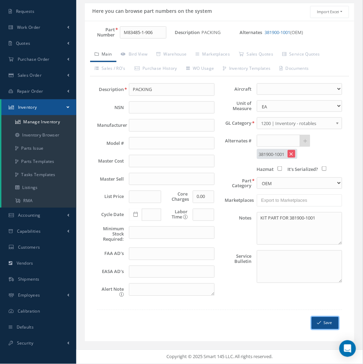
click at [317, 327] on button "Save" at bounding box center [325, 323] width 27 height 12
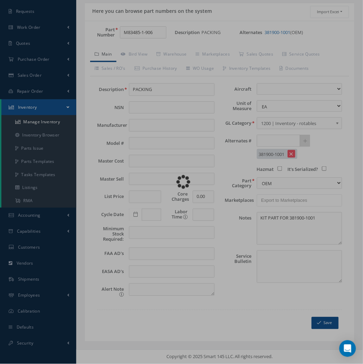
type textarea "KIT PART FOR 381900-1001 -- [PERSON_NAME] [DATE] 11:29AM"
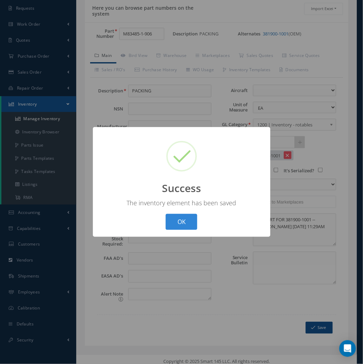
scroll to position [50, 0]
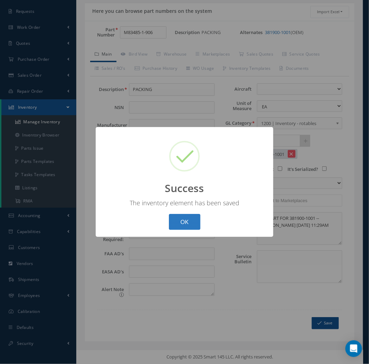
click at [186, 224] on button "OK" at bounding box center [185, 222] width 32 height 16
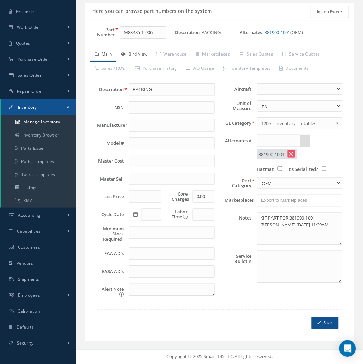
click at [136, 56] on link "Bird View" at bounding box center [135, 55] width 36 height 15
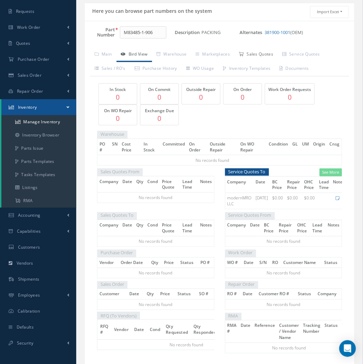
click at [259, 52] on link "Sales Quotes" at bounding box center [256, 55] width 43 height 15
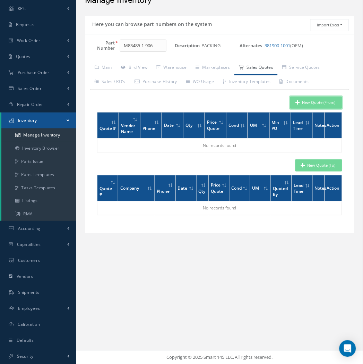
click at [313, 104] on button "New Quote (From)" at bounding box center [316, 102] width 52 height 12
type input "PACKING"
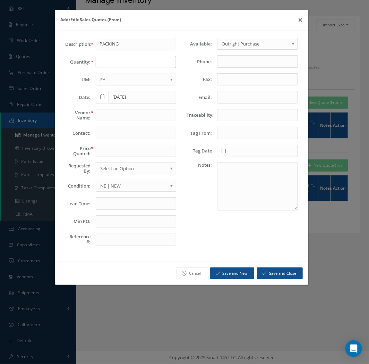
click at [121, 63] on input "text" at bounding box center [136, 62] width 81 height 12
type input "2"
click at [106, 115] on input "text" at bounding box center [136, 115] width 81 height 12
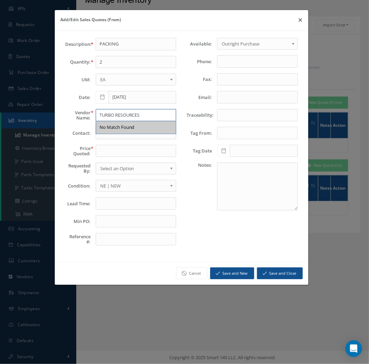
type input "TURBO RESOURCES"
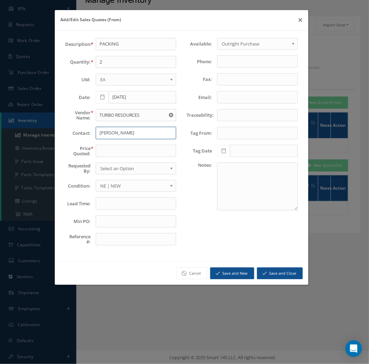
type input "PAIGE"
type input "2.64"
click at [131, 186] on span "NE | NEW" at bounding box center [133, 185] width 67 height 8
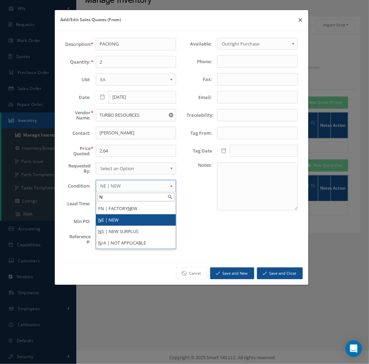
type input "NS"
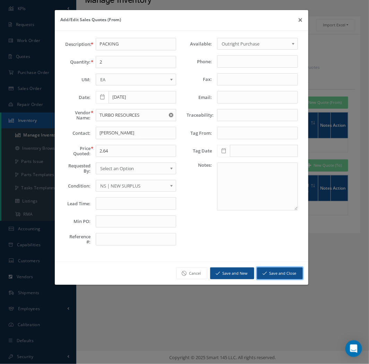
click at [285, 276] on button "Save and Close" at bounding box center [280, 273] width 46 height 12
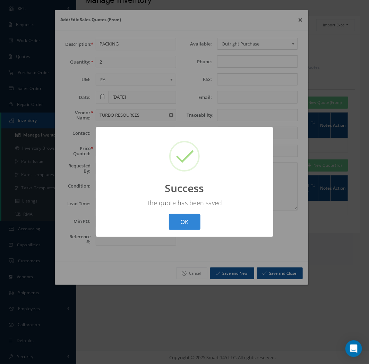
click at [189, 223] on button "OK" at bounding box center [185, 222] width 32 height 16
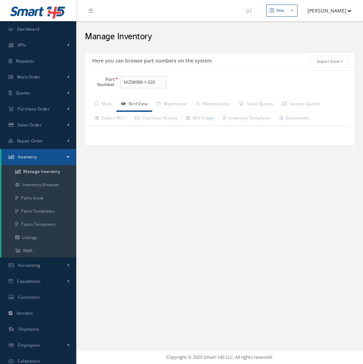
type input "PACKING"
type input "0.00"
type textarea "KIT PART FOR 381900-1001 -- [PERSON_NAME] [DATE] 11:11AM"
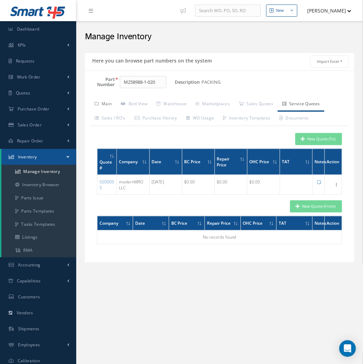
click at [112, 103] on link "Main" at bounding box center [103, 104] width 26 height 15
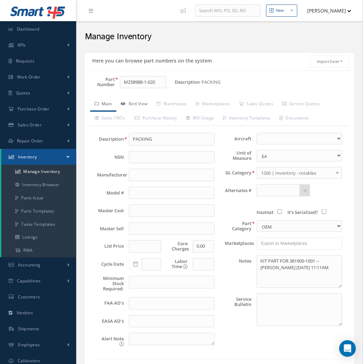
click at [134, 105] on link "Bird View" at bounding box center [135, 104] width 36 height 15
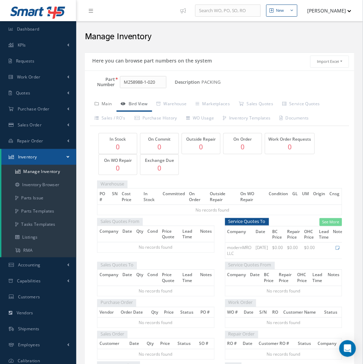
click at [106, 106] on link "Main" at bounding box center [103, 104] width 26 height 15
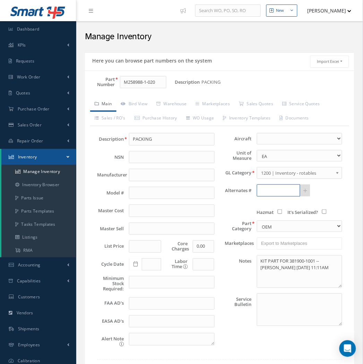
click at [293, 189] on input "text" at bounding box center [278, 190] width 43 height 12
paste input "3886188-3"
click at [287, 210] on span "3886188-3" at bounding box center [291, 208] width 62 height 7
type input "3886188-3"
drag, startPoint x: 315, startPoint y: 261, endPoint x: 290, endPoint y: 259, distance: 25.0
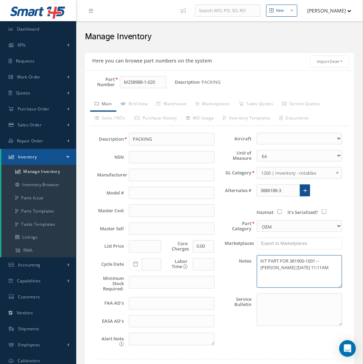
click at [290, 259] on textarea "KIT PART FOR 381900-1001 -- [PERSON_NAME] [DATE] 11:11AM" at bounding box center [299, 271] width 85 height 33
paste textarea "86188-3"
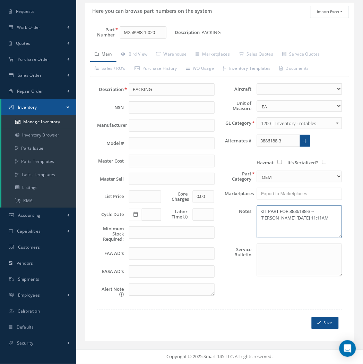
scroll to position [53, 0]
click at [323, 323] on button "Save" at bounding box center [325, 323] width 27 height 12
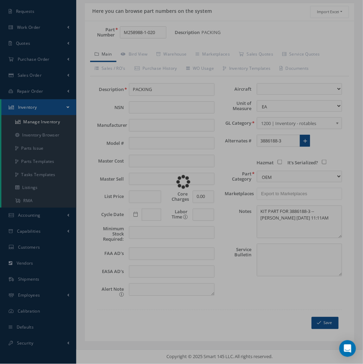
type textarea "KIT PART FOR 3886188-3 -- [PERSON_NAME] [DATE] 11:11AM -- [PERSON_NAME] [DATE] …"
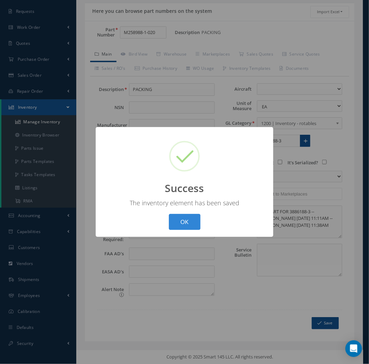
click at [169, 214] on button "OK" at bounding box center [185, 222] width 32 height 16
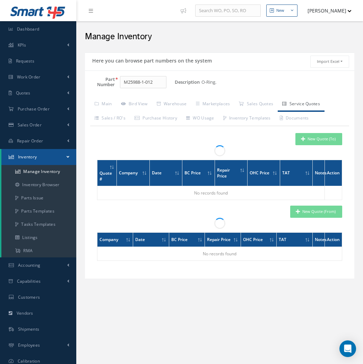
select select "2"
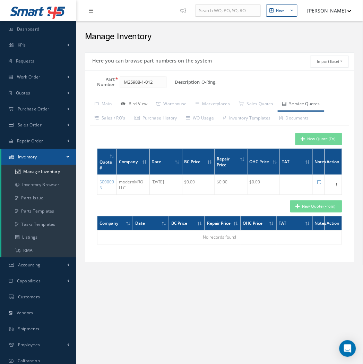
click at [134, 107] on link "Bird View" at bounding box center [135, 104] width 36 height 15
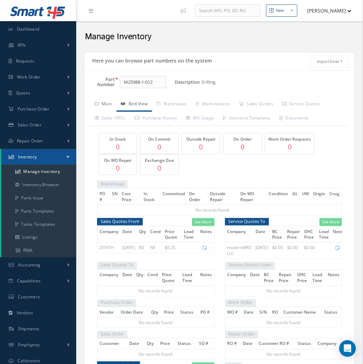
click at [102, 105] on link "Main" at bounding box center [103, 104] width 26 height 15
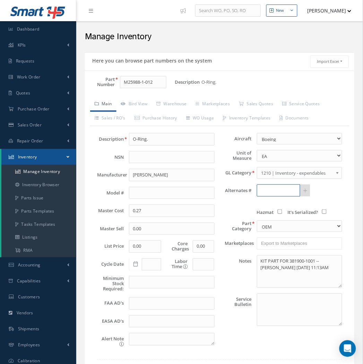
click at [279, 192] on input "text" at bounding box center [278, 190] width 43 height 12
paste input "3886188-3"
type input "3886188-3"
click at [304, 195] on link at bounding box center [305, 190] width 11 height 12
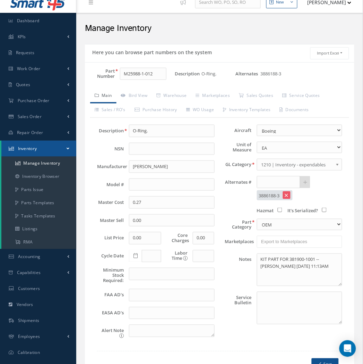
scroll to position [53, 0]
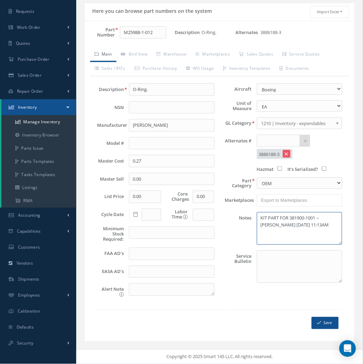
drag, startPoint x: 318, startPoint y: 214, endPoint x: 291, endPoint y: 214, distance: 27.1
click at [291, 214] on textarea "KIT PART FOR 381900-1001 -- [PERSON_NAME] [DATE] 11:13AM" at bounding box center [299, 228] width 85 height 33
paste textarea "86188-3"
click at [327, 325] on button "Save" at bounding box center [325, 323] width 27 height 12
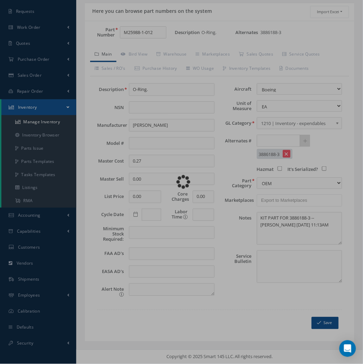
type textarea "KIT PART FOR 3886188-3 -- [PERSON_NAME] [DATE] 11:13AM -- [PERSON_NAME] [DATE] …"
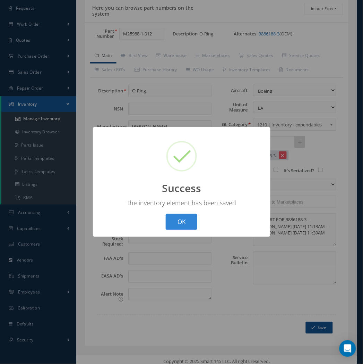
scroll to position [50, 0]
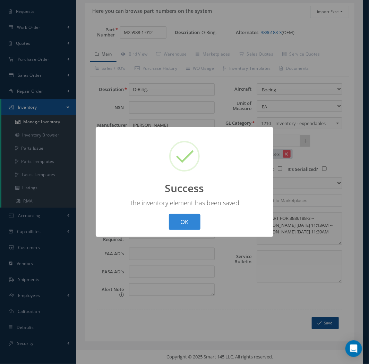
click at [169, 214] on button "OK" at bounding box center [185, 222] width 32 height 16
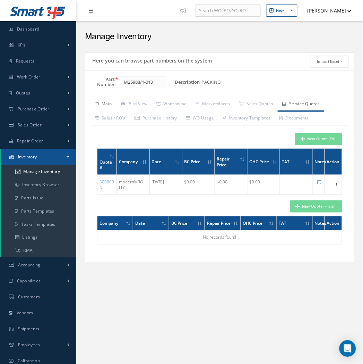
click at [102, 109] on link "Main" at bounding box center [103, 104] width 26 height 15
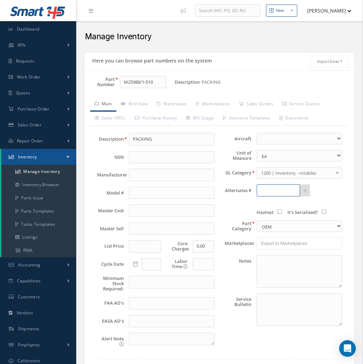
click at [281, 196] on input "text" at bounding box center [278, 190] width 43 height 12
paste input "3886188-3"
type input "3886188-3"
click at [309, 192] on link at bounding box center [305, 190] width 11 height 12
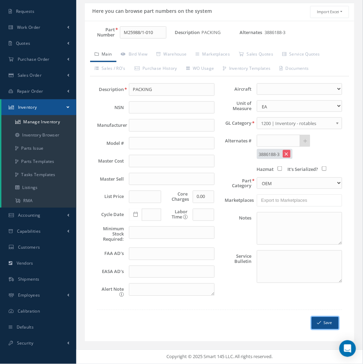
click at [327, 327] on button "Save" at bounding box center [325, 323] width 27 height 12
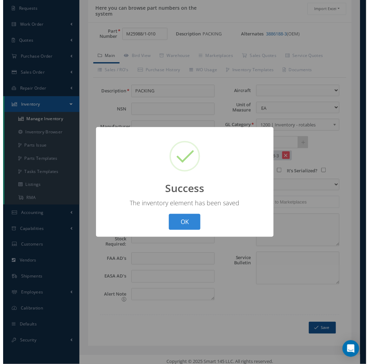
scroll to position [50, 0]
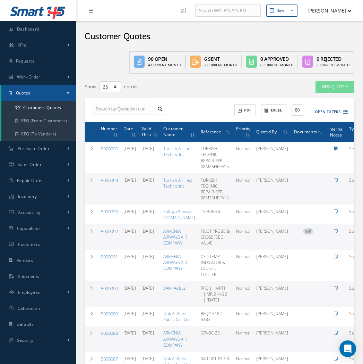
select select "25"
